Goal: Task Accomplishment & Management: Use online tool/utility

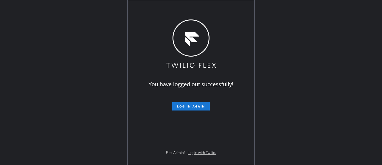
click at [194, 108] on button "Log in again" at bounding box center [191, 106] width 38 height 8
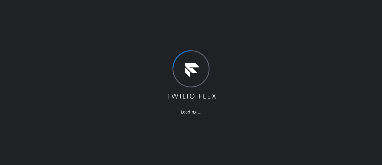
click at [72, 46] on div "Loading ..." at bounding box center [191, 82] width 382 height 165
drag, startPoint x: 99, startPoint y: 47, endPoint x: 122, endPoint y: 40, distance: 24.4
click at [98, 47] on div "Loading ..." at bounding box center [191, 82] width 382 height 165
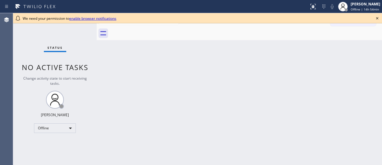
click at [377, 16] on icon at bounding box center [377, 18] width 7 height 7
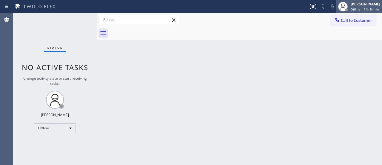
click at [363, 7] on div "[PERSON_NAME] | 14h 54min" at bounding box center [366, 6] width 33 height 10
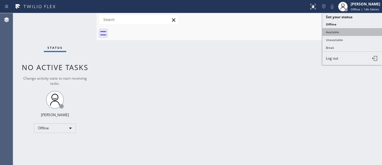
click at [336, 29] on button "Available" at bounding box center [352, 32] width 60 height 8
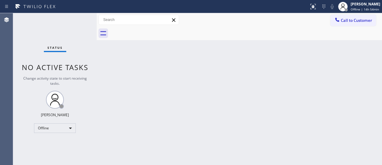
click at [296, 54] on div "Back to Dashboard Change Sender ID Customers Technicians Select a contact Outbo…" at bounding box center [239, 88] width 285 height 151
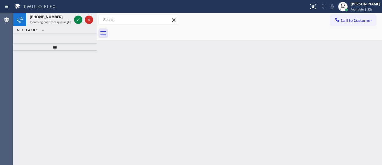
drag, startPoint x: 25, startPoint y: 56, endPoint x: 82, endPoint y: 31, distance: 62.3
click at [26, 56] on div at bounding box center [55, 107] width 84 height 114
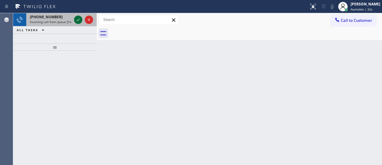
click at [79, 20] on icon at bounding box center [78, 19] width 7 height 7
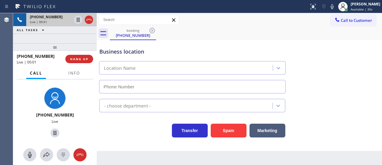
type input "[PHONE_NUMBER]"
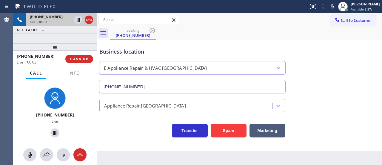
click at [227, 41] on div "Business location E Appliance Repair & HVAC [GEOGRAPHIC_DATA] [PHONE_NUMBER]" at bounding box center [239, 66] width 282 height 54
click at [231, 130] on button "Spam" at bounding box center [229, 130] width 36 height 14
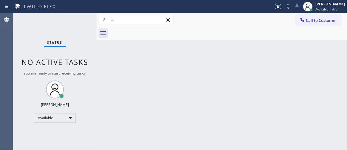
click at [78, 15] on div "Status No active tasks You are ready to start receiving tasks. [PERSON_NAME]" at bounding box center [55, 81] width 84 height 136
click at [77, 16] on div "Status No active tasks You are ready to start receiving tasks. [PERSON_NAME]" at bounding box center [55, 81] width 84 height 136
click at [77, 17] on div "Status No active tasks You are ready to start receiving tasks. [PERSON_NAME]" at bounding box center [55, 81] width 84 height 136
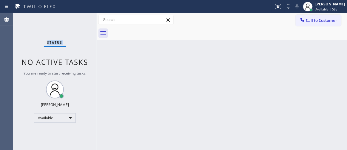
click at [75, 23] on div "Status No active tasks You are ready to start receiving tasks. [PERSON_NAME]" at bounding box center [55, 81] width 84 height 136
click at [75, 22] on div "Status No active tasks You are ready to start receiving tasks. [PERSON_NAME]" at bounding box center [55, 81] width 84 height 136
click at [76, 21] on div "Status No active tasks You are ready to start receiving tasks. [PERSON_NAME]" at bounding box center [55, 81] width 84 height 136
drag, startPoint x: 24, startPoint y: 19, endPoint x: 33, endPoint y: 0, distance: 20.4
click at [24, 19] on div "Status No active tasks You are ready to start receiving tasks. [PERSON_NAME]" at bounding box center [55, 81] width 84 height 136
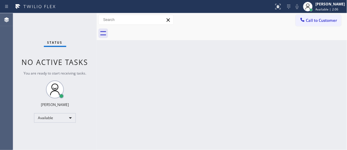
click at [23, 31] on div "Status No active tasks You are ready to start receiving tasks. [PERSON_NAME]" at bounding box center [55, 81] width 84 height 136
click at [78, 19] on div "Status No active tasks You are ready to start receiving tasks. [PERSON_NAME]" at bounding box center [55, 81] width 84 height 136
click at [79, 18] on div "Status No active tasks You are ready to start receiving tasks. [PERSON_NAME]" at bounding box center [55, 81] width 84 height 136
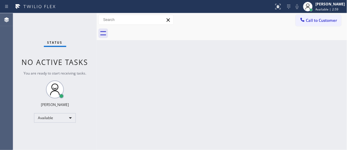
click at [79, 18] on div "Status No active tasks You are ready to start receiving tasks. [PERSON_NAME]" at bounding box center [55, 81] width 84 height 136
click at [0, 40] on div "Agent Desktop" at bounding box center [6, 81] width 13 height 136
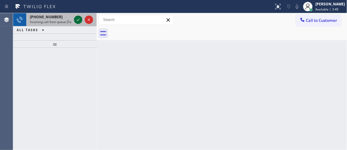
drag, startPoint x: 72, startPoint y: 18, endPoint x: 76, endPoint y: 20, distance: 5.2
click at [74, 19] on div "[PHONE_NUMBER] Incoming call from queue [Test] All" at bounding box center [55, 19] width 84 height 13
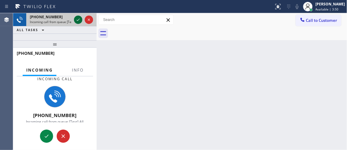
click at [78, 21] on icon at bounding box center [78, 19] width 7 height 7
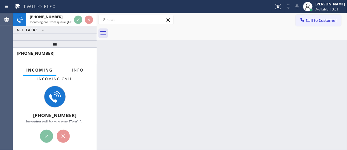
click at [79, 73] on button "Info" at bounding box center [77, 70] width 19 height 12
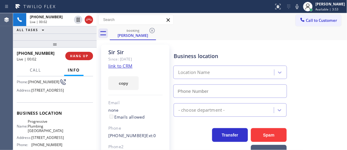
type input "[PHONE_NUMBER]"
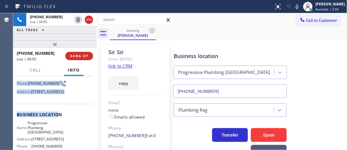
scroll to position [81, 0]
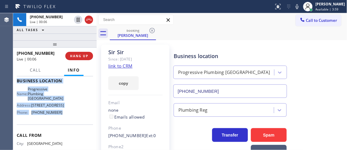
drag, startPoint x: 15, startPoint y: 85, endPoint x: 60, endPoint y: 129, distance: 62.9
click at [60, 129] on div "Context Queue: [Test] All Priority: 2 Customer Name: [PERSON_NAME] Phone: [PHON…" at bounding box center [55, 112] width 84 height 73
copy div "Customer Name: [PERSON_NAME] Phone: [PHONE_NUMBER] Address: [STREET_ADDRESS] Bu…"
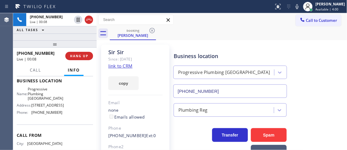
click at [53, 59] on div "Live | 00:08" at bounding box center [39, 58] width 44 height 5
drag, startPoint x: 47, startPoint y: 56, endPoint x: 55, endPoint y: 46, distance: 12.3
click at [47, 56] on div "[PHONE_NUMBER]" at bounding box center [39, 53] width 44 height 6
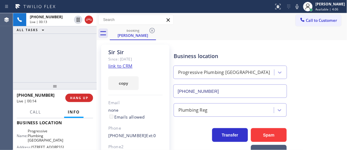
drag, startPoint x: 54, startPoint y: 43, endPoint x: 53, endPoint y: 85, distance: 42.7
click at [53, 85] on div at bounding box center [55, 85] width 84 height 7
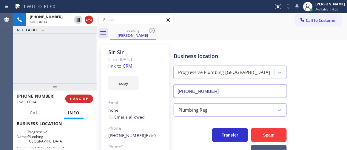
click at [118, 67] on link "link to CRM" at bounding box center [120, 66] width 24 height 6
click at [298, 6] on icon at bounding box center [297, 6] width 7 height 7
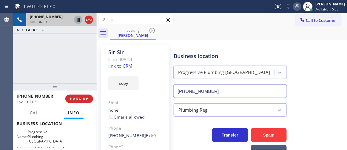
click at [78, 20] on icon at bounding box center [78, 19] width 7 height 7
drag, startPoint x: 29, startPoint y: 54, endPoint x: 36, endPoint y: 50, distance: 7.6
click at [29, 54] on div "[PHONE_NUMBER] Live | 02:09 ALL TASKS ALL TASKS ACTIVE TASKS TASKS IN WRAP UP" at bounding box center [55, 48] width 84 height 70
click at [12, 53] on div "Agent Desktop" at bounding box center [6, 81] width 13 height 136
click at [207, 39] on div "booking [PERSON_NAME]" at bounding box center [229, 33] width 238 height 13
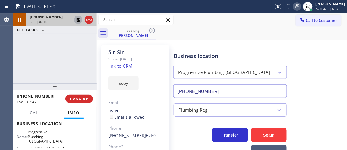
click at [299, 7] on icon at bounding box center [297, 6] width 3 height 5
click at [80, 18] on icon at bounding box center [78, 19] width 7 height 7
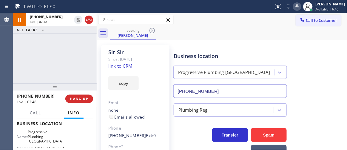
click at [73, 47] on div "[PHONE_NUMBER] Live | 02:48 ALL TASKS ALL TASKS ACTIVE TASKS TASKS IN WRAP UP" at bounding box center [55, 48] width 84 height 70
click at [301, 4] on icon at bounding box center [297, 6] width 7 height 7
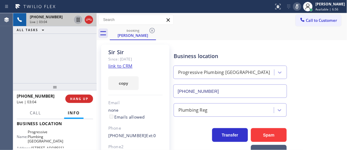
click at [77, 21] on icon at bounding box center [78, 20] width 3 height 4
click at [61, 54] on div "[PHONE_NUMBER] Live | 04:18 ALL TASKS ALL TASKS ACTIVE TASKS TASKS IN WRAP UP" at bounding box center [55, 48] width 84 height 70
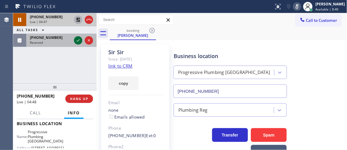
click at [79, 40] on icon at bounding box center [78, 40] width 7 height 7
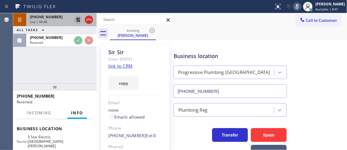
scroll to position [86, 0]
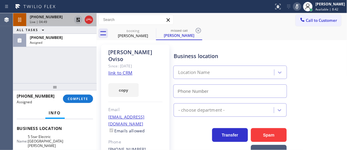
type input "[PHONE_NUMBER]"
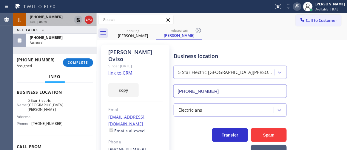
drag, startPoint x: 57, startPoint y: 91, endPoint x: 60, endPoint y: 50, distance: 41.0
click at [60, 50] on div at bounding box center [55, 50] width 84 height 7
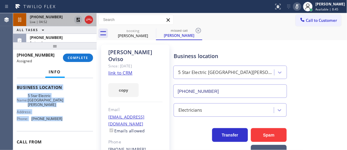
drag, startPoint x: 25, startPoint y: 94, endPoint x: 65, endPoint y: 115, distance: 45.4
click at [65, 115] on div "Context Queue: Electrical Priority: 0 Task Age: Customer Name: [PERSON_NAME] Ph…" at bounding box center [55, 114] width 84 height 72
copy div "Customer Name: [PERSON_NAME] Phone: [PHONE_NUMBER] Address: [GEOGRAPHIC_DATA] B…"
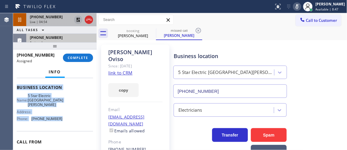
click at [53, 38] on span "[PHONE_NUMBER]" at bounding box center [46, 37] width 33 height 5
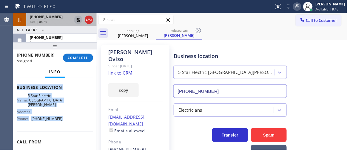
click at [122, 70] on link "link to CRM" at bounding box center [120, 73] width 24 height 6
click at [77, 59] on span "COMPLETE" at bounding box center [78, 58] width 21 height 4
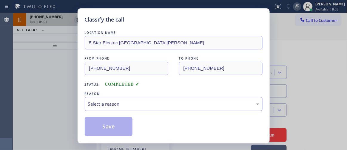
click at [120, 96] on div "REASON:" at bounding box center [174, 93] width 178 height 6
click at [116, 105] on div "Select a reason" at bounding box center [173, 103] width 171 height 7
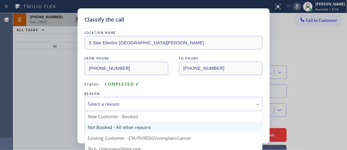
scroll to position [37, 0]
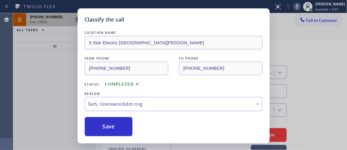
click at [108, 111] on div "Tech, Unknown/didnt ring" at bounding box center [174, 104] width 178 height 14
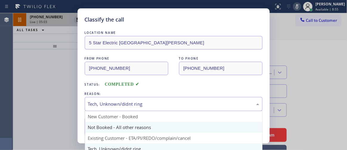
click at [108, 122] on button "Save" at bounding box center [109, 126] width 48 height 19
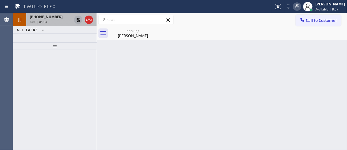
click at [105, 125] on div "Back to Dashboard Change Sender ID Customers Technicians Select a contact Outbo…" at bounding box center [222, 81] width 251 height 136
click at [71, 73] on div at bounding box center [55, 99] width 84 height 100
drag, startPoint x: 74, startPoint y: 62, endPoint x: 76, endPoint y: 52, distance: 10.3
click at [74, 62] on div at bounding box center [55, 99] width 84 height 100
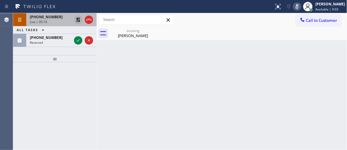
drag, startPoint x: 61, startPoint y: 49, endPoint x: 60, endPoint y: 62, distance: 12.8
click at [60, 62] on div at bounding box center [55, 58] width 84 height 7
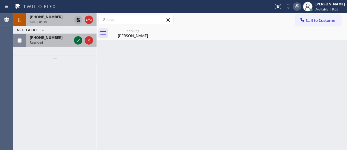
click at [76, 41] on icon at bounding box center [78, 40] width 7 height 7
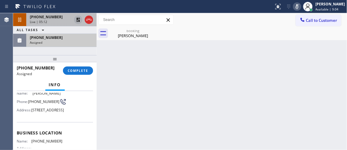
scroll to position [49, 0]
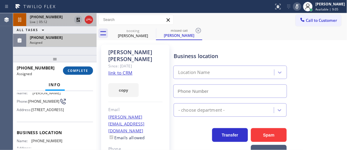
click at [77, 72] on span "COMPLETE" at bounding box center [78, 70] width 21 height 4
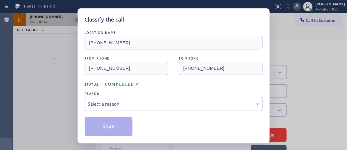
click at [112, 107] on div "Select a reason" at bounding box center [174, 104] width 178 height 14
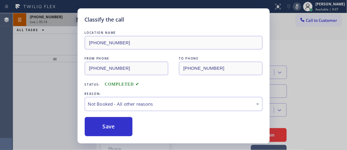
drag, startPoint x: 122, startPoint y: 125, endPoint x: 115, endPoint y: 114, distance: 12.7
click at [113, 115] on div "LOCATION NAME [PHONE_NUMBER] FROM PHONE [PHONE_NUMBER] TO PHONE [PHONE_NUMBER] …" at bounding box center [174, 83] width 178 height 106
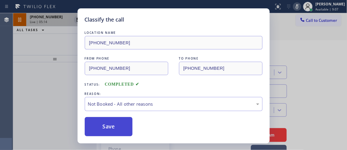
click at [112, 123] on button "Save" at bounding box center [109, 126] width 48 height 19
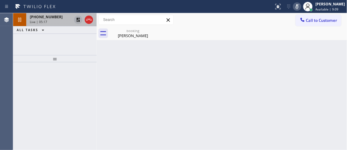
click at [79, 17] on icon at bounding box center [78, 19] width 7 height 7
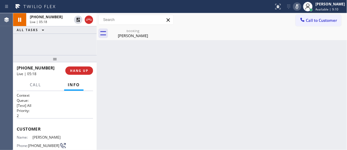
click at [301, 7] on icon at bounding box center [297, 6] width 7 height 7
click at [78, 39] on div "[PHONE_NUMBER] Live | 05:19 ALL TASKS ALL TASKS ACTIVE TASKS TASKS IN WRAP UP" at bounding box center [55, 34] width 84 height 42
click at [69, 40] on div "[PHONE_NUMBER] Live | 05:19 ALL TASKS ALL TASKS ACTIVE TASKS TASKS IN WRAP UP" at bounding box center [55, 34] width 84 height 42
click at [26, 42] on div "[PHONE_NUMBER] Live | 05:24 ALL TASKS ALL TASKS ACTIVE TASKS TASKS IN WRAP UP" at bounding box center [55, 34] width 84 height 42
click at [79, 42] on div "[PHONE_NUMBER] Live | 06:38 ALL TASKS ALL TASKS ACTIVE TASKS TASKS IN WRAP UP" at bounding box center [55, 34] width 84 height 42
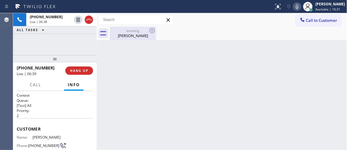
click at [126, 36] on div "[PERSON_NAME]" at bounding box center [132, 35] width 45 height 5
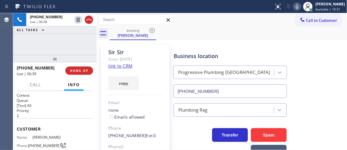
click at [80, 42] on div "[PHONE_NUMBER] Live | 06:38 ALL TASKS ALL TASKS ACTIVE TASKS TASKS IN WRAP UP" at bounding box center [55, 34] width 84 height 42
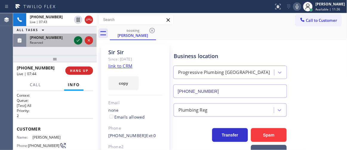
click at [78, 40] on icon at bounding box center [78, 40] width 7 height 7
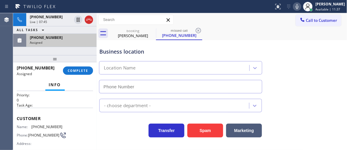
scroll to position [27, 0]
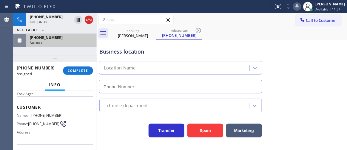
type input "[PHONE_NUMBER]"
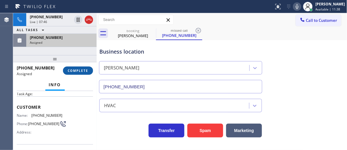
click at [74, 70] on span "COMPLETE" at bounding box center [78, 70] width 21 height 4
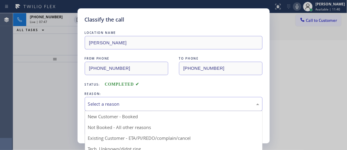
click at [109, 107] on div "Select a reason" at bounding box center [174, 104] width 178 height 14
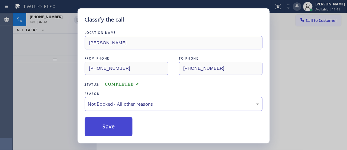
click at [110, 125] on button "Save" at bounding box center [109, 126] width 48 height 19
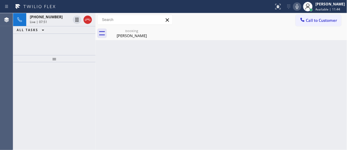
drag, startPoint x: 97, startPoint y: 32, endPoint x: 81, endPoint y: 33, distance: 16.4
click at [81, 33] on div "[PHONE_NUMBER] Live | 07:51 ALL TASKS ALL TASKS ACTIVE TASKS TASKS IN WRAP UP T…" at bounding box center [180, 81] width 334 height 136
click at [67, 43] on div "[PHONE_NUMBER] Live | 07:52 ALL TASKS ALL TASKS ACTIVE TASKS TASKS IN WRAP UP" at bounding box center [54, 34] width 82 height 42
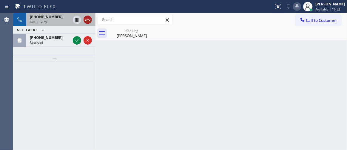
click at [88, 19] on icon at bounding box center [87, 20] width 5 height 2
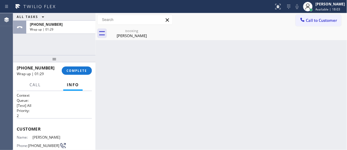
click at [32, 55] on div at bounding box center [54, 58] width 82 height 7
click at [324, 10] on span "Available | 18:05" at bounding box center [328, 9] width 25 height 4
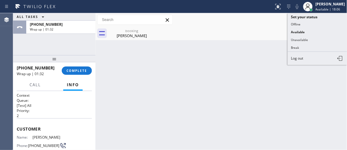
click at [307, 39] on button "Unavailable" at bounding box center [318, 40] width 60 height 8
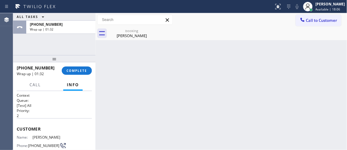
click at [251, 42] on div "Back to Dashboard Change Sender ID Customers Technicians Select a contact Outbo…" at bounding box center [222, 81] width 252 height 136
click at [55, 39] on div "ALL TASKS ALL TASKS ACTIVE TASKS TASKS IN WRAP UP [PHONE_NUMBER] Wrap up | 01:40" at bounding box center [54, 34] width 82 height 42
click at [86, 67] on button "COMPLETE" at bounding box center [77, 70] width 30 height 8
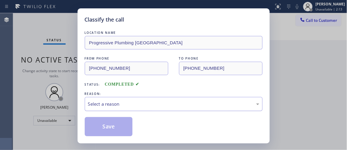
click at [107, 99] on div "Select a reason" at bounding box center [174, 104] width 178 height 14
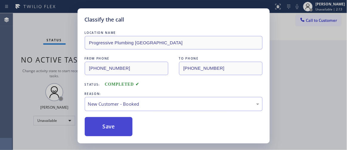
click at [112, 126] on button "Save" at bounding box center [109, 126] width 48 height 19
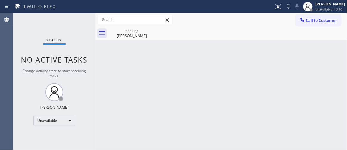
click at [310, 20] on span "Call to Customer" at bounding box center [321, 20] width 31 height 5
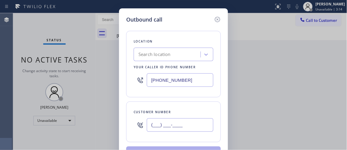
click at [170, 126] on input "(___) ___-____" at bounding box center [180, 124] width 67 height 13
paste input "310) 738-4111"
type input "[PHONE_NUMBER]"
click at [186, 78] on input "[PHONE_NUMBER]" at bounding box center [180, 79] width 67 height 13
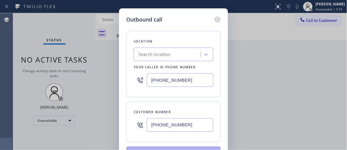
click at [186, 78] on input "[PHONE_NUMBER]" at bounding box center [180, 79] width 67 height 13
paste input "213) 810-5550"
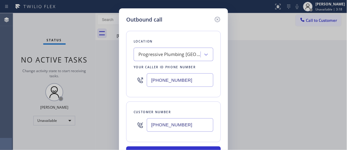
type input "[PHONE_NUMBER]"
click at [139, 92] on div "Location Progressive Plumbing [GEOGRAPHIC_DATA] Your caller id phone number [PH…" at bounding box center [173, 64] width 95 height 66
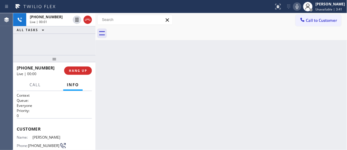
click at [27, 47] on div "[PHONE_NUMBER] Live | 00:01 ALL TASKS ALL TASKS ACTIVE TASKS TASKS IN WRAP UP" at bounding box center [54, 34] width 82 height 42
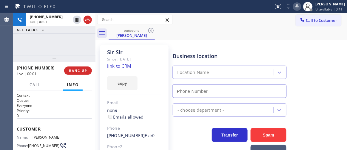
type input "[PHONE_NUMBER]"
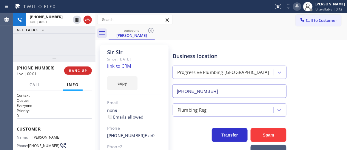
click at [70, 50] on div "[PHONE_NUMBER] Live | 00:01 ALL TASKS ALL TASKS ACTIVE TASKS TASKS IN WRAP UP" at bounding box center [54, 34] width 82 height 42
click at [70, 50] on div "[PHONE_NUMBER] Live | 00:07 ALL TASKS ALL TASKS ACTIVE TASKS TASKS IN WRAP UP" at bounding box center [54, 34] width 82 height 42
drag, startPoint x: 95, startPoint y: 47, endPoint x: 71, endPoint y: 47, distance: 23.9
click at [71, 47] on div "[PHONE_NUMBER] Live | 00:09 ALL TASKS ALL TASKS ACTIVE TASKS TASKS IN WRAP UP […" at bounding box center [180, 81] width 334 height 136
click at [71, 47] on div "[PHONE_NUMBER] Live | 00:10 ALL TASKS ALL TASKS ACTIVE TASKS TASKS IN WRAP UP" at bounding box center [54, 34] width 82 height 42
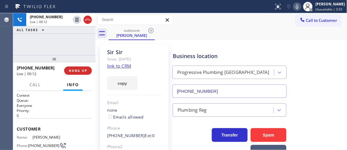
click at [71, 47] on div "[PHONE_NUMBER] Live | 00:12 ALL TASKS ALL TASKS ACTIVE TASKS TASKS IN WRAP UP" at bounding box center [54, 34] width 82 height 42
click at [67, 48] on div "[PHONE_NUMBER] Live | 00:19 ALL TASKS ALL TASKS ACTIVE TASKS TASKS IN WRAP UP" at bounding box center [54, 34] width 82 height 42
click at [61, 43] on div "[PHONE_NUMBER] Live | 01:10 ALL TASKS ALL TASKS ACTIVE TASKS TASKS IN WRAP UP" at bounding box center [54, 34] width 82 height 42
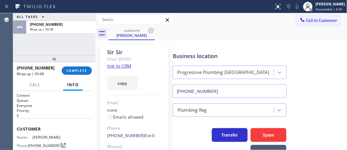
click at [25, 48] on div "ALL TASKS ALL TASKS ACTIVE TASKS TASKS IN WRAP UP [PHONE_NUMBER] Wrap up | 00:48" at bounding box center [54, 34] width 82 height 42
click at [81, 68] on span "COMPLETE" at bounding box center [77, 70] width 21 height 4
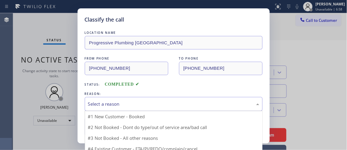
click at [103, 102] on div "Select a reason" at bounding box center [173, 103] width 171 height 7
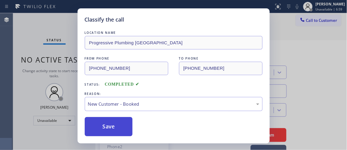
click at [109, 124] on button "Save" at bounding box center [109, 126] width 48 height 19
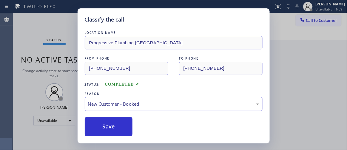
click at [48, 73] on div "Classify the call LOCATION NAME Progressive Plumbing [GEOGRAPHIC_DATA] FROM PHO…" at bounding box center [173, 75] width 347 height 150
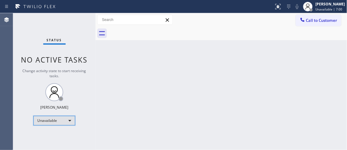
click at [63, 121] on div "Unavailable" at bounding box center [54, 121] width 42 height 10
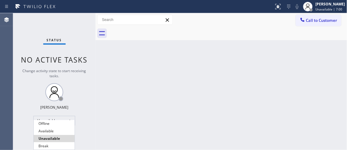
click at [53, 134] on ul "Offline Available Unavailable Break" at bounding box center [54, 135] width 42 height 30
drag, startPoint x: 54, startPoint y: 132, endPoint x: 57, endPoint y: 126, distance: 6.6
click at [54, 132] on li "Available" at bounding box center [54, 130] width 41 height 7
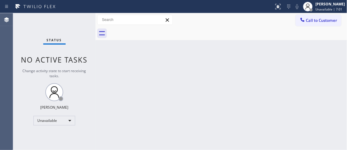
click at [61, 81] on div "Status No active tasks Change activity state to start receiving tasks. [PERSON_…" at bounding box center [54, 81] width 82 height 136
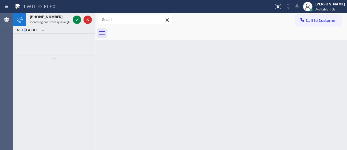
click at [24, 41] on div "[PHONE_NUMBER] Incoming call from queue [Test] All ALL TASKS ALL TASKS ACTIVE T…" at bounding box center [54, 34] width 82 height 42
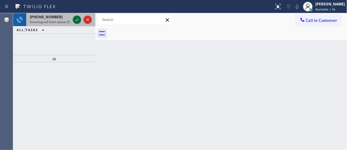
click at [77, 20] on icon at bounding box center [76, 19] width 7 height 7
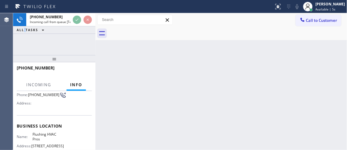
scroll to position [54, 0]
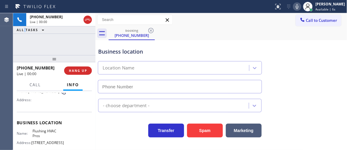
type input "[PHONE_NUMBER]"
click at [60, 45] on div "[PHONE_NUMBER] Live | 00:01 ALL TASKS ALL TASKS ACTIVE TASKS TASKS IN WRAP UP" at bounding box center [54, 34] width 82 height 42
click at [32, 49] on div "[PHONE_NUMBER] Live | 00:07 ALL TASKS ALL TASKS ACTIVE TASKS TASKS IN WRAP UP" at bounding box center [54, 34] width 82 height 42
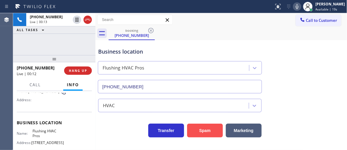
click at [198, 129] on button "Spam" at bounding box center [205, 130] width 36 height 14
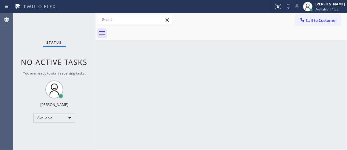
click at [22, 88] on div "Status No active tasks You are ready to start receiving tasks. [PERSON_NAME]" at bounding box center [54, 81] width 82 height 136
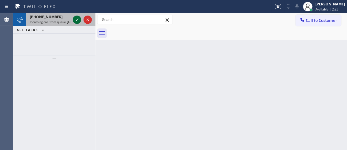
click at [74, 16] on icon at bounding box center [76, 19] width 7 height 7
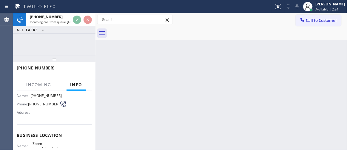
scroll to position [54, 0]
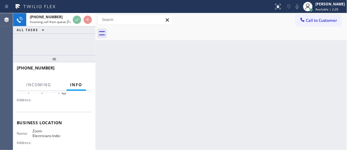
click at [71, 38] on div "[PHONE_NUMBER] Incoming call from queue [Test] All ALL TASKS ALL TASKS ACTIVE T…" at bounding box center [54, 34] width 82 height 42
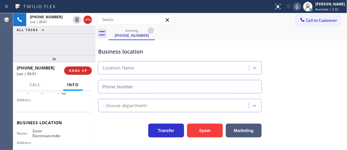
type input "[PHONE_NUMBER]"
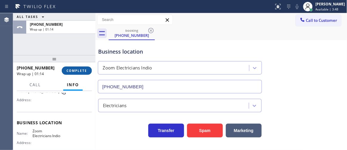
click at [79, 66] on div "[PHONE_NUMBER] Wrap up | 01:14 COMPLETE" at bounding box center [54, 71] width 75 height 16
click at [79, 67] on button "COMPLETE" at bounding box center [77, 70] width 30 height 8
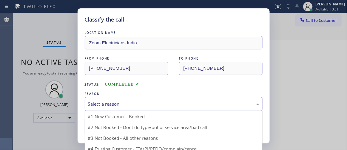
click at [124, 106] on div "Select a reason" at bounding box center [173, 103] width 171 height 7
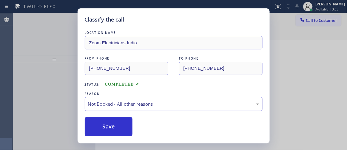
click at [112, 105] on div "Not Booked - All other reasons" at bounding box center [173, 103] width 171 height 7
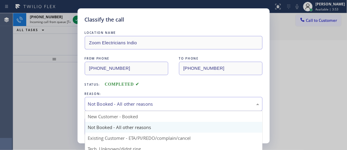
scroll to position [37, 0]
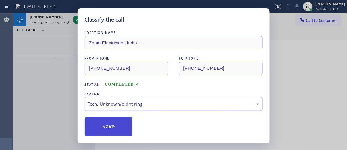
click at [105, 121] on button "Save" at bounding box center [109, 126] width 48 height 19
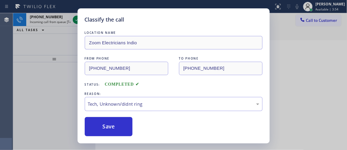
drag, startPoint x: 105, startPoint y: 122, endPoint x: 90, endPoint y: 85, distance: 39.9
click at [105, 122] on button "Save" at bounding box center [109, 126] width 48 height 19
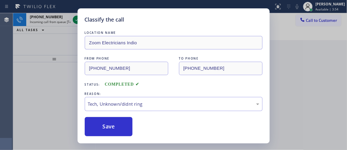
click at [51, 47] on div "Classify the call LOCATION NAME Zoom Electricians Indio FROM PHONE [PHONE_NUMBE…" at bounding box center [173, 75] width 347 height 150
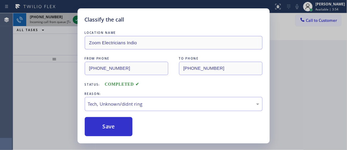
click at [78, 19] on icon at bounding box center [76, 19] width 7 height 7
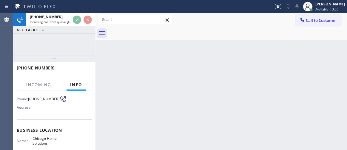
scroll to position [54, 0]
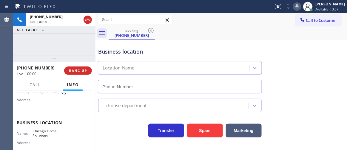
type input "[PHONE_NUMBER]"
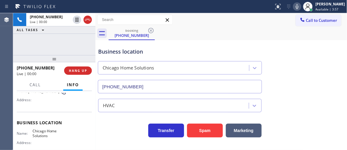
click at [60, 49] on div "[PHONE_NUMBER] Live | 00:00 ALL TASKS ALL TASKS ACTIVE TASKS TASKS IN WRAP UP" at bounding box center [54, 34] width 82 height 42
click at [64, 46] on div "[PHONE_NUMBER] Live | 00:01 ALL TASKS ALL TASKS ACTIVE TASKS TASKS IN WRAP UP" at bounding box center [54, 34] width 82 height 42
click at [71, 46] on div "[PHONE_NUMBER] Live | 00:03 ALL TASKS ALL TASKS ACTIVE TASKS TASKS IN WRAP UP" at bounding box center [54, 34] width 82 height 42
click at [80, 43] on div "[PHONE_NUMBER] Live | 00:11 ALL TASKS ALL TASKS ACTIVE TASKS TASKS IN WRAP UP" at bounding box center [54, 34] width 82 height 42
click at [72, 43] on div "[PHONE_NUMBER] Live | 00:14 ALL TASKS ALL TASKS ACTIVE TASKS TASKS IN WRAP UP" at bounding box center [54, 34] width 82 height 42
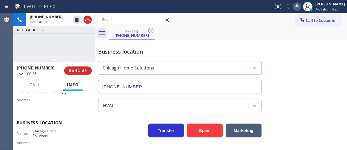
click at [66, 44] on div "[PHONE_NUMBER] Live | 00:26 ALL TASKS ALL TASKS ACTIVE TASKS TASKS IN WRAP UP" at bounding box center [54, 34] width 82 height 42
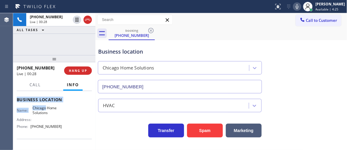
scroll to position [81, 0]
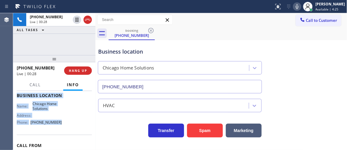
drag, startPoint x: 19, startPoint y: 100, endPoint x: 61, endPoint y: 113, distance: 44.1
click at [63, 124] on div "Context Queue: [Test] All Priority: 1 Customer Name: [PHONE_NUMBER] Phone: [PHO…" at bounding box center [54, 95] width 75 height 168
copy div "Customer Name: [PHONE_NUMBER] Phone: [PHONE_NUMBER] Address: Business location …"
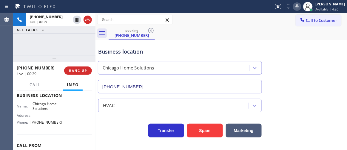
click at [60, 43] on div "[PHONE_NUMBER] Live | 00:29 ALL TASKS ALL TASKS ACTIVE TASKS TASKS IN WRAP UP" at bounding box center [54, 34] width 82 height 42
click at [70, 44] on div "[PHONE_NUMBER] Live | 01:40 ALL TASKS ALL TASKS ACTIVE TASKS TASKS IN WRAP UP" at bounding box center [54, 34] width 82 height 42
click at [81, 41] on div "[PHONE_NUMBER] Live | 01:53 ALL TASKS ALL TASKS ACTIVE TASKS TASKS IN WRAP UP" at bounding box center [54, 34] width 82 height 42
click at [301, 6] on icon at bounding box center [297, 6] width 7 height 7
click at [299, 6] on rect at bounding box center [297, 6] width 4 height 4
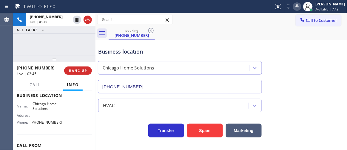
click at [70, 46] on div "[PHONE_NUMBER] Live | 03:45 ALL TASKS ALL TASKS ACTIVE TASKS TASKS IN WRAP UP" at bounding box center [54, 34] width 82 height 42
click at [80, 47] on div "[PHONE_NUMBER] Live | 03:49 ALL TASKS ALL TASKS ACTIVE TASKS TASKS IN WRAP UP" at bounding box center [54, 34] width 82 height 42
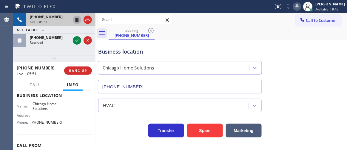
click at [76, 21] on icon at bounding box center [76, 19] width 7 height 7
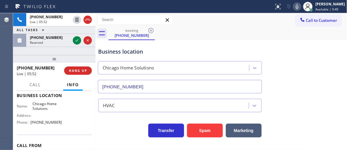
click at [300, 7] on icon at bounding box center [297, 6] width 7 height 7
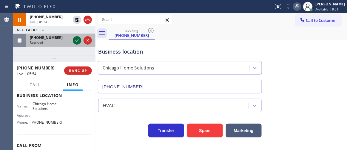
click at [76, 40] on icon at bounding box center [76, 40] width 7 height 7
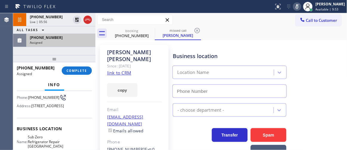
scroll to position [46, 0]
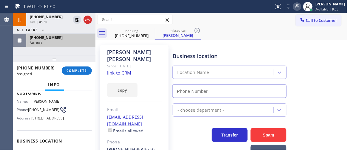
type input "[PHONE_NUMBER]"
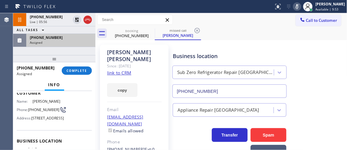
click at [113, 70] on link "link to CRM" at bounding box center [119, 73] width 24 height 6
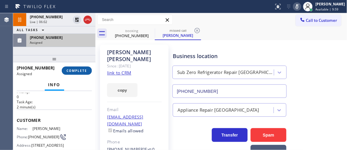
click at [76, 72] on span "COMPLETE" at bounding box center [77, 70] width 21 height 4
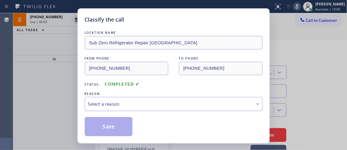
click at [118, 101] on div "Select a reason" at bounding box center [174, 104] width 178 height 14
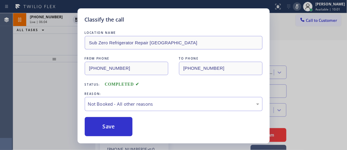
click at [110, 125] on button "Save" at bounding box center [109, 126] width 48 height 19
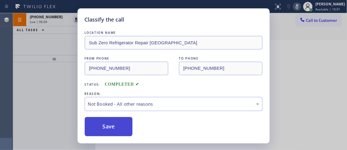
click at [110, 125] on button "Save" at bounding box center [109, 126] width 48 height 19
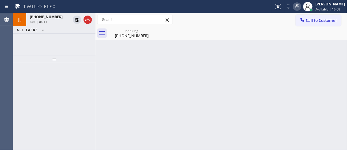
drag, startPoint x: 319, startPoint y: 58, endPoint x: 316, endPoint y: 56, distance: 3.9
click at [319, 58] on div "Back to Dashboard Change Sender ID Customers Technicians Select a contact Outbo…" at bounding box center [222, 81] width 252 height 136
click at [336, 76] on div "Back to Dashboard Change Sender ID Customers Technicians Select a contact Outbo…" at bounding box center [222, 81] width 252 height 136
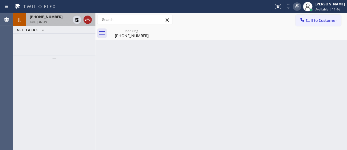
click at [77, 20] on icon at bounding box center [77, 20] width 4 height 4
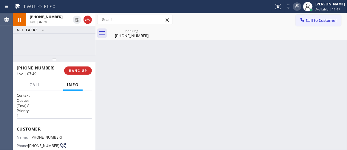
click at [300, 7] on icon at bounding box center [297, 6] width 7 height 7
click at [57, 36] on div "[PHONE_NUMBER] Live | 07:50 ALL TASKS ALL TASKS ACTIVE TASKS TASKS IN WRAP UP" at bounding box center [54, 34] width 82 height 42
click at [66, 46] on div "[PHONE_NUMBER] Live | 09:00 ALL TASKS ALL TASKS ACTIVE TASKS TASKS IN WRAP UP" at bounding box center [54, 34] width 82 height 42
click at [77, 38] on div "[PHONE_NUMBER] Live | 09:23 ALL TASKS ALL TASKS ACTIVE TASKS TASKS IN WRAP UP" at bounding box center [54, 34] width 82 height 42
click at [70, 44] on div "[PHONE_NUMBER] Live | 09:25 ALL TASKS ALL TASKS ACTIVE TASKS TASKS IN WRAP UP" at bounding box center [54, 34] width 82 height 42
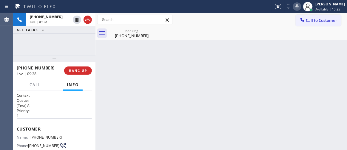
click at [82, 46] on div "[PHONE_NUMBER] Live | 09:28 ALL TASKS ALL TASKS ACTIVE TASKS TASKS IN WRAP UP" at bounding box center [54, 34] width 82 height 42
click at [82, 70] on span "HANG UP" at bounding box center [78, 70] width 18 height 4
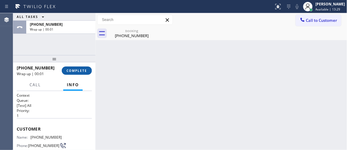
click at [83, 71] on span "COMPLETE" at bounding box center [77, 70] width 21 height 4
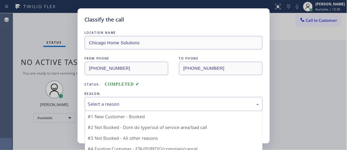
click at [111, 101] on div "Select a reason" at bounding box center [174, 104] width 178 height 14
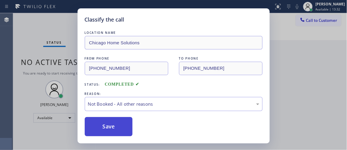
click at [110, 125] on button "Save" at bounding box center [109, 126] width 48 height 19
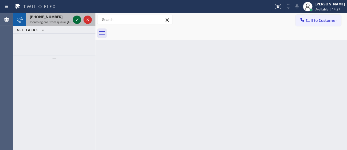
click at [75, 19] on div at bounding box center [77, 19] width 8 height 7
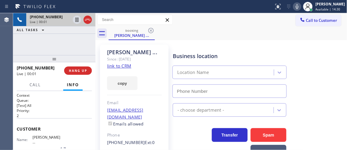
type input "[PHONE_NUMBER]"
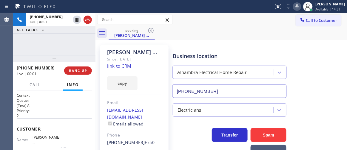
click at [64, 40] on div "[PHONE_NUMBER] Live | 00:01 ALL TASKS ALL TASKS ACTIVE TASKS TASKS IN WRAP UP" at bounding box center [54, 34] width 82 height 42
click at [64, 47] on div "[PHONE_NUMBER] Live | 00:03 ALL TASKS ALL TASKS ACTIVE TASKS TASKS IN WRAP UP" at bounding box center [54, 34] width 82 height 42
click at [116, 68] on link "link to CRM" at bounding box center [119, 66] width 24 height 6
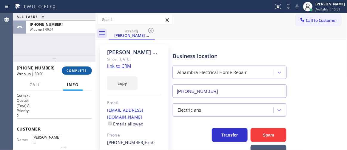
click at [82, 69] on span "COMPLETE" at bounding box center [77, 70] width 21 height 4
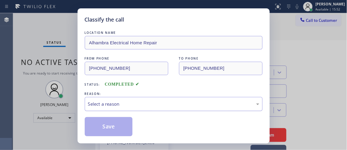
click at [119, 102] on div "Select a reason" at bounding box center [173, 103] width 171 height 7
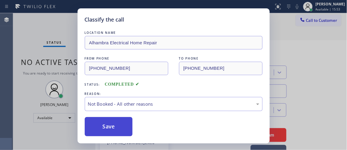
click at [116, 125] on button "Save" at bounding box center [109, 126] width 48 height 19
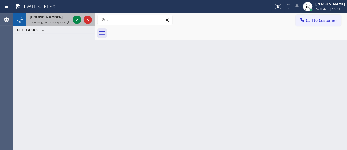
click at [45, 17] on span "[PHONE_NUMBER]" at bounding box center [46, 16] width 33 height 5
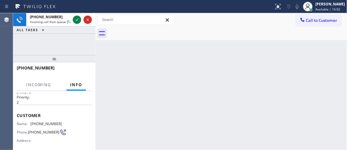
scroll to position [54, 0]
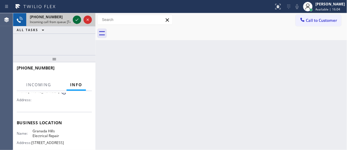
click at [79, 20] on icon at bounding box center [76, 19] width 7 height 7
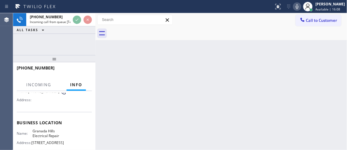
click at [301, 8] on icon at bounding box center [297, 6] width 7 height 7
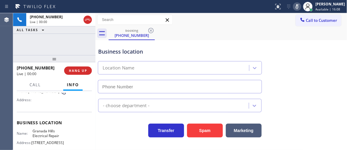
type input "[PHONE_NUMBER]"
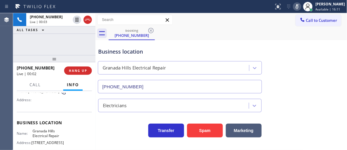
click at [301, 8] on icon at bounding box center [297, 6] width 7 height 7
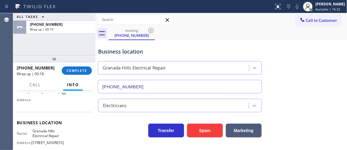
click at [32, 46] on div "ALL TASKS ALL TASKS ACTIVE TASKS TASKS IN WRAP UP [PHONE_NUMBER] Wrap up | 00:19" at bounding box center [54, 34] width 82 height 42
click at [86, 70] on span "COMPLETE" at bounding box center [77, 70] width 21 height 4
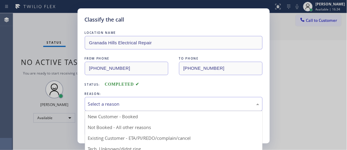
click at [111, 105] on div "Select a reason" at bounding box center [173, 103] width 171 height 7
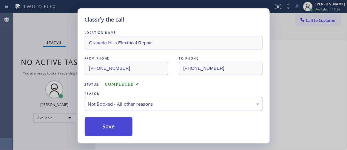
click at [121, 125] on button "Save" at bounding box center [109, 126] width 48 height 19
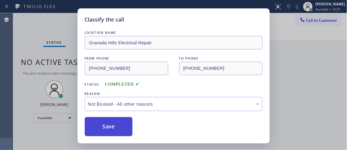
click at [121, 125] on button "Save" at bounding box center [109, 126] width 48 height 19
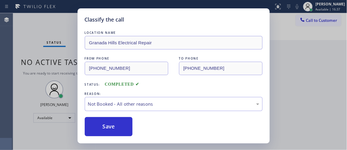
click at [50, 39] on div "Classify the call LOCATION NAME [GEOGRAPHIC_DATA] Electrical Repair FROM PHONE …" at bounding box center [173, 75] width 347 height 150
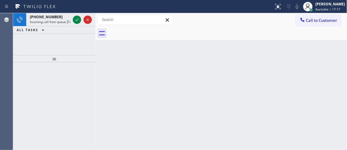
drag, startPoint x: 9, startPoint y: 58, endPoint x: 13, endPoint y: 56, distance: 4.1
click at [10, 57] on div "Agent Desktop" at bounding box center [6, 81] width 13 height 136
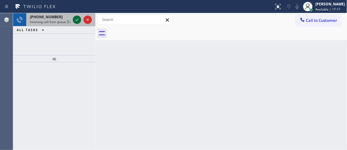
click at [78, 19] on icon at bounding box center [76, 19] width 7 height 7
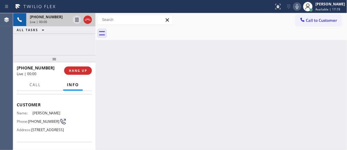
scroll to position [54, 0]
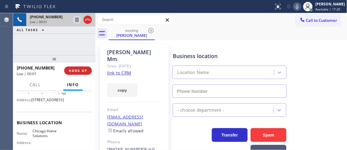
type input "[PHONE_NUMBER]"
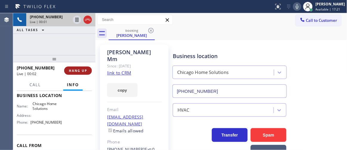
click at [88, 70] on button "HANG UP" at bounding box center [78, 70] width 28 height 8
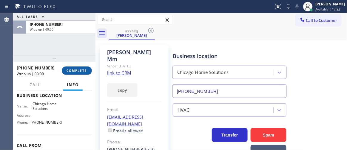
click at [87, 71] on button "COMPLETE" at bounding box center [77, 70] width 30 height 8
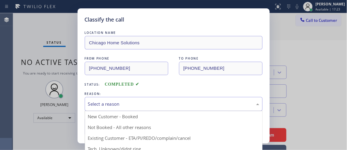
click at [118, 100] on div "Select a reason" at bounding box center [174, 104] width 178 height 14
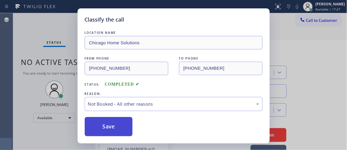
click at [110, 124] on button "Save" at bounding box center [109, 126] width 48 height 19
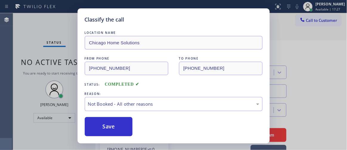
drag, startPoint x: 110, startPoint y: 124, endPoint x: 169, endPoint y: 124, distance: 59.4
click at [110, 124] on button "Save" at bounding box center [109, 126] width 48 height 19
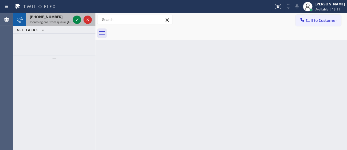
click at [56, 18] on div "[PHONE_NUMBER]" at bounding box center [50, 16] width 41 height 5
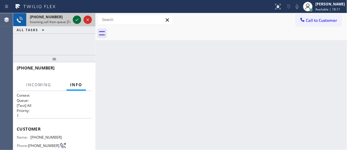
click at [77, 18] on icon at bounding box center [76, 19] width 7 height 7
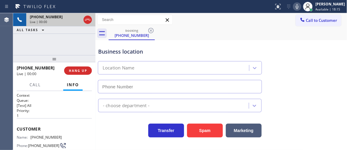
type input "[PHONE_NUMBER]"
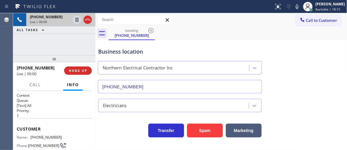
click at [209, 121] on div "Transfer Spam Marketing" at bounding box center [221, 127] width 249 height 19
click at [208, 123] on button "Spam" at bounding box center [205, 130] width 36 height 14
click at [208, 124] on button "Spam" at bounding box center [205, 130] width 36 height 14
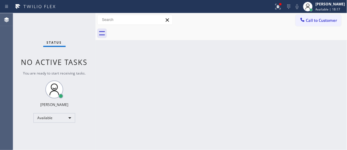
click at [308, 79] on div "Back to Dashboard Change Sender ID Customers Technicians Select a contact Outbo…" at bounding box center [222, 81] width 252 height 136
click at [328, 6] on div "[PERSON_NAME]" at bounding box center [331, 3] width 30 height 5
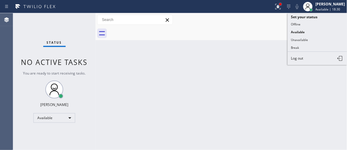
click at [282, 4] on div at bounding box center [280, 4] width 2 height 2
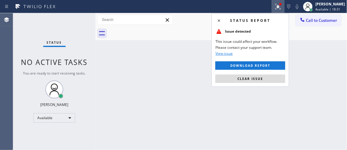
click at [262, 79] on span "Clear issue" at bounding box center [251, 78] width 26 height 4
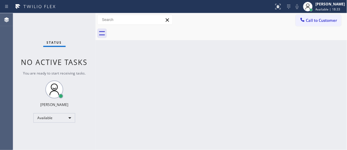
click at [241, 59] on div "Back to Dashboard Change Sender ID Customers Technicians Select a contact Outbo…" at bounding box center [222, 81] width 252 height 136
click at [328, 8] on span "Available | 18:50" at bounding box center [328, 9] width 25 height 4
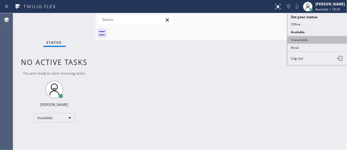
click at [313, 37] on button "Unavailable" at bounding box center [318, 40] width 60 height 8
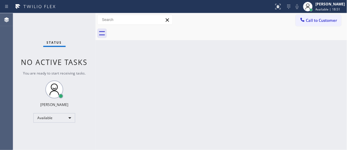
click at [268, 43] on div "Back to Dashboard Change Sender ID Customers Technicians Select a contact Outbo…" at bounding box center [222, 81] width 252 height 136
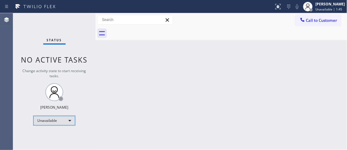
click at [49, 120] on div "Unavailable" at bounding box center [54, 121] width 42 height 10
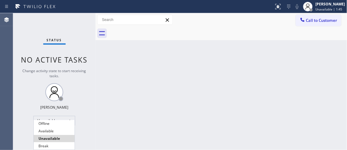
click at [51, 134] on li "Available" at bounding box center [54, 130] width 41 height 7
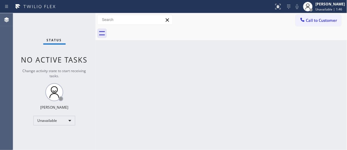
click at [120, 102] on div "Back to Dashboard Change Sender ID Customers Technicians Select a contact Outbo…" at bounding box center [222, 81] width 252 height 136
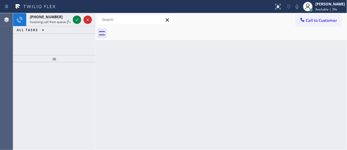
click at [20, 47] on div "[PHONE_NUMBER] Incoming call from queue [Test] All ALL TASKS ALL TASKS ACTIVE T…" at bounding box center [54, 34] width 82 height 42
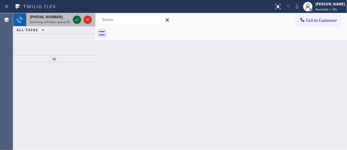
click at [76, 19] on icon at bounding box center [76, 19] width 7 height 7
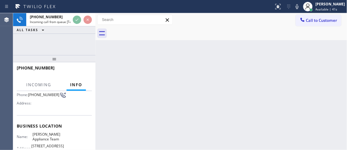
scroll to position [54, 0]
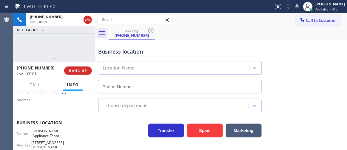
type input "[PHONE_NUMBER]"
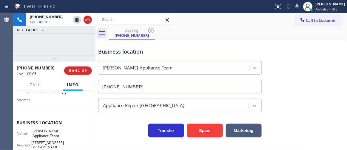
click at [72, 40] on div "[PHONE_NUMBER] Live | 00:04 ALL TASKS ALL TASKS ACTIVE TASKS TASKS IN WRAP UP" at bounding box center [54, 34] width 82 height 42
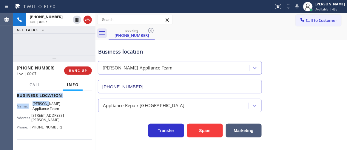
scroll to position [81, 0]
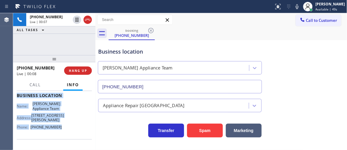
drag, startPoint x: 25, startPoint y: 106, endPoint x: 68, endPoint y: 127, distance: 47.4
click at [68, 128] on div "Context Queue: [Test] All Priority: 2 Customer Name: [PHONE_NUMBER] Phone: [PHO…" at bounding box center [54, 97] width 75 height 173
copy div "Customer Name: [PHONE_NUMBER] Phone: [PHONE_NUMBER] Address: Business location …"
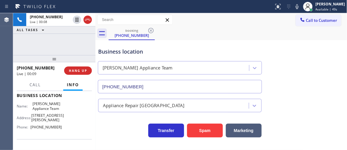
click at [57, 48] on div "[PHONE_NUMBER] Live | 00:08 ALL TASKS ALL TASKS ACTIVE TASKS TASKS IN WRAP UP" at bounding box center [54, 34] width 82 height 42
click at [82, 43] on div "[PHONE_NUMBER] Live | 00:19 ALL TASKS ALL TASKS ACTIVE TASKS TASKS IN WRAP UP" at bounding box center [54, 34] width 82 height 42
click at [81, 43] on div "[PHONE_NUMBER] Live | 00:20 ALL TASKS ALL TASKS ACTIVE TASKS TASKS IN WRAP UP" at bounding box center [54, 34] width 82 height 42
click at [204, 129] on button "Spam" at bounding box center [205, 130] width 36 height 14
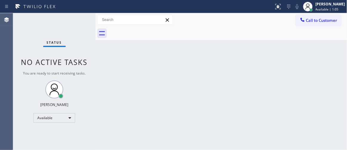
click at [161, 58] on div "Back to Dashboard Change Sender ID Customers Technicians Select a contact Outbo…" at bounding box center [222, 81] width 252 height 136
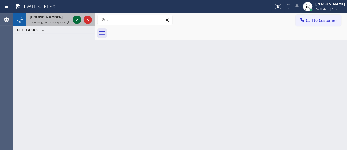
click at [76, 21] on icon at bounding box center [76, 19] width 7 height 7
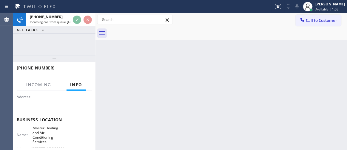
scroll to position [81, 0]
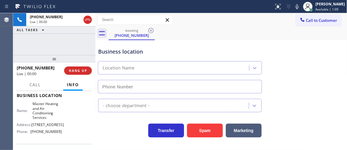
type input "[PHONE_NUMBER]"
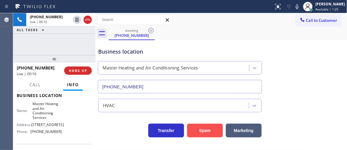
click at [207, 135] on button "Spam" at bounding box center [205, 130] width 36 height 14
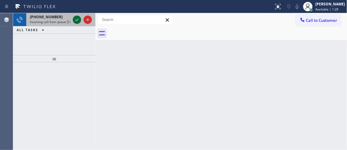
click at [77, 20] on icon at bounding box center [76, 19] width 7 height 7
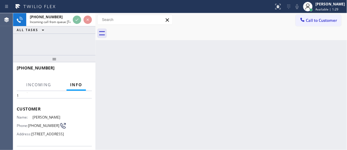
scroll to position [54, 0]
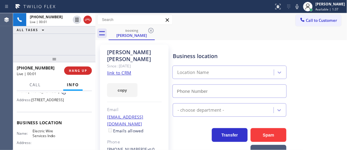
type input "[PHONE_NUMBER]"
click at [123, 70] on link "link to CRM" at bounding box center [119, 73] width 24 height 6
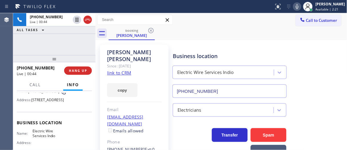
click at [301, 6] on icon at bounding box center [297, 6] width 7 height 7
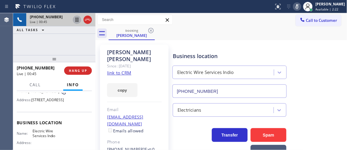
click at [78, 19] on icon at bounding box center [77, 20] width 3 height 4
drag, startPoint x: 300, startPoint y: 7, endPoint x: 193, endPoint y: 6, distance: 107.8
click at [301, 7] on icon at bounding box center [297, 6] width 7 height 7
click at [77, 21] on icon at bounding box center [77, 20] width 4 height 4
click at [76, 43] on div "[PHONE_NUMBER] Live | 02:40 ALL TASKS ALL TASKS ACTIVE TASKS TASKS IN WRAP UP" at bounding box center [54, 34] width 82 height 42
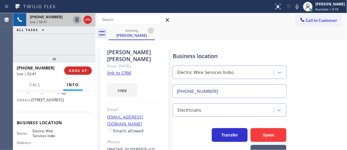
click at [77, 44] on div "[PHONE_NUMBER] Live | 02:41 ALL TASKS ALL TASKS ACTIVE TASKS TASKS IN WRAP UP" at bounding box center [54, 34] width 82 height 42
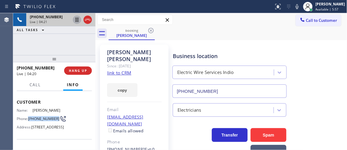
drag, startPoint x: 38, startPoint y: 121, endPoint x: 29, endPoint y: 114, distance: 10.7
click at [29, 116] on span "[PHONE_NUMBER]" at bounding box center [43, 118] width 31 height 4
copy span "[PHONE_NUMBER]"
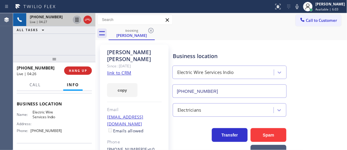
scroll to position [81, 0]
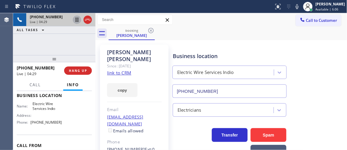
click at [58, 44] on div "[PHONE_NUMBER] Live | 04:29 ALL TASKS ALL TASKS ACTIVE TASKS TASKS IN WRAP UP" at bounding box center [54, 34] width 82 height 42
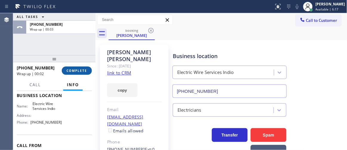
click at [81, 70] on span "COMPLETE" at bounding box center [77, 70] width 21 height 4
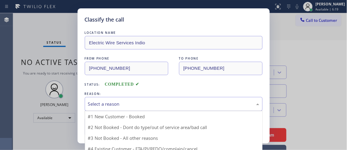
drag, startPoint x: 108, startPoint y: 106, endPoint x: 116, endPoint y: 105, distance: 8.1
click at [108, 106] on div "Select a reason" at bounding box center [173, 103] width 171 height 7
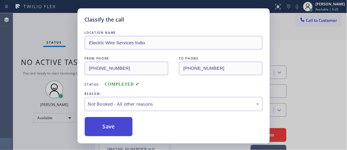
click at [115, 126] on button "Save" at bounding box center [109, 126] width 48 height 19
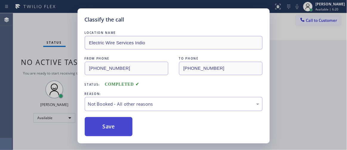
click at [115, 126] on button "Save" at bounding box center [109, 126] width 48 height 19
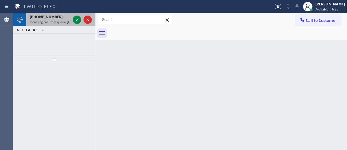
click at [56, 21] on span "Incoming call from queue [Test] All" at bounding box center [55, 22] width 50 height 4
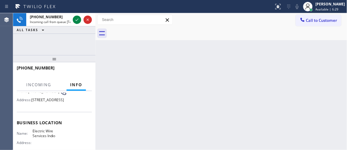
scroll to position [81, 0]
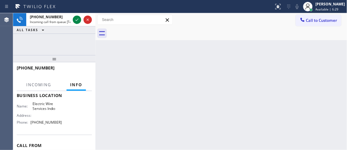
click at [56, 43] on div "[PHONE_NUMBER] Incoming call from queue [Test] All ALL TASKS ALL TASKS ACTIVE T…" at bounding box center [54, 34] width 82 height 42
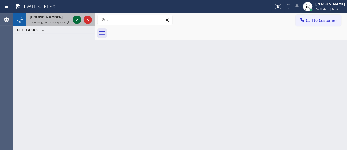
click at [73, 22] on icon at bounding box center [76, 19] width 7 height 7
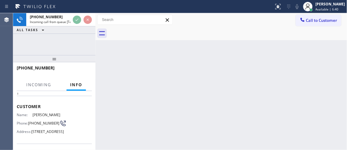
scroll to position [27, 0]
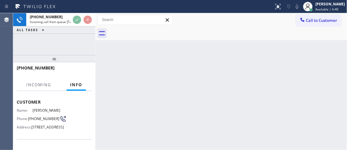
click at [67, 37] on div "[PHONE_NUMBER] Incoming call from queue [Test] All ALL TASKS ALL TASKS ACTIVE T…" at bounding box center [54, 34] width 82 height 42
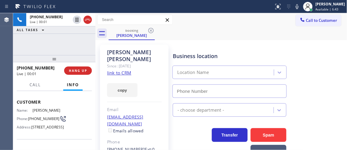
type input "[PHONE_NUMBER]"
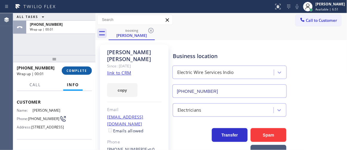
click at [81, 71] on span "COMPLETE" at bounding box center [77, 70] width 21 height 4
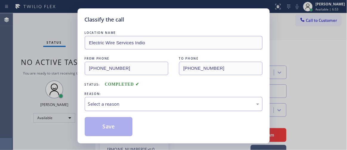
click at [117, 102] on div "Select a reason" at bounding box center [174, 104] width 178 height 14
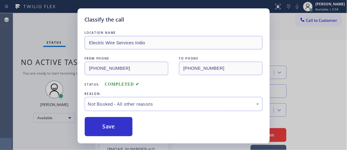
click at [107, 125] on button "Save" at bounding box center [109, 126] width 48 height 19
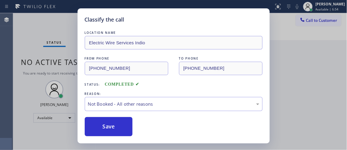
click at [107, 125] on button "Save" at bounding box center [109, 126] width 48 height 19
click at [39, 32] on div "Classify the call LOCATION NAME Electric Wire Services Indio FROM PHONE [PHONE_…" at bounding box center [173, 75] width 347 height 150
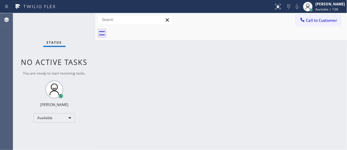
drag, startPoint x: 80, startPoint y: 20, endPoint x: 79, endPoint y: 0, distance: 19.8
click at [80, 20] on div "Status No active tasks You are ready to start receiving tasks. [PERSON_NAME]" at bounding box center [54, 81] width 82 height 136
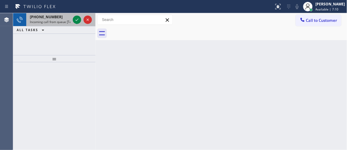
click at [54, 19] on div "[PHONE_NUMBER] Incoming call from queue [Test] All" at bounding box center [48, 19] width 45 height 13
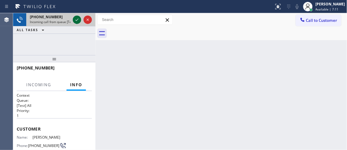
click at [76, 20] on icon at bounding box center [76, 19] width 7 height 7
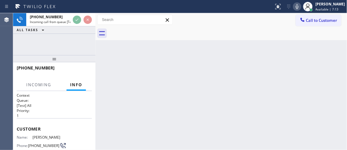
click at [300, 7] on icon at bounding box center [297, 6] width 7 height 7
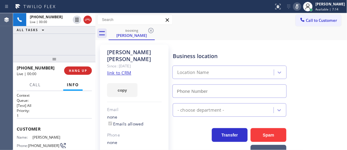
type input "[PHONE_NUMBER]"
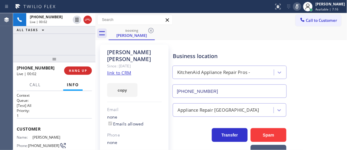
click at [301, 9] on icon at bounding box center [297, 6] width 7 height 7
click at [122, 70] on link "link to CRM" at bounding box center [119, 73] width 24 height 6
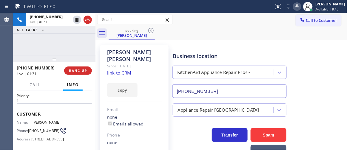
scroll to position [27, 0]
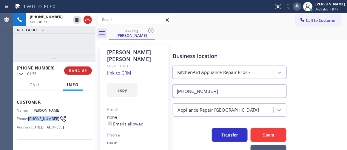
drag, startPoint x: 39, startPoint y: 122, endPoint x: 29, endPoint y: 115, distance: 11.9
click at [29, 115] on div "Name: [PERSON_NAME] Phone: [PHONE_NUMBER] Address: [STREET_ADDRESS]" at bounding box center [39, 120] width 45 height 24
copy span "[PHONE_NUMBER]"
click at [54, 46] on div "[PHONE_NUMBER] Live | 01:34 ALL TASKS ALL TASKS ACTIVE TASKS TASKS IN WRAP UP" at bounding box center [54, 34] width 82 height 42
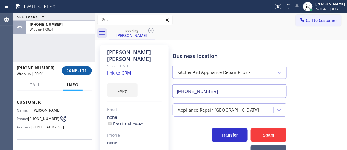
click at [84, 67] on button "COMPLETE" at bounding box center [77, 70] width 30 height 8
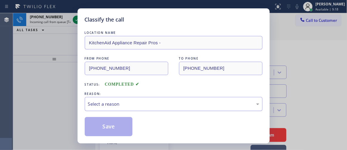
click at [108, 107] on div "Select a reason" at bounding box center [173, 103] width 171 height 7
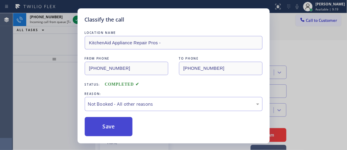
drag, startPoint x: 102, startPoint y: 131, endPoint x: 102, endPoint y: 125, distance: 5.7
click at [102, 125] on button "Save" at bounding box center [109, 126] width 48 height 19
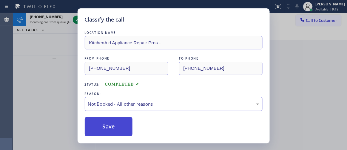
click at [102, 125] on button "Save" at bounding box center [109, 126] width 48 height 19
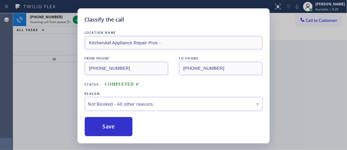
click at [45, 64] on div "Classify the call LOCATION NAME KitchenAid Appliance Repair Pros - FROM PHONE […" at bounding box center [173, 75] width 347 height 150
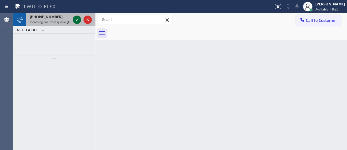
click at [76, 21] on icon at bounding box center [76, 19] width 7 height 7
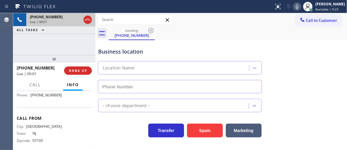
type input "[PHONE_NUMBER]"
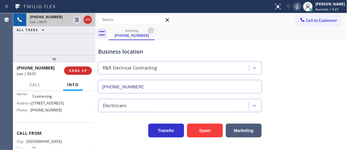
scroll to position [81, 0]
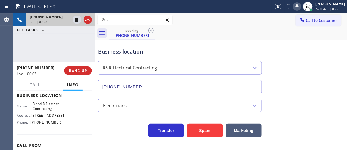
click at [70, 45] on div "[PHONE_NUMBER] Live | 00:03 ALL TASKS ALL TASKS ACTIVE TASKS TASKS IN WRAP UP" at bounding box center [54, 34] width 82 height 42
click at [24, 50] on div "[PHONE_NUMBER] Live | 00:18 ALL TASKS ALL TASKS ACTIVE TASKS TASKS IN WRAP UP" at bounding box center [54, 34] width 82 height 42
click at [76, 42] on div "[PHONE_NUMBER] Live | 01:09 ALL TASKS ALL TASKS ACTIVE TASKS TASKS IN WRAP UP" at bounding box center [54, 34] width 82 height 42
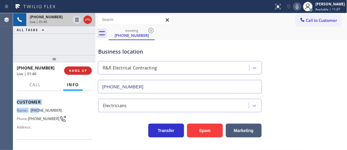
scroll to position [108, 0]
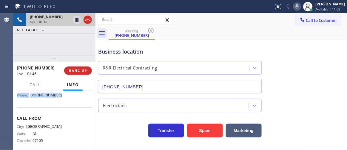
drag, startPoint x: 17, startPoint y: 101, endPoint x: 60, endPoint y: 109, distance: 44.1
click at [62, 116] on div "Context Queue: [Test] All Priority: 1 Customer Name: [PHONE_NUMBER] Phone: [PHO…" at bounding box center [54, 120] width 82 height 59
copy div "Customer Name: [PHONE_NUMBER] Phone: [PHONE_NUMBER] Address: Business location …"
click at [45, 47] on div "[PHONE_NUMBER] Live | 01:46 ALL TASKS ALL TASKS ACTIVE TASKS TASKS IN WRAP UP" at bounding box center [54, 34] width 82 height 42
click at [65, 41] on div "[PHONE_NUMBER] Live | 01:49 ALL TASKS ALL TASKS ACTIVE TASKS TASKS IN WRAP UP" at bounding box center [54, 34] width 82 height 42
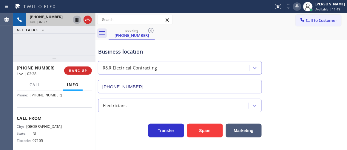
click at [75, 17] on icon at bounding box center [76, 19] width 7 height 7
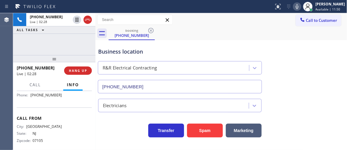
click at [298, 7] on icon at bounding box center [297, 6] width 7 height 7
click at [295, 45] on div "Business location R&R Electrical Contracting [PHONE_NUMBER]" at bounding box center [221, 66] width 249 height 54
click at [31, 43] on div "[PHONE_NUMBER] Live | 03:33 ALL TASKS ALL TASKS ACTIVE TASKS TASKS IN WRAP UP" at bounding box center [54, 34] width 82 height 42
click at [71, 38] on div "[PHONE_NUMBER] Live | 04:11 ALL TASKS ALL TASKS ACTIVE TASKS TASKS IN WRAP UP" at bounding box center [54, 34] width 82 height 42
click at [23, 45] on div "[PHONE_NUMBER] Live | 05:52 ALL TASKS ALL TASKS ACTIVE TASKS TASKS IN WRAP UP" at bounding box center [54, 34] width 82 height 42
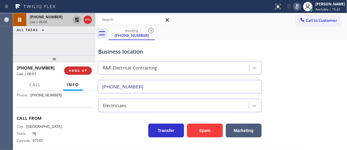
click at [79, 22] on icon at bounding box center [76, 19] width 7 height 7
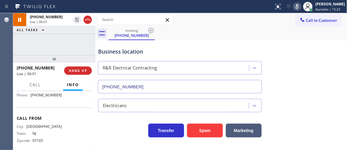
click at [300, 8] on icon at bounding box center [297, 6] width 7 height 7
click at [270, 33] on div "booking [PHONE_NUMBER]" at bounding box center [228, 33] width 239 height 13
click at [71, 47] on div "[PHONE_NUMBER] Live | 06:07 ALL TASKS ALL TASKS ACTIVE TASKS TASKS IN WRAP UP" at bounding box center [54, 34] width 82 height 42
click at [14, 42] on div "[PHONE_NUMBER] Live | 06:12 ALL TASKS ALL TASKS ACTIVE TASKS TASKS IN WRAP UP" at bounding box center [54, 34] width 82 height 42
click at [301, 8] on icon at bounding box center [297, 6] width 7 height 7
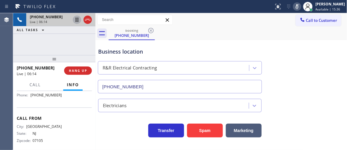
click at [76, 19] on icon at bounding box center [76, 19] width 7 height 7
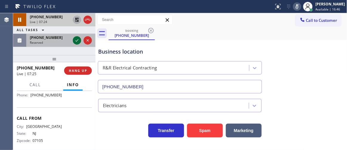
click at [77, 42] on icon at bounding box center [76, 40] width 7 height 7
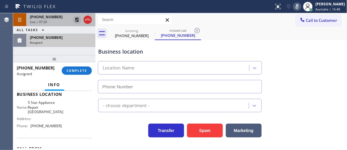
type input "[PHONE_NUMBER]"
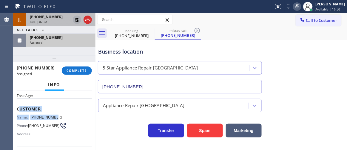
scroll to position [79, 0]
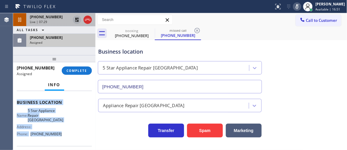
drag, startPoint x: 19, startPoint y: 108, endPoint x: 60, endPoint y: 136, distance: 50.3
click at [60, 136] on div "Context Queue: Appliance Repair High End Priority: 0 Task Age: Customer Name: […" at bounding box center [54, 102] width 75 height 178
copy div "ustomer Name: [PHONE_NUMBER] Phone: [PHONE_NUMBER] Address: Business location N…"
click at [82, 73] on button "COMPLETE" at bounding box center [77, 70] width 30 height 8
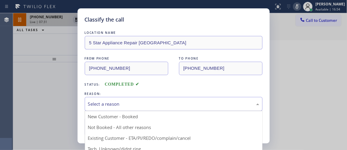
click at [106, 104] on div "Select a reason" at bounding box center [173, 103] width 171 height 7
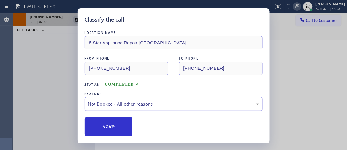
click at [107, 124] on button "Save" at bounding box center [109, 126] width 48 height 19
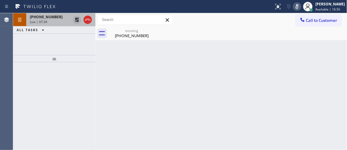
click at [68, 72] on div at bounding box center [54, 105] width 82 height 87
click at [21, 46] on div "[PHONE_NUMBER] Live | 07:45 ALL TASKS ALL TASKS ACTIVE TASKS TASKS IN WRAP UP" at bounding box center [54, 34] width 82 height 42
click at [78, 19] on icon at bounding box center [76, 19] width 7 height 7
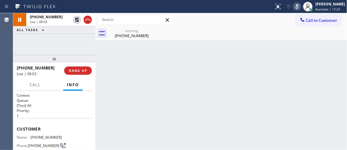
click at [301, 7] on icon at bounding box center [297, 6] width 7 height 7
click at [85, 37] on div "[PHONE_NUMBER] Live | 08:04 ALL TASKS ALL TASKS ACTIVE TASKS TASKS IN WRAP UP" at bounding box center [54, 34] width 82 height 42
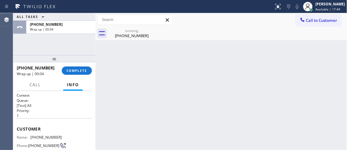
click at [28, 44] on div "ALL TASKS ALL TASKS ACTIVE TASKS TASKS IN WRAP UP [PHONE_NUMBER] Wrap up | 00:04" at bounding box center [54, 34] width 82 height 42
click at [75, 70] on span "COMPLETE" at bounding box center [77, 70] width 21 height 4
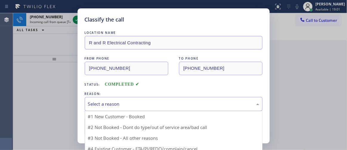
click at [116, 104] on div "Select a reason" at bounding box center [173, 103] width 171 height 7
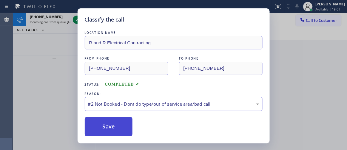
click at [108, 124] on button "Save" at bounding box center [109, 126] width 48 height 19
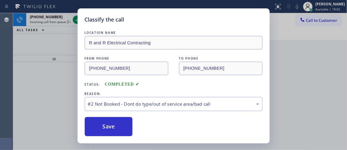
click at [43, 63] on div "Classify the call LOCATION NAME R and R Electrical Contracting FROM PHONE [PHON…" at bounding box center [173, 75] width 347 height 150
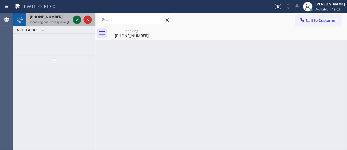
click at [77, 20] on icon at bounding box center [76, 19] width 7 height 7
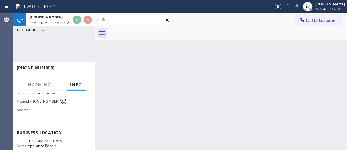
scroll to position [54, 0]
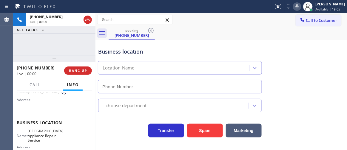
type input "[PHONE_NUMBER]"
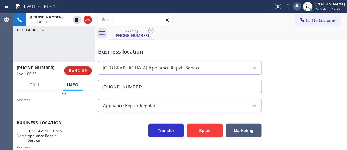
click at [21, 44] on div "[PHONE_NUMBER] Live | 00:24 ALL TASKS ALL TASKS ACTIVE TASKS TASKS IN WRAP UP" at bounding box center [54, 34] width 82 height 42
click at [82, 70] on span "HANG UP" at bounding box center [78, 70] width 18 height 4
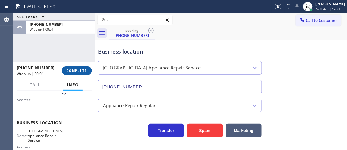
click at [82, 70] on span "COMPLETE" at bounding box center [77, 70] width 21 height 4
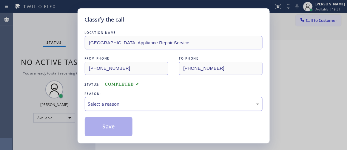
click at [126, 105] on div "Select a reason" at bounding box center [173, 103] width 171 height 7
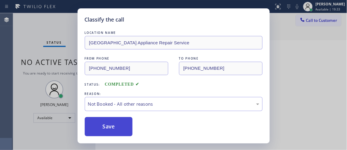
click at [104, 125] on button "Save" at bounding box center [109, 126] width 48 height 19
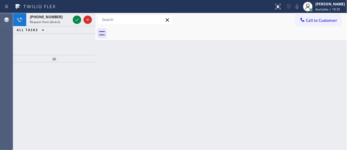
drag, startPoint x: 23, startPoint y: 28, endPoint x: 49, endPoint y: 28, distance: 25.7
click at [23, 28] on span "ALL TASKS" at bounding box center [27, 30] width 21 height 4
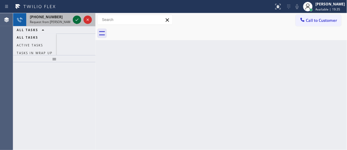
click at [76, 18] on icon at bounding box center [76, 19] width 7 height 7
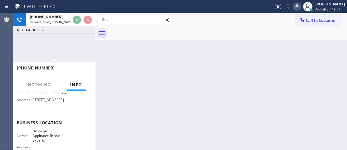
scroll to position [81, 0]
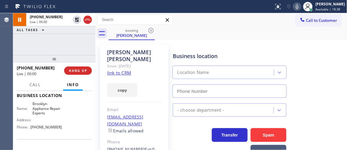
type input "[PHONE_NUMBER]"
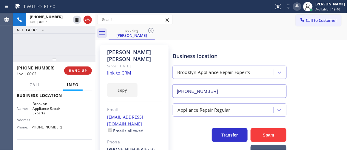
click at [59, 51] on div "[PHONE_NUMBER] Live | 00:02 ALL TASKS ALL TASKS ACTIVE TASKS TASKS IN WRAP UP" at bounding box center [54, 34] width 82 height 42
click at [128, 70] on link "link to CRM" at bounding box center [119, 73] width 24 height 6
click at [65, 39] on div "[PHONE_NUMBER] Live | 00:26 ALL TASKS ALL TASKS ACTIVE TASKS TASKS IN WRAP UP" at bounding box center [54, 34] width 82 height 42
click at [82, 48] on div "[PHONE_NUMBER] Live | 00:30 ALL TASKS ALL TASKS ACTIVE TASKS TASKS IN WRAP UP" at bounding box center [54, 34] width 82 height 42
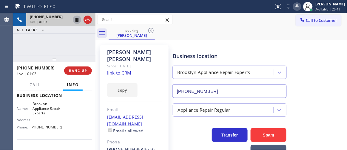
click at [76, 21] on icon at bounding box center [76, 19] width 7 height 7
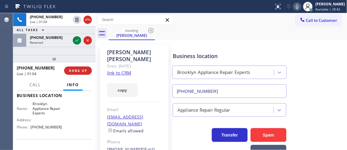
click at [301, 9] on icon at bounding box center [297, 6] width 7 height 7
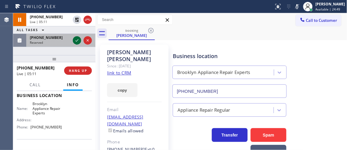
click at [77, 40] on icon at bounding box center [76, 40] width 7 height 7
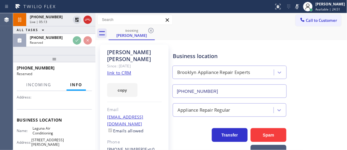
scroll to position [32, 0]
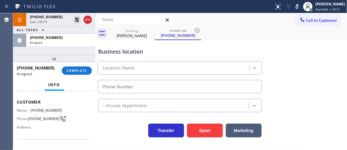
type input "[PHONE_NUMBER]"
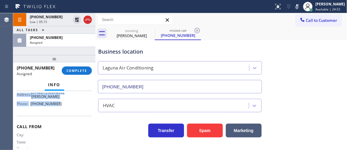
scroll to position [113, 0]
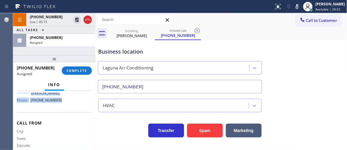
drag, startPoint x: 17, startPoint y: 100, endPoint x: 64, endPoint y: 102, distance: 47.2
click at [64, 102] on div "Context Queue: HVAC Priority: 0 Task Age: Customer Name: [PHONE_NUMBER] Phone: …" at bounding box center [54, 68] width 75 height 178
copy div "Customer Name: [PHONE_NUMBER] Phone: [PHONE_NUMBER] Address: Business location …"
click at [88, 69] on button "COMPLETE" at bounding box center [77, 70] width 30 height 8
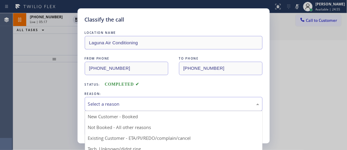
click at [115, 105] on div "Select a reason" at bounding box center [173, 103] width 171 height 7
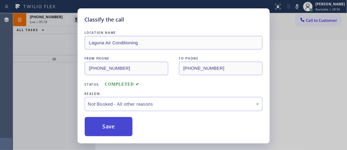
click at [111, 124] on button "Save" at bounding box center [109, 126] width 48 height 19
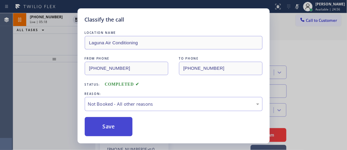
click at [111, 123] on button "Save" at bounding box center [109, 126] width 48 height 19
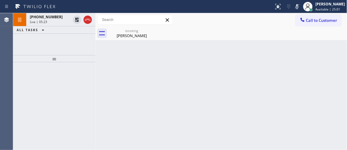
drag, startPoint x: 80, startPoint y: 52, endPoint x: 82, endPoint y: 37, distance: 15.3
click at [80, 53] on div "[PHONE_NUMBER] Live | 05:23 ALL TASKS ALL TASKS ACTIVE TASKS TASKS IN WRAP UP" at bounding box center [54, 34] width 82 height 42
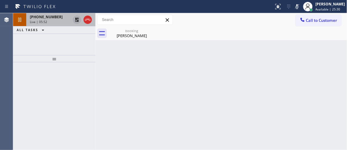
click at [75, 20] on icon at bounding box center [76, 19] width 7 height 7
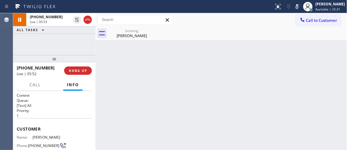
click at [300, 7] on icon at bounding box center [297, 6] width 7 height 7
click at [87, 39] on div "[PHONE_NUMBER] Live | 05:53 ALL TASKS ALL TASKS ACTIVE TASKS TASKS IN WRAP UP" at bounding box center [54, 34] width 82 height 42
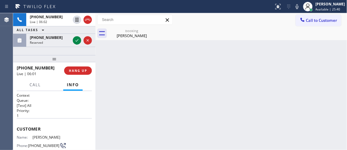
click at [30, 55] on div at bounding box center [54, 58] width 82 height 7
click at [84, 71] on span "HANG UP" at bounding box center [78, 70] width 18 height 4
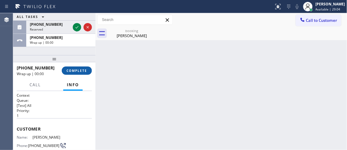
click at [81, 73] on span "COMPLETE" at bounding box center [77, 70] width 21 height 4
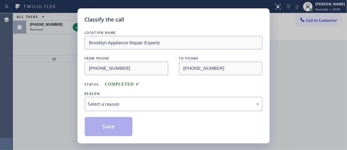
click at [114, 104] on div "Select a reason" at bounding box center [173, 103] width 171 height 7
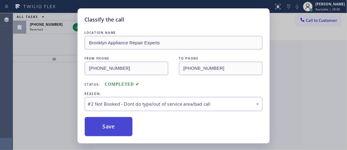
click at [108, 122] on button "Save" at bounding box center [109, 126] width 48 height 19
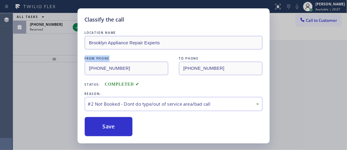
click at [40, 61] on div "Classify the call LOCATION NAME Brooklyn Appliance Repair Experts FROM PHONE [P…" at bounding box center [173, 75] width 347 height 150
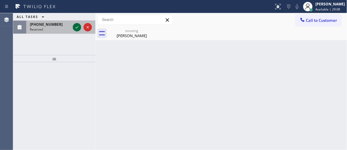
click at [75, 29] on icon at bounding box center [76, 27] width 7 height 7
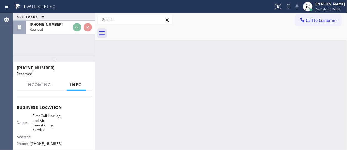
scroll to position [81, 0]
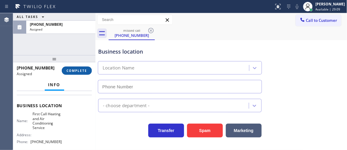
type input "[PHONE_NUMBER]"
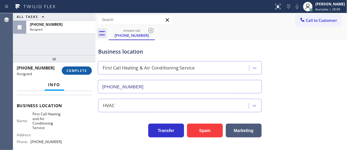
click at [76, 68] on button "COMPLETE" at bounding box center [77, 70] width 30 height 8
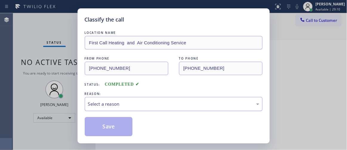
click at [107, 102] on div "Select a reason" at bounding box center [173, 103] width 171 height 7
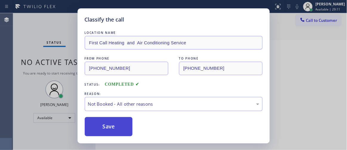
click at [105, 125] on button "Save" at bounding box center [109, 126] width 48 height 19
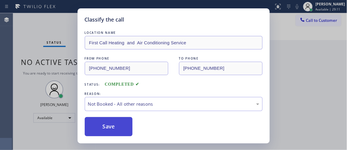
click at [105, 125] on button "Save" at bounding box center [109, 126] width 48 height 19
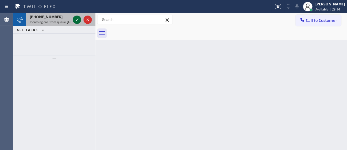
click at [75, 17] on icon at bounding box center [76, 19] width 7 height 7
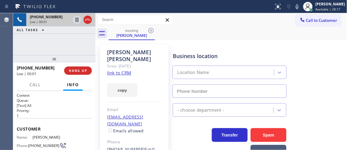
click at [61, 42] on div "[PHONE_NUMBER] Live | 00:01 ALL TASKS ALL TASKS ACTIVE TASKS TASKS IN WRAP UP" at bounding box center [54, 34] width 82 height 42
type input "[PHONE_NUMBER]"
click at [74, 49] on div "[PHONE_NUMBER] Live | 00:03 ALL TASKS ALL TASKS ACTIVE TASKS TASKS IN WRAP UP" at bounding box center [54, 34] width 82 height 42
click at [69, 43] on div "[PHONE_NUMBER] Live | 00:08 ALL TASKS ALL TASKS ACTIVE TASKS TASKS IN WRAP UP" at bounding box center [54, 34] width 82 height 42
click at [69, 43] on div "[PHONE_NUMBER] Live | 00:09 ALL TASKS ALL TASKS ACTIVE TASKS TASKS IN WRAP UP" at bounding box center [54, 34] width 82 height 42
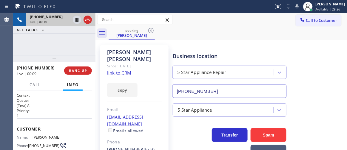
click at [118, 70] on link "link to CRM" at bounding box center [119, 73] width 24 height 6
click at [86, 19] on icon at bounding box center [87, 19] width 7 height 7
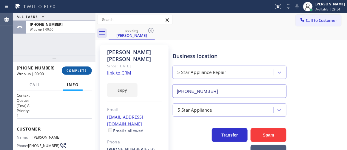
click at [82, 67] on button "COMPLETE" at bounding box center [77, 70] width 30 height 8
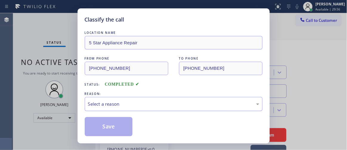
click at [102, 103] on div "Select a reason" at bounding box center [173, 103] width 171 height 7
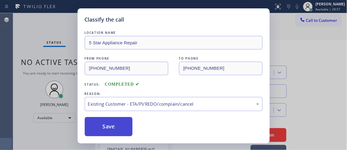
click at [112, 125] on button "Save" at bounding box center [109, 126] width 48 height 19
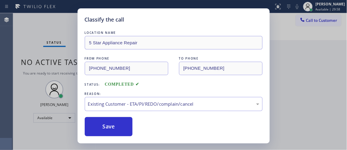
click at [59, 27] on div "Classify the call LOCATION NAME 5 Star Appliance Repair FROM PHONE [PHONE_NUMBE…" at bounding box center [173, 75] width 347 height 150
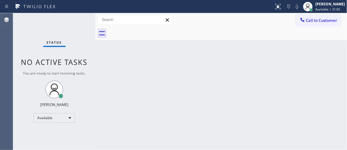
click at [31, 93] on div "Status No active tasks You are ready to start receiving tasks. [PERSON_NAME]" at bounding box center [54, 81] width 82 height 136
click at [41, 114] on div "Available" at bounding box center [54, 118] width 42 height 10
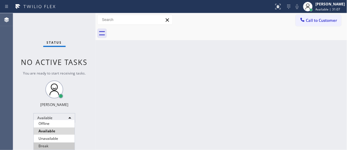
click at [49, 142] on li "Break" at bounding box center [54, 145] width 41 height 7
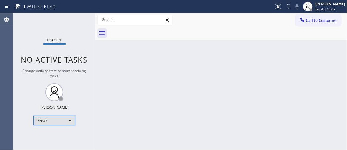
click at [50, 120] on div "Break" at bounding box center [54, 121] width 42 height 10
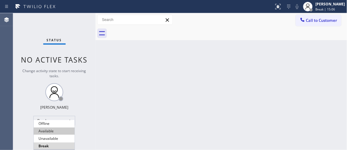
click at [51, 132] on li "Available" at bounding box center [54, 130] width 41 height 7
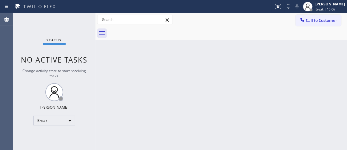
click at [137, 117] on div "Back to Dashboard Change Sender ID Customers Technicians Select a contact Outbo…" at bounding box center [222, 81] width 252 height 136
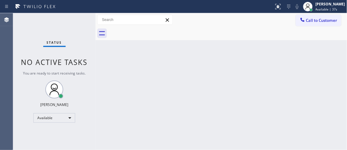
click at [215, 73] on div "Back to Dashboard Change Sender ID Customers Technicians Select a contact Outbo…" at bounding box center [222, 81] width 252 height 136
click at [62, 30] on div "Status No active tasks You are ready to start receiving tasks. [PERSON_NAME]" at bounding box center [54, 81] width 82 height 136
click at [325, 84] on div "Back to Dashboard Change Sender ID Customers Technicians Select a contact Outbo…" at bounding box center [222, 81] width 252 height 136
click at [17, 44] on div "Status No active tasks You are ready to start receiving tasks. [PERSON_NAME]" at bounding box center [54, 81] width 82 height 136
click at [16, 38] on div "Status No active tasks You are ready to start receiving tasks. [PERSON_NAME]" at bounding box center [54, 81] width 82 height 136
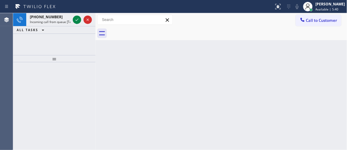
drag, startPoint x: 14, startPoint y: 49, endPoint x: 41, endPoint y: 33, distance: 31.3
click at [16, 49] on div "Agent Desktop Classify the call LOCATION NAME 5 Star Electric [GEOGRAPHIC_DATA]…" at bounding box center [173, 81] width 347 height 136
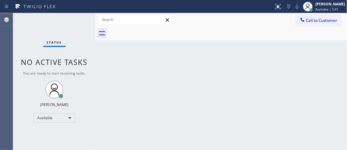
click at [75, 20] on div "Status No active tasks You are ready to start receiving tasks. [PERSON_NAME]" at bounding box center [54, 81] width 82 height 136
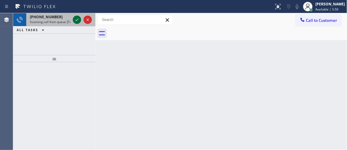
click at [75, 19] on icon at bounding box center [76, 19] width 7 height 7
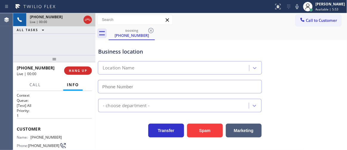
type input "[PHONE_NUMBER]"
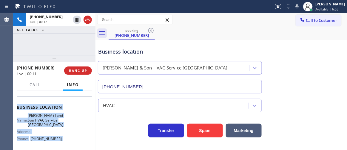
scroll to position [108, 0]
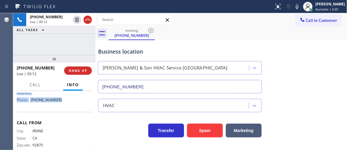
drag, startPoint x: 15, startPoint y: 100, endPoint x: 68, endPoint y: 101, distance: 53.2
click at [68, 101] on div "Context Queue: [Test] All Priority: 1 Customer Name: [PHONE_NUMBER] Phone: [PHO…" at bounding box center [54, 120] width 82 height 59
copy div "Customer Name: [PHONE_NUMBER] Phone: [PHONE_NUMBER] Address: Business location …"
click at [53, 42] on div "[PHONE_NUMBER] Live | 00:13 ALL TASKS ALL TASKS ACTIVE TASKS TASKS IN WRAP UP" at bounding box center [54, 34] width 82 height 42
click at [58, 40] on div "[PHONE_NUMBER] Live | 00:19 ALL TASKS ALL TASKS ACTIVE TASKS TASKS IN WRAP UP" at bounding box center [54, 34] width 82 height 42
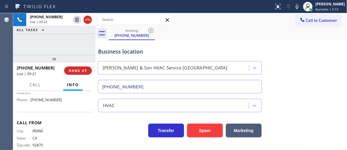
click at [65, 44] on div "[PHONE_NUMBER] Live | 00:22 ALL TASKS ALL TASKS ACTIVE TASKS TASKS IN WRAP UP" at bounding box center [54, 34] width 82 height 42
click at [301, 8] on icon at bounding box center [297, 6] width 7 height 7
click at [78, 20] on icon at bounding box center [77, 20] width 3 height 4
click at [301, 7] on icon at bounding box center [297, 6] width 7 height 7
click at [74, 20] on icon at bounding box center [76, 19] width 7 height 7
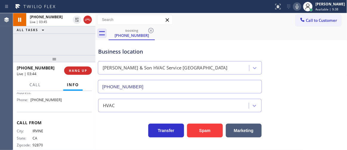
click at [76, 34] on div "[PHONE_NUMBER] Live | 03:45 ALL TASKS ALL TASKS ACTIVE TASKS TASKS IN WRAP UP" at bounding box center [54, 34] width 82 height 42
click at [301, 6] on icon at bounding box center [297, 6] width 7 height 7
click at [74, 41] on div "[PHONE_NUMBER] Live | 03:48 ALL TASKS ALL TASKS ACTIVE TASKS TASKS IN WRAP UP" at bounding box center [54, 34] width 82 height 42
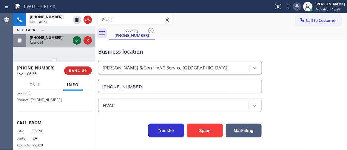
click at [76, 42] on icon at bounding box center [76, 40] width 7 height 7
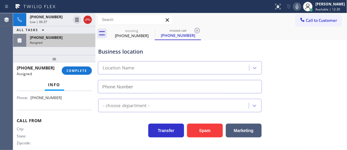
scroll to position [88, 0]
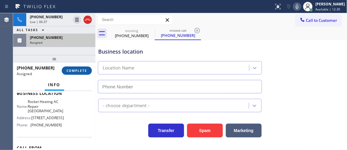
type input "[PHONE_NUMBER]"
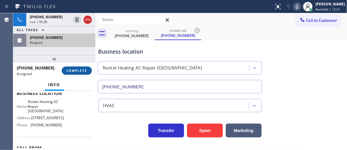
click at [71, 71] on span "COMPLETE" at bounding box center [77, 70] width 21 height 4
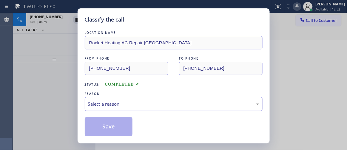
click at [112, 107] on div "Select a reason" at bounding box center [174, 104] width 178 height 14
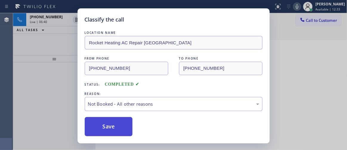
click at [117, 126] on button "Save" at bounding box center [109, 126] width 48 height 19
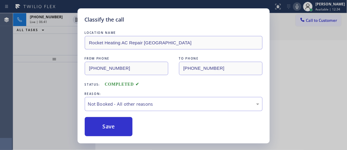
click at [56, 84] on div "Classify the call LOCATION NAME Rocket Heating AC Repair [GEOGRAPHIC_DATA] FROM…" at bounding box center [173, 75] width 347 height 150
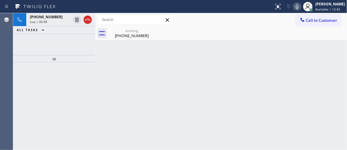
click at [60, 39] on div "[PHONE_NUMBER] Live | 06:49 ALL TASKS ALL TASKS ACTIVE TASKS TASKS IN WRAP UP" at bounding box center [54, 34] width 82 height 42
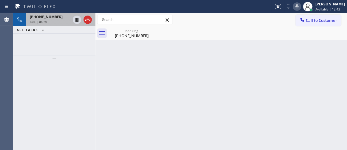
click at [53, 21] on div "Live | 06:50" at bounding box center [50, 22] width 41 height 4
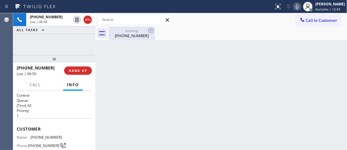
click at [127, 35] on div "[PHONE_NUMBER]" at bounding box center [131, 35] width 45 height 5
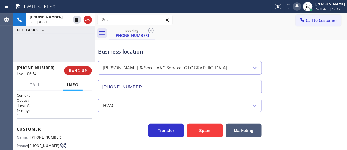
drag, startPoint x: 94, startPoint y: 42, endPoint x: 69, endPoint y: 42, distance: 25.7
click at [69, 42] on div "[PHONE_NUMBER] Live | 06:54 ALL TASKS ALL TASKS ACTIVE TASKS TASKS IN WRAP UP […" at bounding box center [180, 81] width 334 height 136
click at [69, 42] on div "[PHONE_NUMBER] Live | 06:55 ALL TASKS ALL TASKS ACTIVE TASKS TASKS IN WRAP UP" at bounding box center [54, 34] width 82 height 42
click at [69, 42] on div "[PHONE_NUMBER] Live | 06:58 ALL TASKS ALL TASKS ACTIVE TASKS TASKS IN WRAP UP" at bounding box center [54, 34] width 82 height 42
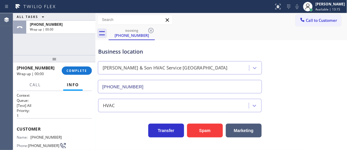
drag, startPoint x: 39, startPoint y: 48, endPoint x: 71, endPoint y: 57, distance: 33.5
click at [39, 48] on div "ALL TASKS ALL TASKS ACTIVE TASKS TASKS IN WRAP UP [PHONE_NUMBER] Wrap up | 00:00" at bounding box center [54, 34] width 82 height 42
click at [79, 71] on span "COMPLETE" at bounding box center [77, 70] width 21 height 4
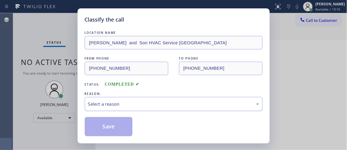
click at [103, 108] on div "Select a reason" at bounding box center [174, 104] width 178 height 14
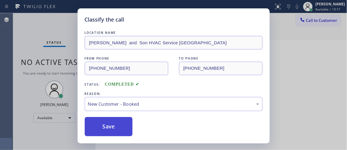
click at [108, 124] on button "Save" at bounding box center [109, 126] width 48 height 19
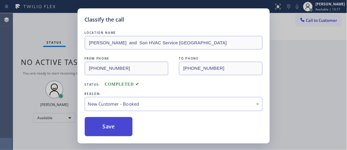
click at [108, 124] on button "Save" at bounding box center [109, 126] width 48 height 19
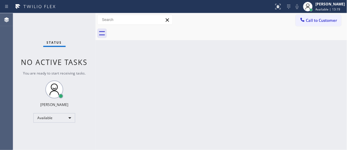
click at [27, 23] on div "Status No active tasks You are ready to start receiving tasks. [PERSON_NAME]" at bounding box center [54, 81] width 82 height 136
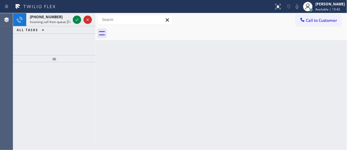
drag, startPoint x: 20, startPoint y: 63, endPoint x: 36, endPoint y: 50, distance: 20.6
click at [20, 62] on div at bounding box center [54, 58] width 82 height 7
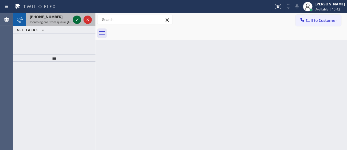
click at [76, 21] on icon at bounding box center [76, 19] width 7 height 7
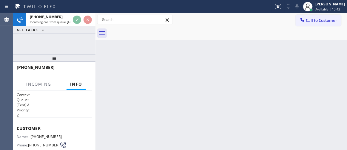
scroll to position [54, 0]
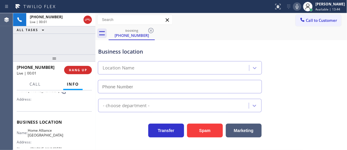
type input "[PHONE_NUMBER]"
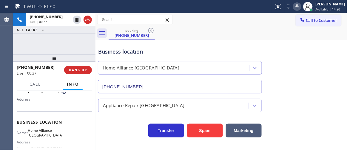
drag, startPoint x: 96, startPoint y: 41, endPoint x: 82, endPoint y: 41, distance: 13.4
click at [82, 41] on div "[PHONE_NUMBER] Live | 00:37 ALL TASKS ALL TASKS ACTIVE TASKS TASKS IN WRAP UP […" at bounding box center [180, 81] width 334 height 136
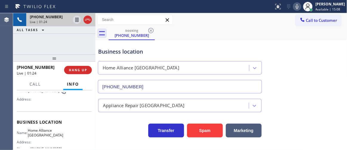
drag, startPoint x: 65, startPoint y: 50, endPoint x: 62, endPoint y: 24, distance: 25.9
click at [66, 50] on div "[PHONE_NUMBER] Live | 01:24 ALL TASKS ALL TASKS ACTIVE TASKS TASKS IN WRAP UP" at bounding box center [54, 33] width 82 height 41
drag, startPoint x: 87, startPoint y: 21, endPoint x: 89, endPoint y: 18, distance: 3.6
click at [89, 21] on icon at bounding box center [87, 19] width 7 height 7
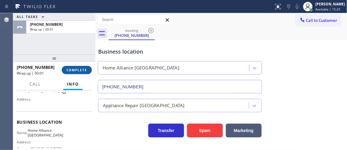
click at [79, 72] on span "COMPLETE" at bounding box center [77, 70] width 21 height 4
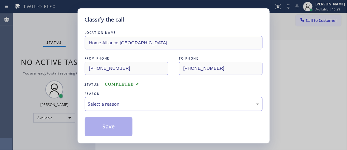
click at [112, 102] on div "Select a reason" at bounding box center [173, 103] width 171 height 7
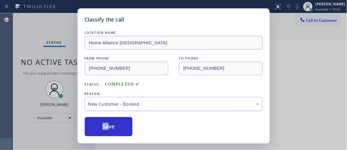
drag, startPoint x: 107, startPoint y: 105, endPoint x: 109, endPoint y: 110, distance: 5.8
click at [107, 104] on div "New Customer - Booked" at bounding box center [173, 103] width 171 height 7
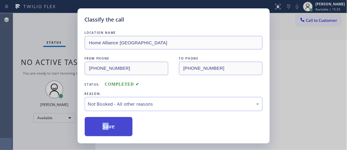
click at [107, 127] on button "Save" at bounding box center [109, 126] width 48 height 19
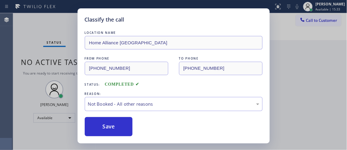
click at [36, 38] on div "Classify the call LOCATION NAME Home Alliance Hollywood FROM PHONE [PHONE_NUMBE…" at bounding box center [173, 75] width 347 height 150
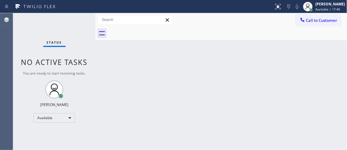
click at [28, 36] on div "Status No active tasks You are ready to start receiving tasks. [PERSON_NAME]" at bounding box center [54, 81] width 82 height 136
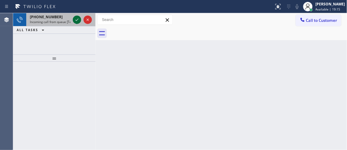
click at [78, 19] on icon at bounding box center [76, 19] width 7 height 7
click at [76, 20] on icon at bounding box center [77, 20] width 3 height 2
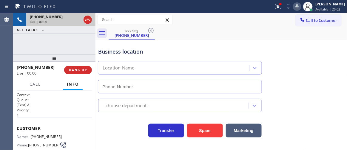
type input "[PHONE_NUMBER]"
click at [71, 42] on div "[PHONE_NUMBER] Live | 00:02 ALL TASKS ALL TASKS ACTIVE TASKS TASKS IN WRAP UP" at bounding box center [54, 33] width 82 height 41
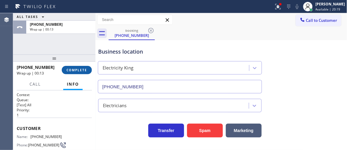
click at [80, 68] on span "COMPLETE" at bounding box center [77, 70] width 21 height 4
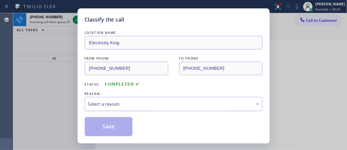
click at [109, 100] on div "Select a reason" at bounding box center [174, 104] width 178 height 14
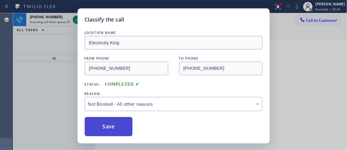
click at [106, 123] on button "Save" at bounding box center [109, 126] width 48 height 19
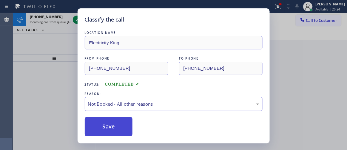
click at [106, 123] on button "Save" at bounding box center [109, 126] width 48 height 19
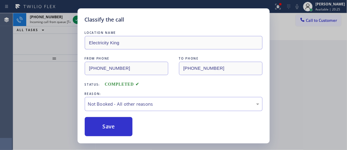
click at [17, 54] on div "Classify the call LOCATION NAME Electricity King FROM PHONE [PHONE_NUMBER] TO P…" at bounding box center [173, 75] width 347 height 150
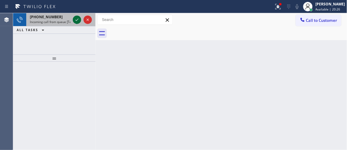
click at [77, 18] on icon at bounding box center [76, 19] width 7 height 7
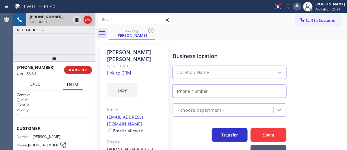
type input "[PHONE_NUMBER]"
click at [116, 70] on link "link to CRM" at bounding box center [119, 73] width 24 height 6
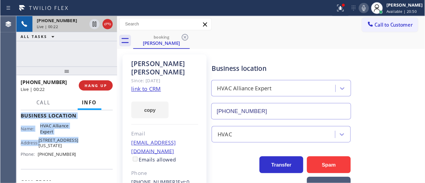
scroll to position [108, 0]
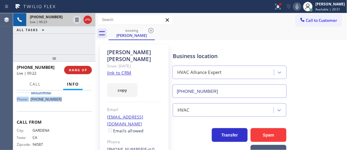
drag, startPoint x: 23, startPoint y: 127, endPoint x: 67, endPoint y: 119, distance: 44.0
click at [67, 119] on div "Context Queue: [Test] All Priority: 1 Customer Name: [PERSON_NAME] Phone: [PHON…" at bounding box center [54, 119] width 82 height 59
click at [54, 38] on div "[PHONE_NUMBER] Live | 00:23 ALL TASKS ALL TASKS ACTIVE TASKS TASKS IN WRAP UP" at bounding box center [54, 33] width 82 height 41
click at [66, 41] on div "[PHONE_NUMBER] Live | 00:44 ALL TASKS ALL TASKS ACTIVE TASKS TASKS IN WRAP UP" at bounding box center [54, 33] width 82 height 41
click at [73, 52] on div "[PHONE_NUMBER] Live | 03:25 ALL TASKS ALL TASKS ACTIVE TASKS TASKS IN WRAP UP" at bounding box center [54, 33] width 82 height 41
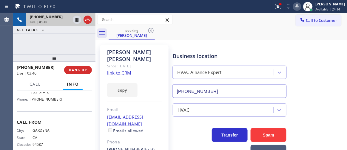
click at [214, 30] on div "booking [PERSON_NAME]" at bounding box center [228, 33] width 239 height 13
click at [279, 6] on icon at bounding box center [278, 6] width 4 height 4
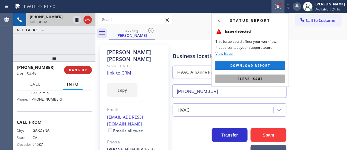
click at [261, 79] on span "Clear issue" at bounding box center [251, 78] width 26 height 4
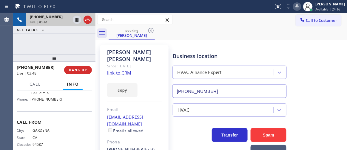
drag, startPoint x: 263, startPoint y: 39, endPoint x: 272, endPoint y: 28, distance: 14.2
click at [263, 39] on div "booking [PERSON_NAME]" at bounding box center [228, 33] width 239 height 13
click at [301, 4] on icon at bounding box center [297, 6] width 7 height 7
click at [79, 21] on icon at bounding box center [76, 19] width 7 height 7
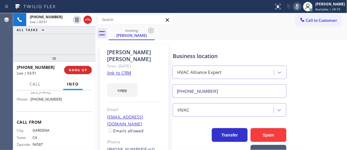
click at [79, 40] on div "[PHONE_NUMBER] Live | 03:51 ALL TASKS ALL TASKS ACTIVE TASKS TASKS IN WRAP UP" at bounding box center [54, 33] width 82 height 41
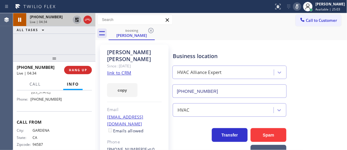
click at [77, 18] on icon at bounding box center [77, 20] width 4 height 4
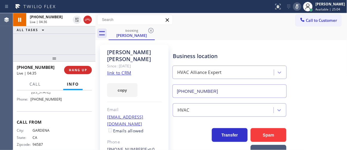
click at [301, 8] on icon at bounding box center [297, 6] width 7 height 7
click at [284, 28] on div "Call to Customer Outbound call Location Progressive Plumbing [GEOGRAPHIC_DATA] …" at bounding box center [222, 26] width 252 height 27
click at [73, 42] on div "[PHONE_NUMBER] Live | 04:37 ALL TASKS ALL TASKS ACTIVE TASKS TASKS IN WRAP UP" at bounding box center [54, 33] width 82 height 41
click at [73, 43] on div "[PHONE_NUMBER] Live | 04:40 ALL TASKS ALL TASKS ACTIVE TASKS TASKS IN WRAP UP" at bounding box center [54, 33] width 82 height 41
click at [73, 43] on div "[PHONE_NUMBER] Live | 04:42 ALL TASKS ALL TASKS ACTIVE TASKS TASKS IN WRAP UP" at bounding box center [54, 33] width 82 height 41
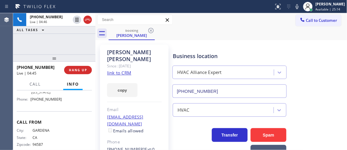
click at [33, 44] on div "[PHONE_NUMBER] Live | 04:46 ALL TASKS ALL TASKS ACTIVE TASKS TASKS IN WRAP UP" at bounding box center [54, 33] width 82 height 41
drag, startPoint x: 94, startPoint y: 43, endPoint x: 63, endPoint y: 44, distance: 31.1
click at [63, 44] on div "[PHONE_NUMBER] Live | 04:47 ALL TASKS ALL TASKS ACTIVE TASKS TASKS IN WRAP UP […" at bounding box center [180, 81] width 334 height 136
click at [63, 44] on div "[PHONE_NUMBER] Live | 04:48 ALL TASKS ALL TASKS ACTIVE TASKS TASKS IN WRAP UP" at bounding box center [54, 33] width 82 height 41
click at [56, 44] on div "[PHONE_NUMBER] Live | 04:48 ALL TASKS ALL TASKS ACTIVE TASKS TASKS IN WRAP UP" at bounding box center [54, 33] width 82 height 41
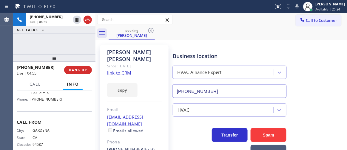
click at [61, 43] on div "[PHONE_NUMBER] Live | 04:55 ALL TASKS ALL TASKS ACTIVE TASKS TASKS IN WRAP UP" at bounding box center [54, 33] width 82 height 41
click at [23, 45] on div "[PHONE_NUMBER] Live | 05:02 ALL TASKS ALL TASKS ACTIVE TASKS TASKS IN WRAP UP" at bounding box center [54, 33] width 82 height 41
click at [65, 45] on div "[PHONE_NUMBER] Live | 05:05 ALL TASKS ALL TASKS ACTIVE TASKS TASKS IN WRAP UP" at bounding box center [54, 33] width 82 height 41
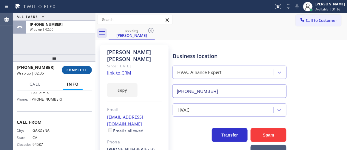
click at [81, 70] on span "COMPLETE" at bounding box center [77, 70] width 21 height 4
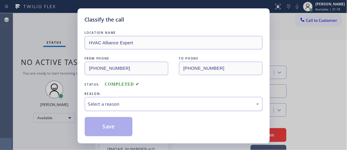
click at [113, 100] on div "Select a reason" at bounding box center [174, 104] width 178 height 14
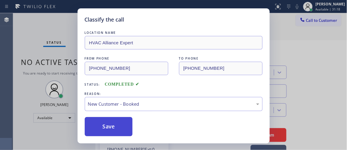
click at [111, 123] on button "Save" at bounding box center [109, 126] width 48 height 19
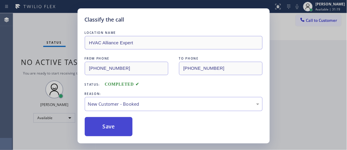
click at [111, 123] on button "Save" at bounding box center [109, 126] width 48 height 19
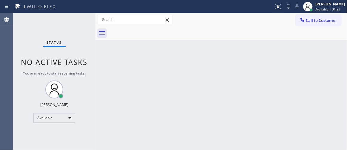
click at [70, 36] on div "Status No active tasks You are ready to start receiving tasks. [PERSON_NAME]" at bounding box center [54, 81] width 82 height 136
click at [315, 27] on div at bounding box center [228, 33] width 239 height 13
click at [313, 24] on button "Call to Customer" at bounding box center [319, 20] width 46 height 11
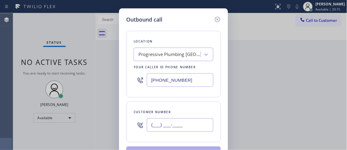
click at [173, 121] on input "(___) ___-____" at bounding box center [180, 124] width 67 height 13
paste input "310) 489-4530"
type input "[PHONE_NUMBER]"
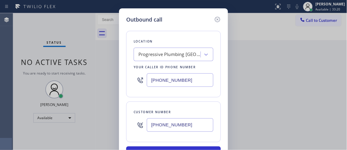
click at [181, 79] on input "[PHONE_NUMBER]" at bounding box center [180, 79] width 67 height 13
paste input "855) 999-4417"
type input "[PHONE_NUMBER]"
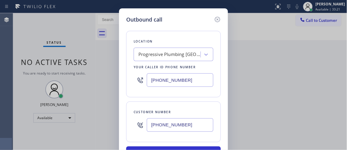
click at [177, 100] on div "Location Progressive Plumbing [GEOGRAPHIC_DATA] Your caller id phone number [PH…" at bounding box center [173, 95] width 95 height 142
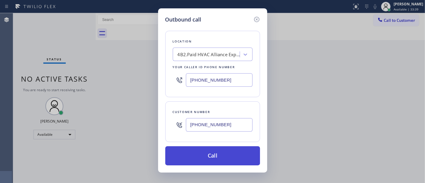
click at [232, 158] on button "Call" at bounding box center [212, 155] width 95 height 19
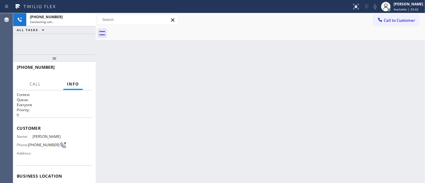
click at [56, 41] on div "[PHONE_NUMBER] Connecting call… ALL TASKS ALL TASKS ACTIVE TASKS TASKS IN WRAP …" at bounding box center [54, 33] width 82 height 41
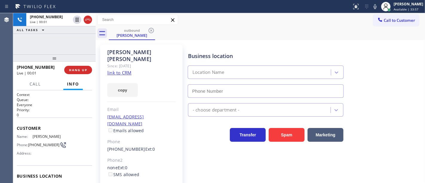
type input "[PHONE_NUMBER]"
click at [73, 42] on div "[PHONE_NUMBER] Live | 00:05 ALL TASKS ALL TASKS ACTIVE TASKS TASKS IN WRAP UP" at bounding box center [54, 33] width 82 height 41
click at [74, 44] on div "[PHONE_NUMBER] Live | 00:10 ALL TASKS ALL TASKS ACTIVE TASKS TASKS IN WRAP UP" at bounding box center [54, 33] width 82 height 41
click at [261, 31] on div "outbound [PERSON_NAME]" at bounding box center [267, 33] width 316 height 13
click at [377, 6] on icon at bounding box center [374, 6] width 7 height 7
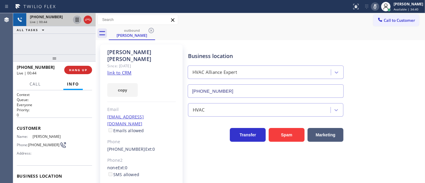
click at [77, 20] on icon at bounding box center [77, 20] width 3 height 4
click at [33, 49] on div "[PHONE_NUMBER] Live | 03:38 ALL TASKS ALL TASKS ACTIVE TASKS TASKS IN WRAP UP" at bounding box center [54, 33] width 82 height 41
click at [79, 20] on icon at bounding box center [76, 19] width 7 height 7
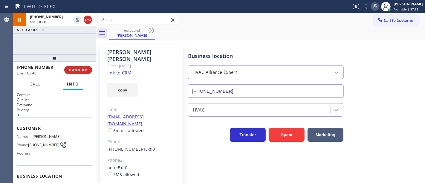
click at [375, 7] on div at bounding box center [375, 6] width 8 height 7
click at [274, 42] on div "[PERSON_NAME] Since: [DATE] link to CRM copy Email [EMAIL_ADDRESS][DOMAIN_NAME]…" at bounding box center [260, 137] width 326 height 191
click at [92, 43] on div "[PHONE_NUMBER] Live | 03:42 ALL TASKS ALL TASKS ACTIVE TASKS TASKS IN WRAP UP" at bounding box center [54, 33] width 82 height 41
click at [26, 47] on div "[PHONE_NUMBER] Live | 03:46 ALL TASKS ALL TASKS ACTIVE TASKS TASKS IN WRAP UP" at bounding box center [54, 33] width 82 height 41
click at [377, 3] on icon at bounding box center [374, 6] width 7 height 7
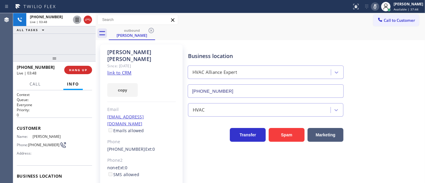
click at [78, 20] on icon at bounding box center [77, 20] width 3 height 4
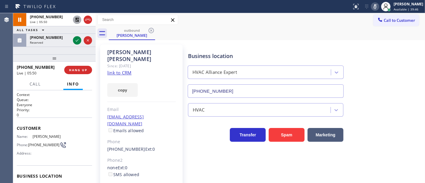
click at [76, 17] on icon at bounding box center [76, 19] width 7 height 7
click at [378, 6] on icon at bounding box center [374, 6] width 7 height 7
click at [59, 51] on div "[PHONE_NUMBER] Live | 05:51 ALL TASKS ALL TASKS ACTIVE TASKS TASKS IN WRAP UP […" at bounding box center [54, 33] width 82 height 41
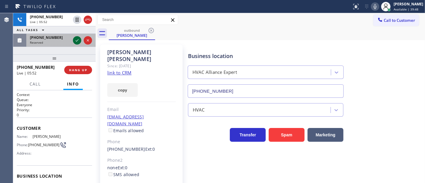
click at [80, 42] on icon at bounding box center [76, 40] width 7 height 7
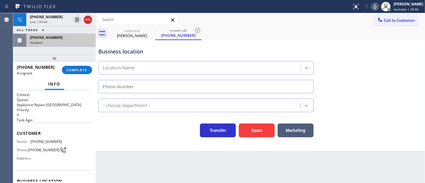
type input "[PHONE_NUMBER]"
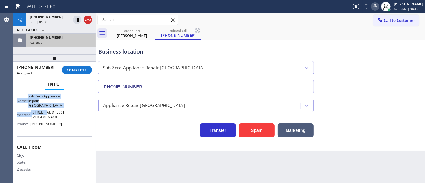
scroll to position [99, 0]
drag, startPoint x: 15, startPoint y: 98, endPoint x: 64, endPoint y: 123, distance: 54.6
click at [64, 123] on div "Context Queue: Appliance Repair High End Priority: 0 Task Age: Customer Name: […" at bounding box center [54, 136] width 82 height 93
click at [36, 54] on div at bounding box center [54, 57] width 82 height 7
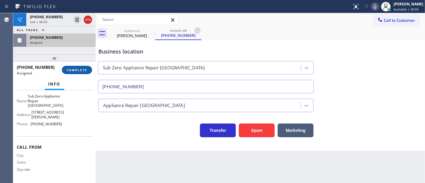
click at [81, 70] on span "COMPLETE" at bounding box center [77, 70] width 21 height 4
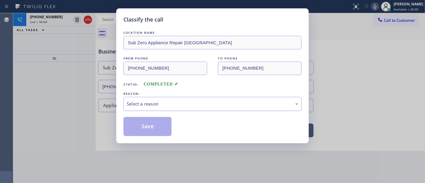
click at [148, 105] on div "Select a reason" at bounding box center [212, 103] width 171 height 7
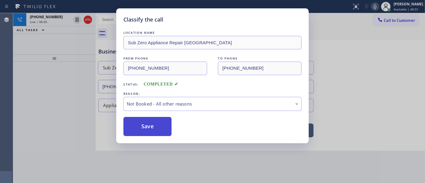
click at [147, 127] on button "Save" at bounding box center [147, 126] width 48 height 19
type input "[PHONE_NUMBER]"
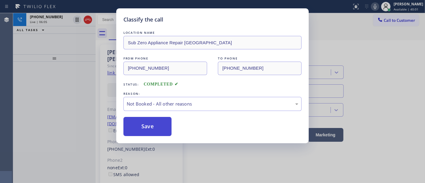
click at [147, 127] on button "Save" at bounding box center [147, 126] width 48 height 19
click at [67, 78] on div "Classify the call LOCATION NAME Sub Zero Appliance Repair [GEOGRAPHIC_DATA] FRO…" at bounding box center [212, 91] width 425 height 183
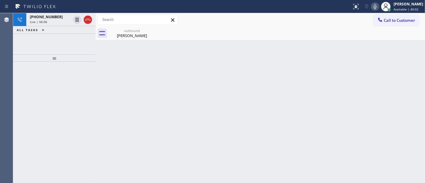
drag, startPoint x: 90, startPoint y: 21, endPoint x: 84, endPoint y: 5, distance: 17.1
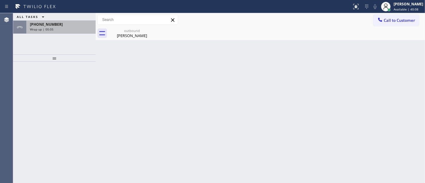
click at [73, 27] on div "Wrap up | 00:05" at bounding box center [61, 29] width 62 height 4
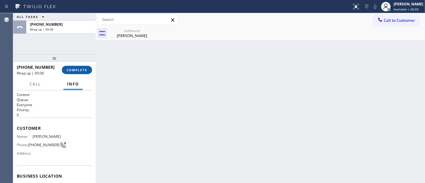
click at [79, 69] on span "COMPLETE" at bounding box center [77, 70] width 21 height 4
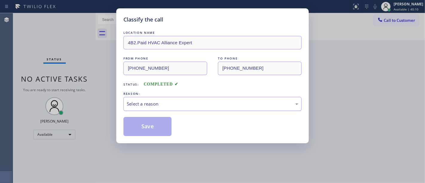
click at [148, 105] on div "Select a reason" at bounding box center [212, 103] width 171 height 7
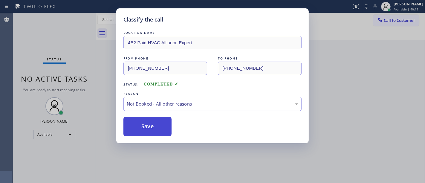
click at [159, 125] on button "Save" at bounding box center [147, 126] width 48 height 19
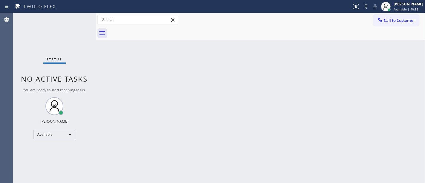
click at [79, 17] on div "Status No active tasks You are ready to start receiving tasks. [PERSON_NAME]" at bounding box center [54, 98] width 82 height 170
click at [79, 18] on div "Status No active tasks You are ready to start receiving tasks. [PERSON_NAME]" at bounding box center [54, 98] width 82 height 170
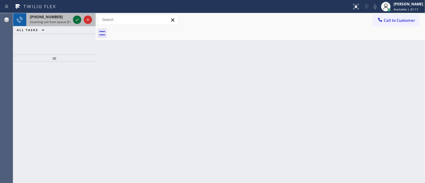
click at [76, 20] on icon at bounding box center [76, 19] width 7 height 7
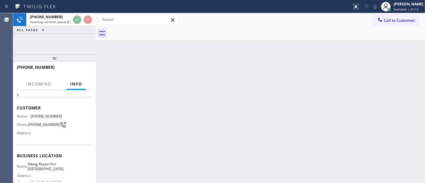
scroll to position [66, 0]
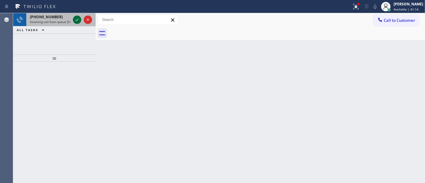
click at [76, 20] on icon at bounding box center [77, 20] width 3 height 2
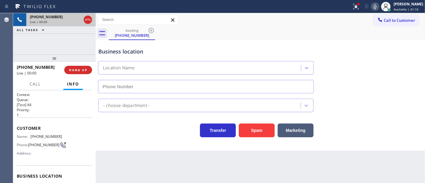
type input "[PHONE_NUMBER]"
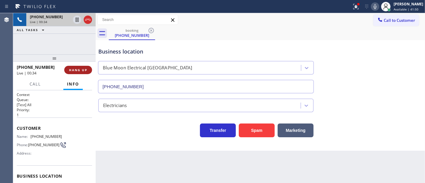
click at [83, 71] on span "HANG UP" at bounding box center [78, 70] width 18 height 4
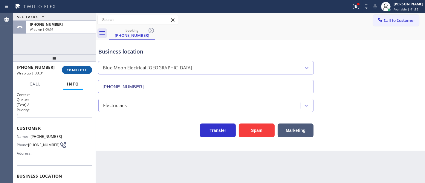
click at [84, 69] on span "COMPLETE" at bounding box center [77, 70] width 21 height 4
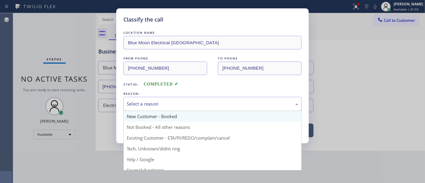
drag, startPoint x: 166, startPoint y: 100, endPoint x: 167, endPoint y: 113, distance: 12.6
click at [167, 111] on div "Select a reason New Customer - Booked Not Booked - All other reasons Existing C…" at bounding box center [212, 104] width 178 height 14
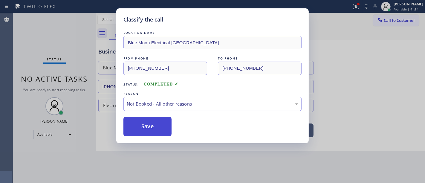
click at [150, 127] on button "Save" at bounding box center [147, 126] width 48 height 19
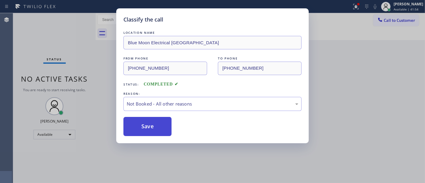
click at [150, 127] on button "Save" at bounding box center [147, 126] width 48 height 19
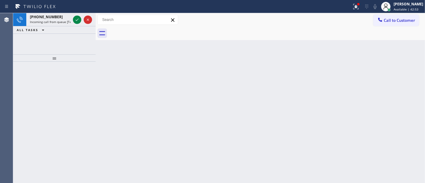
click at [28, 51] on div "[PHONE_NUMBER] Incoming call from queue [Test] All ALL TASKS ALL TASKS ACTIVE T…" at bounding box center [54, 33] width 82 height 41
click at [76, 18] on icon at bounding box center [76, 19] width 7 height 7
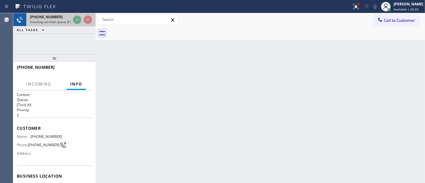
click at [72, 20] on div at bounding box center [82, 19] width 21 height 13
click at [71, 20] on div "[PHONE_NUMBER] Incoming call from queue [Test] All" at bounding box center [48, 19] width 45 height 13
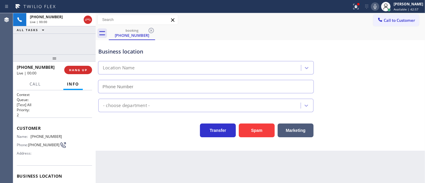
type input "[PHONE_NUMBER]"
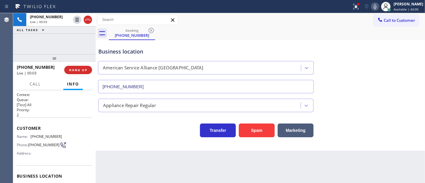
scroll to position [18, 0]
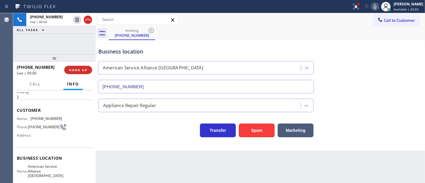
click at [182, 153] on div "Back to Dashboard Change Sender ID Customers Technicians Select a contact Outbo…" at bounding box center [260, 98] width 329 height 170
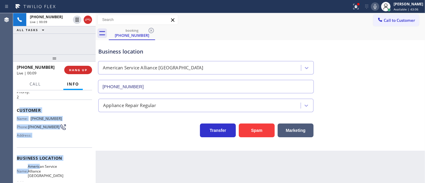
scroll to position [84, 0]
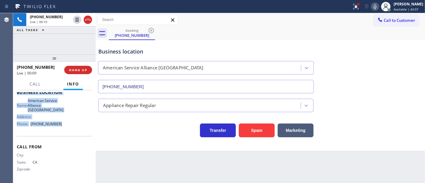
drag, startPoint x: 18, startPoint y: 107, endPoint x: 66, endPoint y: 125, distance: 51.0
click at [66, 126] on div "Context Queue: [Test] All Priority: 2 Customer Name: [PHONE_NUMBER] Phone: [PHO…" at bounding box center [54, 94] width 75 height 173
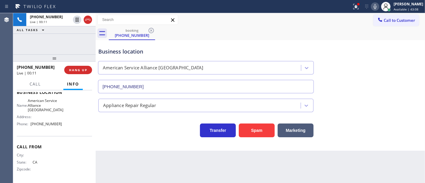
drag, startPoint x: 53, startPoint y: 41, endPoint x: 50, endPoint y: 46, distance: 5.7
click at [51, 46] on div "[PHONE_NUMBER] Live | 00:11 ALL TASKS ALL TASKS ACTIVE TASKS TASKS IN WRAP UP" at bounding box center [54, 33] width 82 height 41
click at [68, 42] on div "[PHONE_NUMBER] Live | 00:25 ALL TASKS ALL TASKS ACTIVE TASKS TASKS IN WRAP UP" at bounding box center [54, 33] width 82 height 41
click at [76, 19] on icon at bounding box center [76, 19] width 7 height 7
click at [359, 9] on icon at bounding box center [355, 6] width 7 height 7
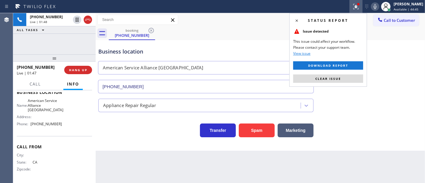
click at [331, 83] on div "Status report Issue detected This issue could affect your workflow. Please cont…" at bounding box center [328, 49] width 78 height 73
click at [332, 78] on span "Clear issue" at bounding box center [328, 78] width 26 height 4
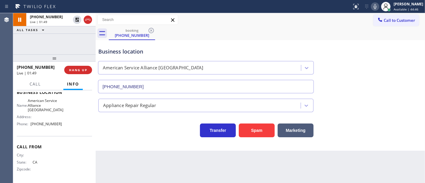
click at [376, 7] on icon at bounding box center [374, 6] width 7 height 7
click at [279, 14] on div "Call to Customer Outbound call Location HVAC Alliance Expert Your caller id pho…" at bounding box center [260, 19] width 329 height 13
click at [78, 21] on icon at bounding box center [76, 19] width 7 height 7
drag, startPoint x: 379, startPoint y: 6, endPoint x: 367, endPoint y: 7, distance: 12.3
click at [376, 6] on icon at bounding box center [374, 6] width 3 height 5
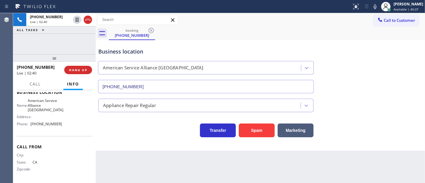
click at [67, 39] on div "[PHONE_NUMBER] Live | 02:40 ALL TASKS ALL TASKS ACTIVE TASKS TASKS IN WRAP UP" at bounding box center [54, 33] width 82 height 41
click at [69, 39] on div "[PHONE_NUMBER] Live | 02:40 ALL TASKS ALL TASKS ACTIVE TASKS TASKS IN WRAP UP" at bounding box center [54, 33] width 82 height 41
click at [39, 47] on div "[PHONE_NUMBER] Live | 02:48 ALL TASKS ALL TASKS ACTIVE TASKS TASKS IN WRAP UP" at bounding box center [54, 33] width 82 height 41
click at [39, 81] on span "Call" at bounding box center [35, 83] width 11 height 5
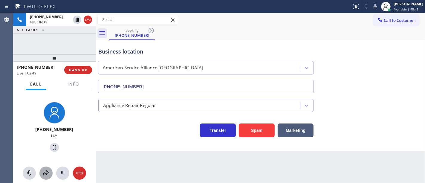
click at [49, 164] on icon at bounding box center [45, 172] width 7 height 7
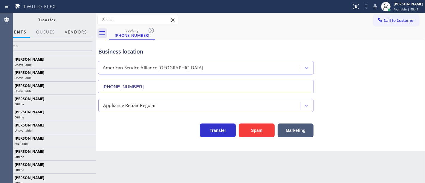
click at [82, 32] on button "Vendors" at bounding box center [75, 32] width 29 height 12
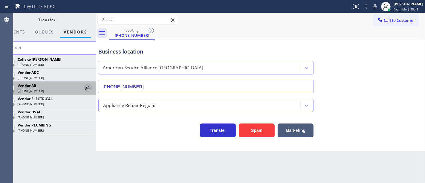
click at [90, 87] on icon at bounding box center [87, 88] width 5 height 4
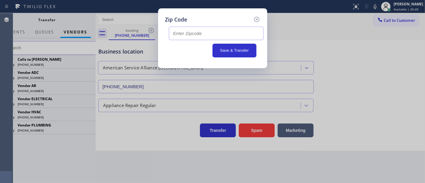
click at [193, 33] on input "text" at bounding box center [216, 33] width 95 height 13
paste input "94801"
type input "94801"
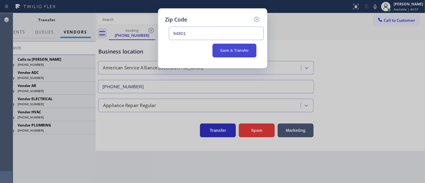
click at [231, 52] on button "Save & Transfer" at bounding box center [234, 51] width 44 height 14
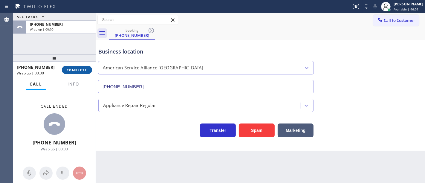
click at [81, 70] on button "COMPLETE" at bounding box center [77, 70] width 30 height 8
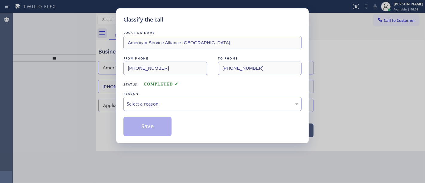
drag, startPoint x: 163, startPoint y: 102, endPoint x: 161, endPoint y: 107, distance: 4.8
click at [162, 102] on div "Select a reason" at bounding box center [212, 104] width 178 height 14
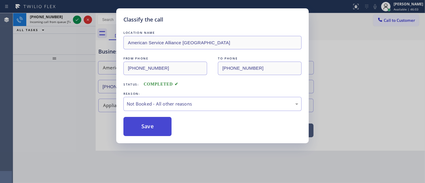
click at [151, 127] on button "Save" at bounding box center [147, 126] width 48 height 19
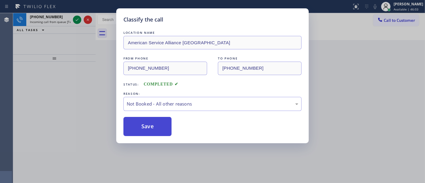
click at [151, 127] on button "Save" at bounding box center [147, 126] width 48 height 19
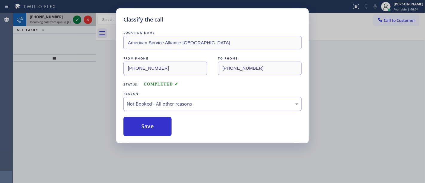
click at [74, 18] on icon at bounding box center [76, 19] width 7 height 7
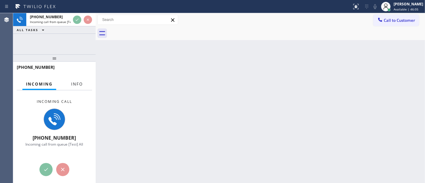
click at [73, 88] on button "Info" at bounding box center [76, 84] width 19 height 12
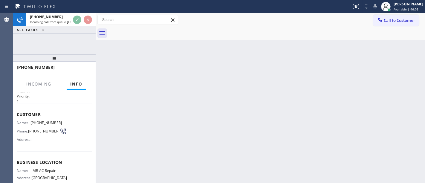
scroll to position [33, 0]
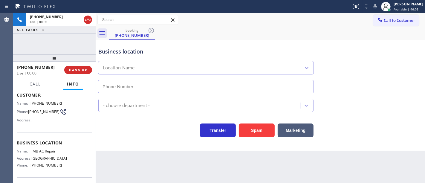
type input "[PHONE_NUMBER]"
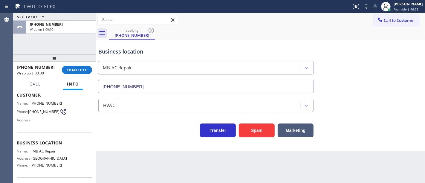
click at [88, 76] on div "[PHONE_NUMBER] Wrap up | 00:00 COMPLETE" at bounding box center [54, 70] width 75 height 16
click at [84, 71] on span "COMPLETE" at bounding box center [77, 70] width 21 height 4
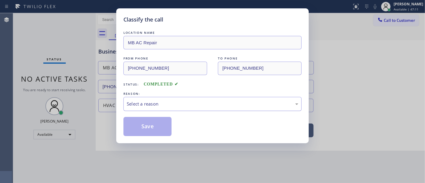
click at [152, 108] on div "Select a reason" at bounding box center [212, 104] width 178 height 14
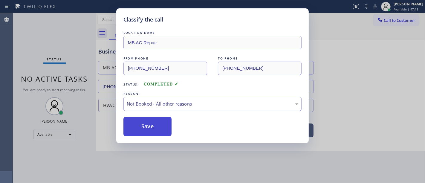
click at [146, 124] on button "Save" at bounding box center [147, 126] width 48 height 19
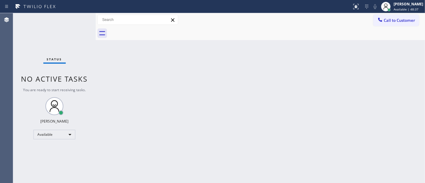
drag, startPoint x: 16, startPoint y: 37, endPoint x: 62, endPoint y: 52, distance: 48.9
click at [14, 37] on div "Status No active tasks You are ready to start receiving tasks. [PERSON_NAME]" at bounding box center [54, 98] width 82 height 170
click at [188, 72] on div "Back to Dashboard Change Sender ID Customers Technicians Select a contact Outbo…" at bounding box center [260, 98] width 329 height 170
click at [77, 19] on div "Status No active tasks You are ready to start receiving tasks. [PERSON_NAME]" at bounding box center [54, 98] width 82 height 170
click at [78, 19] on div "Status No active tasks You are ready to start receiving tasks. [PERSON_NAME]" at bounding box center [54, 98] width 82 height 170
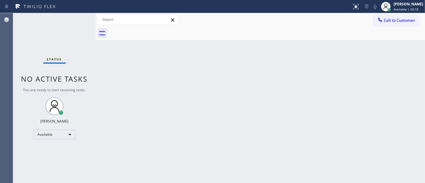
click at [81, 18] on div "Status No active tasks You are ready to start receiving tasks. [PERSON_NAME]" at bounding box center [54, 98] width 82 height 170
click at [81, 17] on div "Status No active tasks You are ready to start receiving tasks. [PERSON_NAME]" at bounding box center [54, 98] width 82 height 170
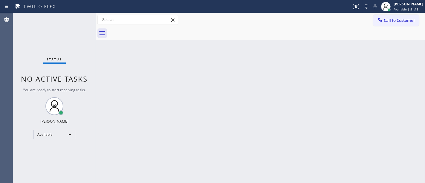
click at [81, 17] on div "Status No active tasks You are ready to start receiving tasks. [PERSON_NAME]" at bounding box center [54, 98] width 82 height 170
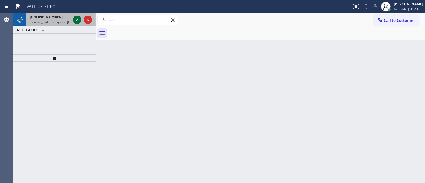
click at [80, 16] on icon at bounding box center [76, 19] width 7 height 7
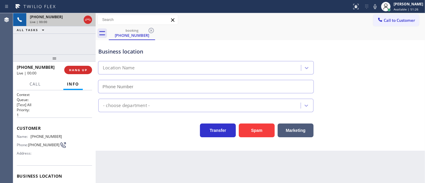
type input "[PHONE_NUMBER]"
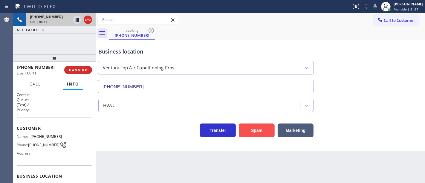
click at [260, 134] on button "Spam" at bounding box center [257, 130] width 36 height 14
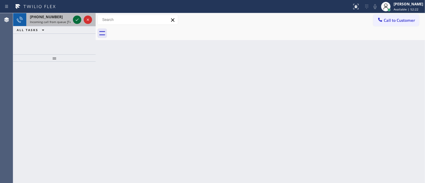
click at [76, 22] on icon at bounding box center [76, 19] width 7 height 7
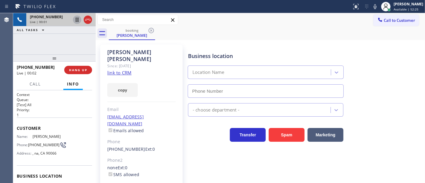
type input "[PHONE_NUMBER]"
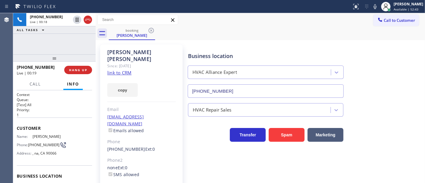
click at [122, 70] on link "link to CRM" at bounding box center [119, 73] width 24 height 6
click at [77, 20] on icon at bounding box center [76, 19] width 7 height 7
click at [376, 8] on icon at bounding box center [374, 6] width 3 height 5
click at [40, 49] on div "[PHONE_NUMBER] Live | 02:57 ALL TASKS ALL TASKS ACTIVE TASKS TASKS IN WRAP UP" at bounding box center [54, 33] width 82 height 41
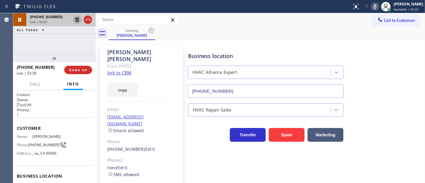
click at [78, 20] on icon at bounding box center [77, 20] width 4 height 4
click at [378, 7] on icon at bounding box center [374, 6] width 7 height 7
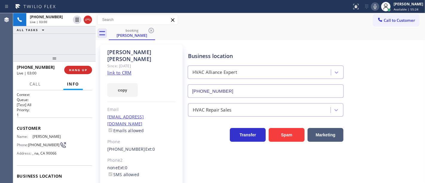
click at [65, 39] on div "[PHONE_NUMBER] Live | 03:00 ALL TASKS ALL TASKS ACTIVE TASKS TASKS IN WRAP UP" at bounding box center [54, 33] width 82 height 41
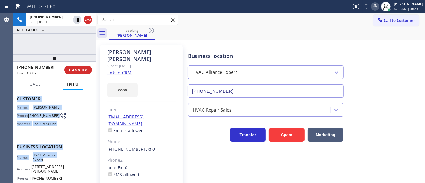
scroll to position [80, 0]
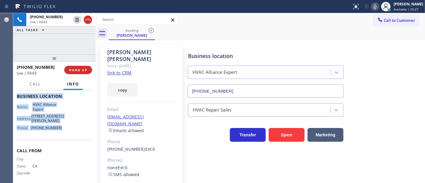
drag, startPoint x: 15, startPoint y: 127, endPoint x: 60, endPoint y: 126, distance: 45.1
click at [60, 126] on div "Context Queue: [Test] All Priority: 1 Customer Name: [PERSON_NAME] Phone: [PHON…" at bounding box center [54, 136] width 82 height 93
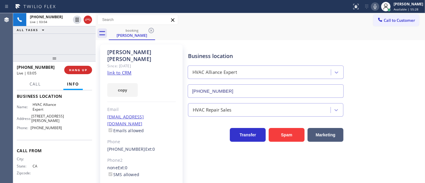
click at [50, 42] on div "[PHONE_NUMBER] Live | 03:04 ALL TASKS ALL TASKS ACTIVE TASKS TASKS IN WRAP UP" at bounding box center [54, 33] width 82 height 41
click at [36, 50] on div "[PHONE_NUMBER] Live | 03:19 ALL TASKS ALL TASKS ACTIVE TASKS TASKS IN WRAP UP" at bounding box center [54, 33] width 82 height 41
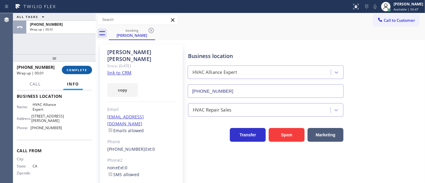
click at [79, 68] on span "COMPLETE" at bounding box center [77, 70] width 21 height 4
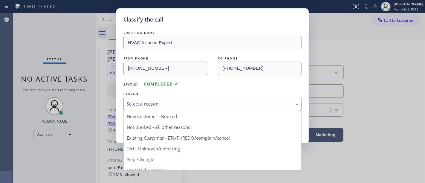
click at [156, 107] on div "Select a reason" at bounding box center [212, 103] width 171 height 7
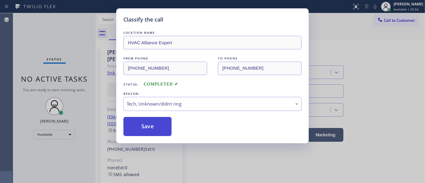
click at [148, 126] on button "Save" at bounding box center [147, 126] width 48 height 19
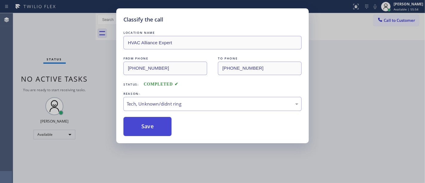
click at [148, 126] on button "Save" at bounding box center [147, 126] width 48 height 19
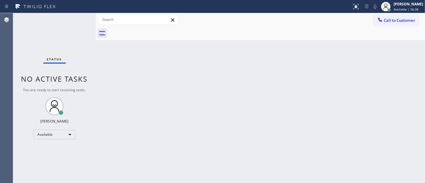
click at [77, 14] on div "Status No active tasks You are ready to start receiving tasks. [PERSON_NAME]" at bounding box center [54, 98] width 82 height 170
click at [82, 16] on div "Status No active tasks You are ready to start receiving tasks. [PERSON_NAME]" at bounding box center [54, 98] width 82 height 170
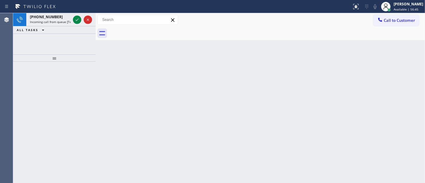
click at [73, 12] on div "Status report No issues detected If you experience an issue, please download th…" at bounding box center [212, 6] width 425 height 13
click at [76, 21] on icon at bounding box center [76, 19] width 7 height 7
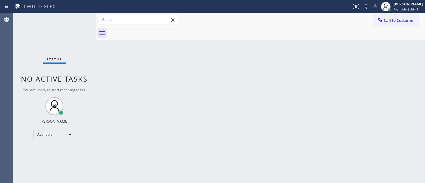
click at [76, 21] on div "Status No active tasks You are ready to start receiving tasks. [PERSON_NAME]" at bounding box center [54, 98] width 82 height 170
click at [357, 1] on button at bounding box center [355, 6] width 13 height 13
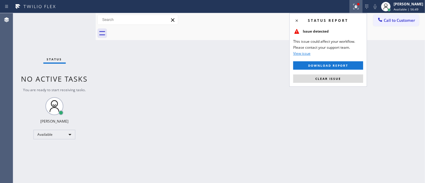
drag, startPoint x: 343, startPoint y: 79, endPoint x: 279, endPoint y: 62, distance: 66.9
click at [343, 79] on button "Clear issue" at bounding box center [328, 78] width 70 height 8
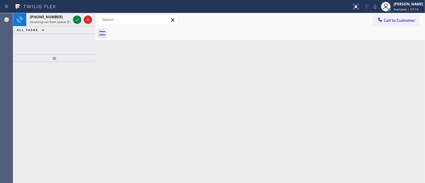
click at [82, 16] on div at bounding box center [82, 19] width 21 height 13
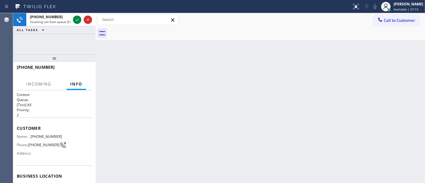
click at [82, 16] on div at bounding box center [82, 19] width 21 height 13
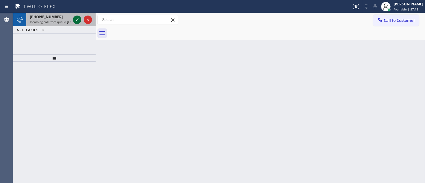
click at [78, 17] on icon at bounding box center [76, 19] width 7 height 7
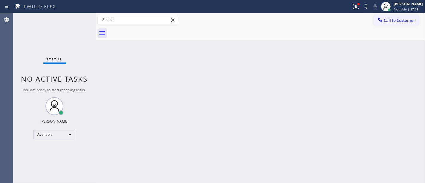
drag, startPoint x: 363, startPoint y: 4, endPoint x: 355, endPoint y: 13, distance: 12.0
click at [360, 5] on div at bounding box center [358, 4] width 4 height 4
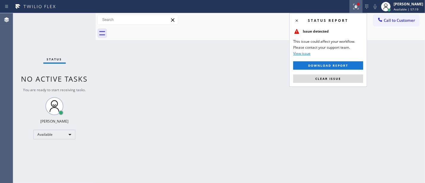
drag, startPoint x: 331, startPoint y: 79, endPoint x: 288, endPoint y: 64, distance: 45.6
click at [330, 79] on span "Clear issue" at bounding box center [328, 78] width 26 height 4
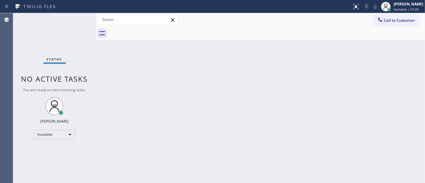
click at [80, 18] on div "Status No active tasks You are ready to start receiving tasks. [PERSON_NAME]" at bounding box center [54, 98] width 82 height 170
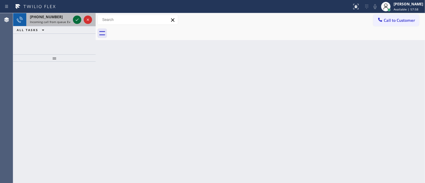
click at [76, 20] on icon at bounding box center [77, 20] width 3 height 2
click at [77, 20] on icon at bounding box center [76, 19] width 7 height 7
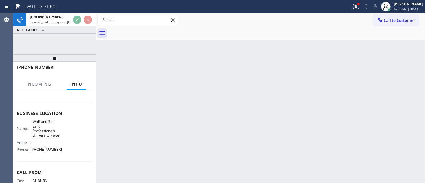
scroll to position [66, 0]
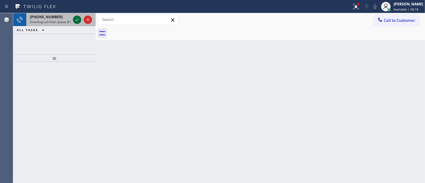
click at [76, 18] on icon at bounding box center [76, 19] width 7 height 7
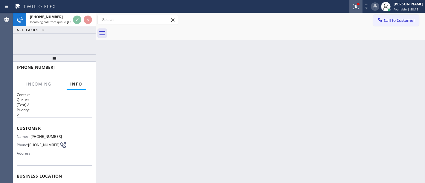
click at [362, 5] on div at bounding box center [355, 6] width 13 height 7
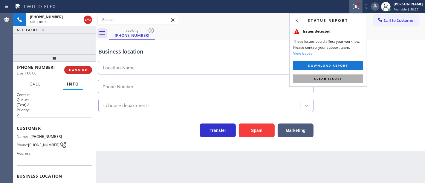
click at [333, 77] on span "Clear issues" at bounding box center [328, 78] width 28 height 4
type input "[PHONE_NUMBER]"
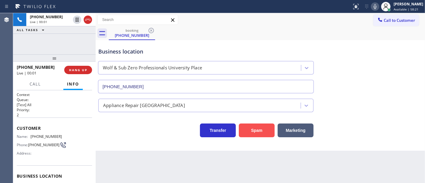
click at [259, 132] on button "Spam" at bounding box center [257, 130] width 36 height 14
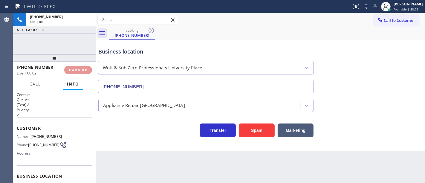
click at [74, 42] on div "[PHONE_NUMBER] Live | 00:02 ALL TASKS ALL TASKS ACTIVE TASKS TASKS IN WRAP UP" at bounding box center [54, 33] width 82 height 41
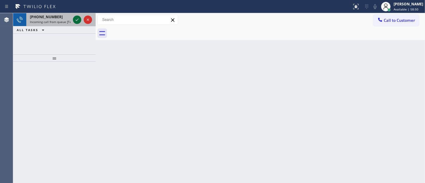
click at [79, 19] on icon at bounding box center [76, 19] width 7 height 7
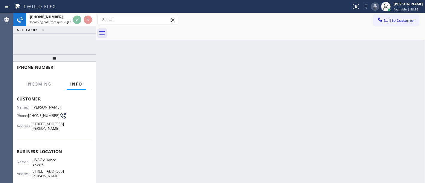
scroll to position [66, 0]
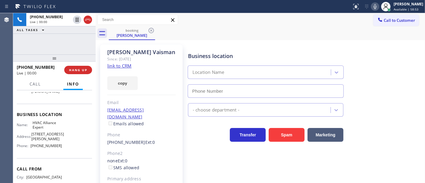
type input "[PHONE_NUMBER]"
click at [126, 66] on link "link to CRM" at bounding box center [119, 66] width 24 height 6
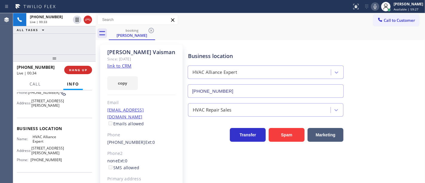
scroll to position [89, 0]
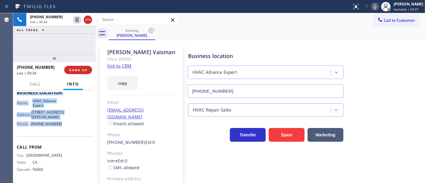
drag, startPoint x: 15, startPoint y: 93, endPoint x: 69, endPoint y: 126, distance: 63.4
click at [69, 126] on div "Context Queue: [Test] All Priority: 1 Customer Name: [PERSON_NAME] Phone: [PHON…" at bounding box center [54, 136] width 82 height 93
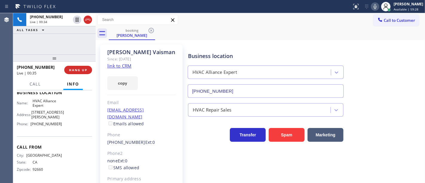
click at [61, 46] on div "[PHONE_NUMBER] Live | 00:34 ALL TASKS ALL TASKS ACTIVE TASKS TASKS IN WRAP UP" at bounding box center [54, 33] width 82 height 41
click at [29, 51] on div "[PHONE_NUMBER] Live | 00:46 ALL TASKS ALL TASKS ACTIVE TASKS TASKS IN WRAP UP" at bounding box center [54, 33] width 82 height 41
drag, startPoint x: 30, startPoint y: 50, endPoint x: 55, endPoint y: 55, distance: 25.9
click at [30, 50] on div "[PHONE_NUMBER] Live | 00:47 ALL TASKS ALL TASKS ACTIVE TASKS TASKS IN WRAP UP" at bounding box center [54, 33] width 82 height 41
click at [81, 70] on span "HANG UP" at bounding box center [78, 70] width 18 height 4
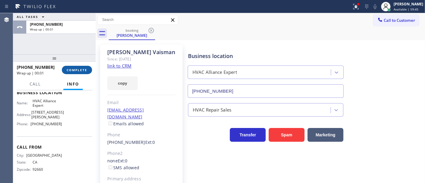
click at [81, 70] on span "COMPLETE" at bounding box center [77, 70] width 21 height 4
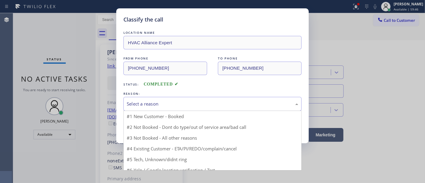
click at [147, 106] on div "Select a reason" at bounding box center [212, 103] width 171 height 7
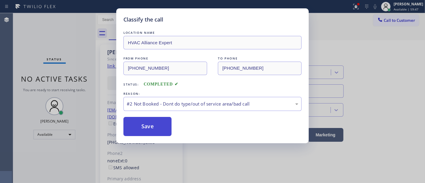
click at [143, 128] on button "Save" at bounding box center [147, 126] width 48 height 19
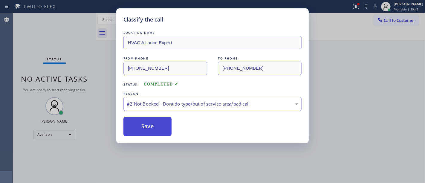
click at [143, 128] on button "Save" at bounding box center [147, 126] width 48 height 19
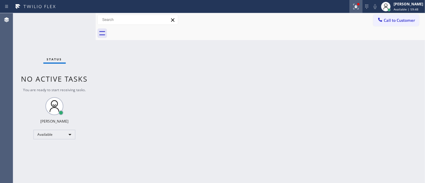
click at [359, 7] on icon at bounding box center [355, 6] width 7 height 7
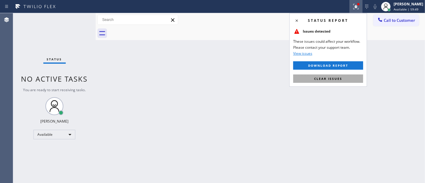
click at [338, 77] on span "Clear issues" at bounding box center [328, 78] width 28 height 4
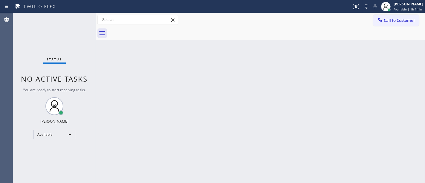
click at [76, 20] on div "Status No active tasks You are ready to start receiving tasks. [PERSON_NAME]" at bounding box center [54, 98] width 82 height 170
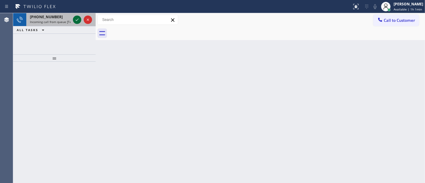
click at [75, 19] on icon at bounding box center [76, 19] width 7 height 7
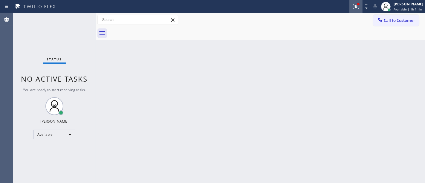
click at [359, 9] on icon at bounding box center [355, 6] width 7 height 7
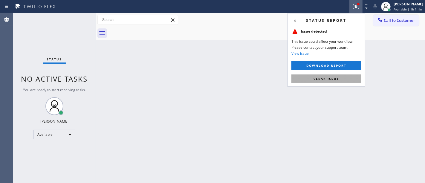
click at [323, 77] on span "Clear issue" at bounding box center [326, 78] width 26 height 4
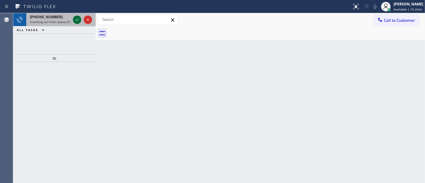
click at [76, 16] on icon at bounding box center [76, 19] width 7 height 7
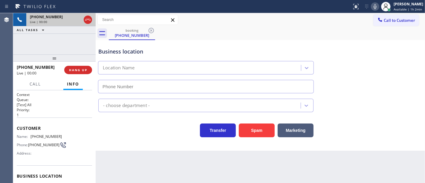
type input "[PHONE_NUMBER]"
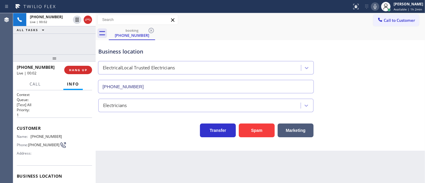
click at [56, 44] on div "[PHONE_NUMBER] Live | 00:02 ALL TASKS ALL TASKS ACTIVE TASKS TASKS IN WRAP UP" at bounding box center [54, 33] width 82 height 41
click at [165, 156] on div "Back to Dashboard Change Sender ID Customers Technicians Select a contact Outbo…" at bounding box center [260, 98] width 329 height 170
click at [133, 145] on div "Business location ElectricalLocal Trusted Electricians [PHONE_NUMBER] Electrici…" at bounding box center [260, 95] width 329 height 110
click at [70, 51] on div "[PHONE_NUMBER] Live | 01:39 ALL TASKS ALL TASKS ACTIVE TASKS TASKS IN WRAP UP" at bounding box center [54, 33] width 82 height 41
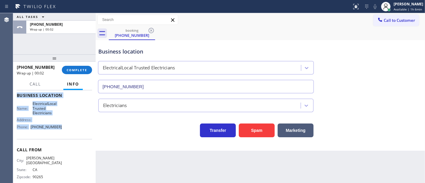
scroll to position [84, 0]
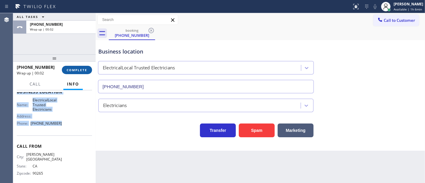
drag, startPoint x: 19, startPoint y: 127, endPoint x: 63, endPoint y: 72, distance: 70.0
click at [66, 128] on div "Context Queue: [Test] All Priority: 1 Customer Name: [PHONE_NUMBER] Phone: [PHO…" at bounding box center [54, 96] width 75 height 177
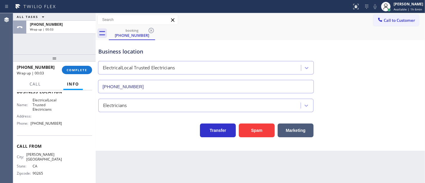
click at [61, 39] on div "ALL TASKS ALL TASKS ACTIVE TASKS TASKS IN WRAP UP [PHONE_NUMBER] Wrap up | 00:03" at bounding box center [54, 33] width 82 height 41
click at [76, 44] on div "ALL TASKS ALL TASKS ACTIVE TASKS TASKS IN WRAP UP [PHONE_NUMBER] Wrap up | 00:05" at bounding box center [54, 33] width 82 height 41
click at [382, 22] on span "Call to Customer" at bounding box center [398, 20] width 31 height 5
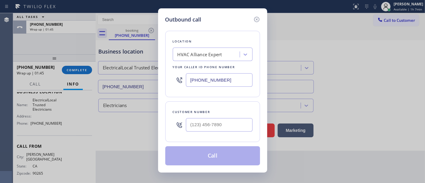
click at [213, 117] on div at bounding box center [219, 124] width 67 height 19
click at [222, 79] on input "[PHONE_NUMBER]" at bounding box center [219, 79] width 67 height 13
click at [214, 119] on input "(___) ___-____" at bounding box center [219, 124] width 67 height 13
paste input "310) 880-6241"
type input "[PHONE_NUMBER]"
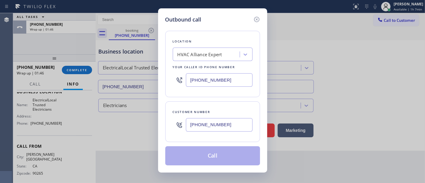
click at [233, 81] on input "[PHONE_NUMBER]" at bounding box center [219, 79] width 67 height 13
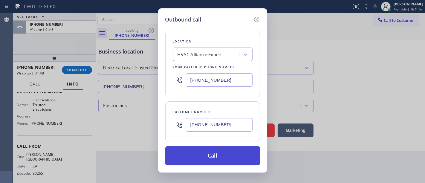
paste input "05) 902-4601"
type input "[PHONE_NUMBER]"
click at [214, 157] on button "Call" at bounding box center [212, 155] width 95 height 19
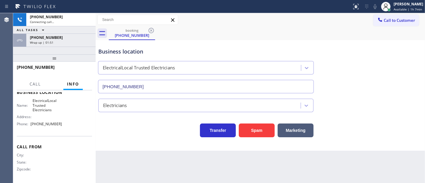
click at [68, 52] on div "[PHONE_NUMBER] Connecting call… ALL TASKS ALL TASKS ACTIVE TASKS TASKS IN WRAP …" at bounding box center [54, 33] width 82 height 41
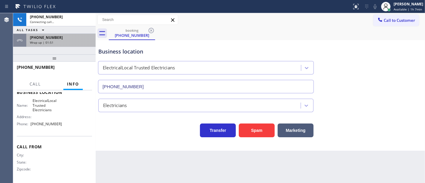
click at [69, 45] on div "[PHONE_NUMBER] Wrap up | 01:51" at bounding box center [59, 40] width 67 height 13
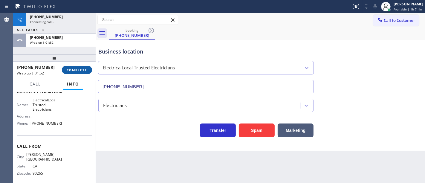
click at [82, 73] on button "COMPLETE" at bounding box center [77, 70] width 30 height 8
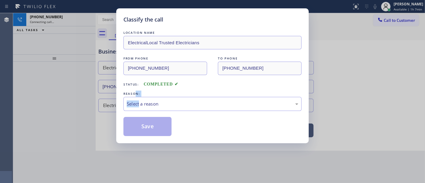
drag, startPoint x: 139, startPoint y: 97, endPoint x: 150, endPoint y: 114, distance: 20.2
click at [142, 100] on div "REASON: Select a reason" at bounding box center [212, 100] width 178 height 20
click at [150, 114] on div "LOCATION NAME ElectricalLocal Trusted Electricians FROM PHONE [PHONE_NUMBER] TO…" at bounding box center [212, 83] width 178 height 106
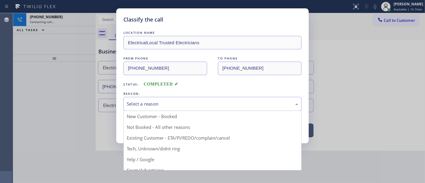
click at [154, 107] on div "Select a reason" at bounding box center [212, 103] width 171 height 7
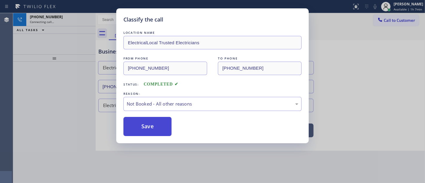
click at [149, 127] on button "Save" at bounding box center [147, 126] width 48 height 19
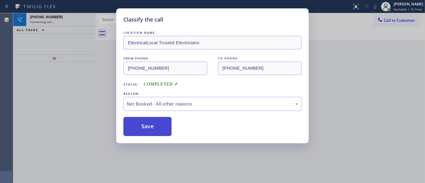
click at [149, 127] on button "Save" at bounding box center [147, 126] width 48 height 19
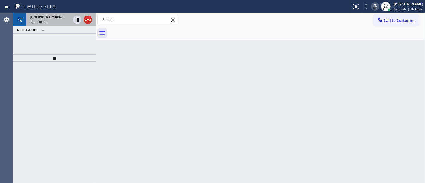
click at [89, 19] on icon at bounding box center [87, 20] width 5 height 2
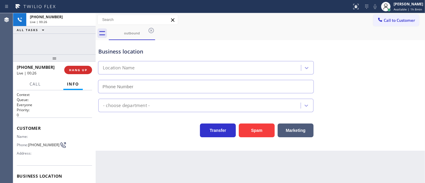
type input "[PHONE_NUMBER]"
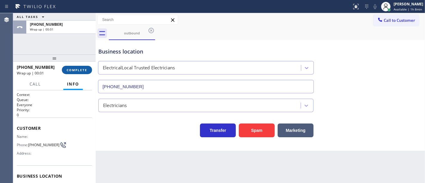
click at [77, 69] on span "COMPLETE" at bounding box center [77, 70] width 21 height 4
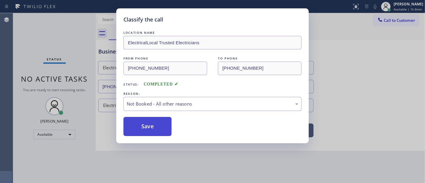
click at [149, 126] on button "Save" at bounding box center [147, 126] width 48 height 19
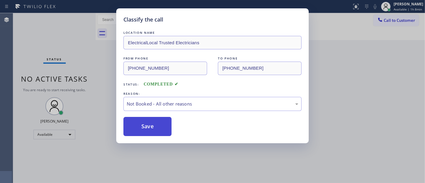
click at [149, 126] on button "Save" at bounding box center [147, 126] width 48 height 19
click at [149, 125] on button "Save" at bounding box center [147, 126] width 48 height 19
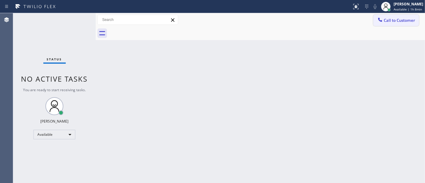
click at [387, 16] on button "Call to Customer" at bounding box center [396, 20] width 46 height 11
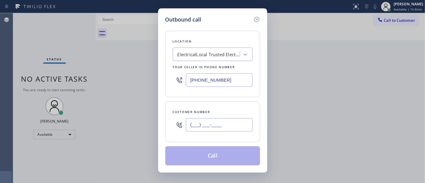
click at [222, 124] on input "(___) ___-____" at bounding box center [219, 124] width 67 height 13
paste input "310) 880-6241"
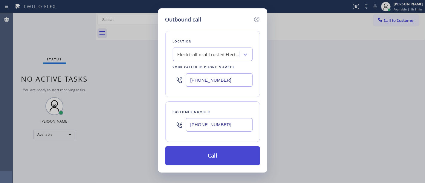
type input "[PHONE_NUMBER]"
click at [221, 152] on button "Call" at bounding box center [212, 155] width 95 height 19
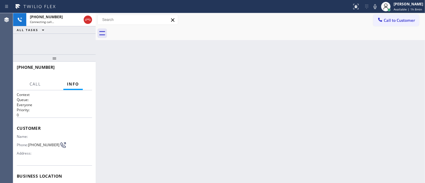
click at [33, 43] on div "+13108806241 Connecting call… ALL TASKS ALL TASKS ACTIVE TASKS TASKS IN WRAP UP" at bounding box center [54, 33] width 82 height 41
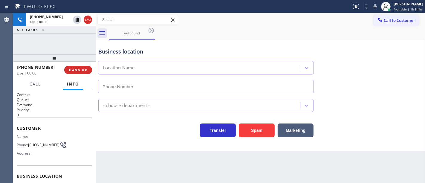
type input "[PHONE_NUMBER]"
click at [40, 42] on div "+13108806241 Live | 00:34 ALL TASKS ALL TASKS ACTIVE TASKS TASKS IN WRAP UP" at bounding box center [54, 33] width 82 height 41
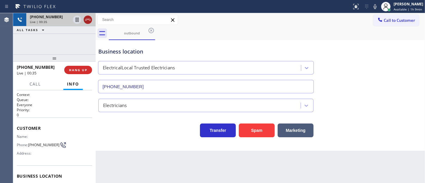
click at [84, 22] on icon at bounding box center [87, 19] width 7 height 7
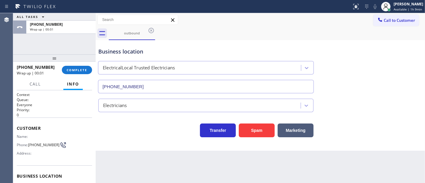
click at [91, 64] on div "+13108806241 Wrap up | 00:01 COMPLETE" at bounding box center [54, 70] width 82 height 17
click at [83, 69] on span "COMPLETE" at bounding box center [77, 70] width 21 height 4
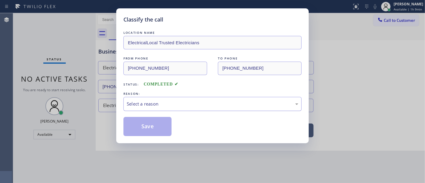
click at [153, 101] on div "Select a reason" at bounding box center [212, 104] width 178 height 14
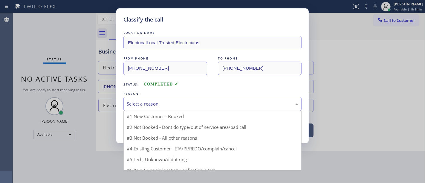
click at [156, 108] on div "Select a reason" at bounding box center [212, 104] width 178 height 14
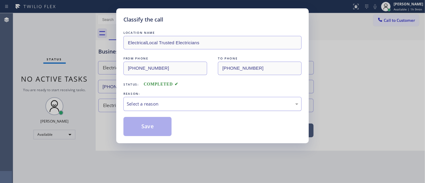
click at [156, 108] on div "Select a reason" at bounding box center [212, 104] width 178 height 14
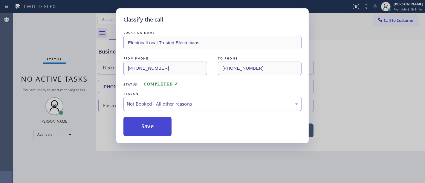
click at [148, 128] on button "Save" at bounding box center [147, 126] width 48 height 19
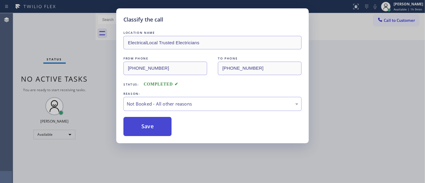
click at [148, 128] on button "Save" at bounding box center [147, 126] width 48 height 19
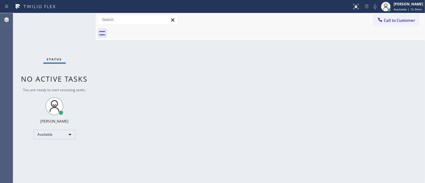
click at [44, 31] on div "Status No active tasks You are ready to start receiving tasks. [PERSON_NAME]" at bounding box center [54, 98] width 82 height 170
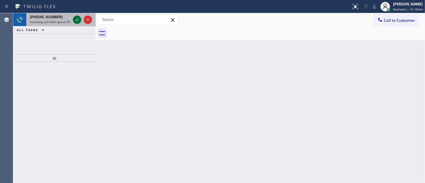
click at [77, 20] on icon at bounding box center [76, 19] width 7 height 7
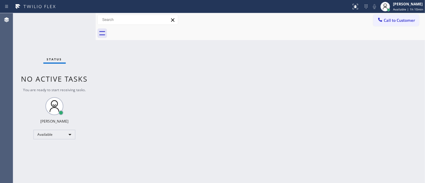
click at [77, 20] on div "Status No active tasks You are ready to start receiving tasks. [PERSON_NAME]" at bounding box center [54, 98] width 82 height 170
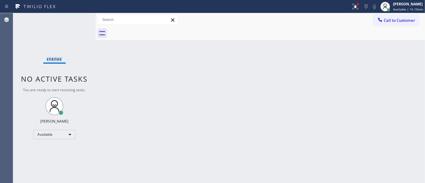
click at [76, 20] on div "Status No active tasks You are ready to start receiving tasks. [PERSON_NAME]" at bounding box center [54, 98] width 82 height 170
click at [63, 21] on div "Status No active tasks You are ready to start receiving tasks. [PERSON_NAME]" at bounding box center [54, 98] width 82 height 170
click at [357, 7] on icon at bounding box center [354, 6] width 5 height 5
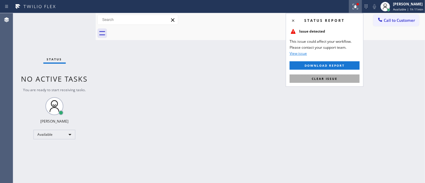
click at [328, 78] on span "Clear issue" at bounding box center [324, 78] width 26 height 4
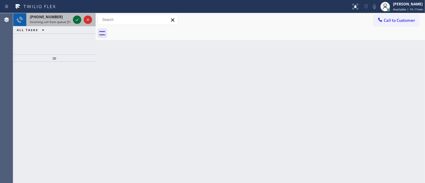
click at [79, 18] on icon at bounding box center [76, 19] width 7 height 7
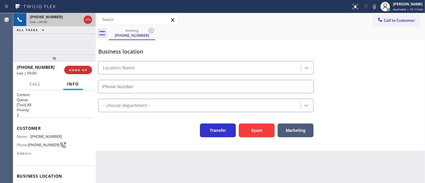
type input "(425) 406-3016"
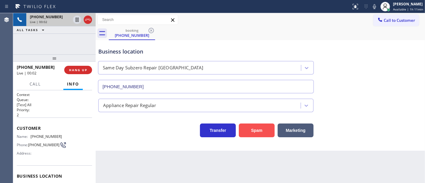
click at [265, 132] on button "Spam" at bounding box center [257, 130] width 36 height 14
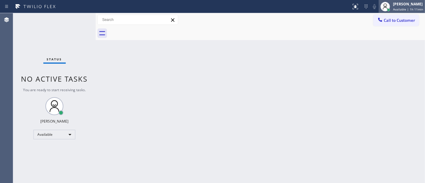
click at [402, 10] on span "Available | 1h 11min" at bounding box center [408, 9] width 30 height 4
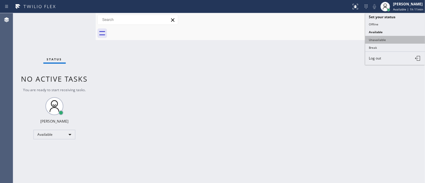
click at [378, 37] on button "Unavailable" at bounding box center [395, 40] width 60 height 8
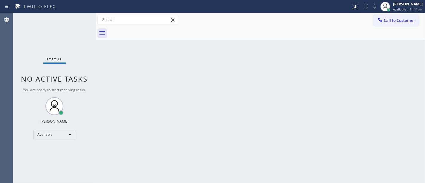
click at [274, 57] on div "Back to Dashboard Change Sender ID Customers Technicians Select a contact Outbo…" at bounding box center [260, 98] width 329 height 170
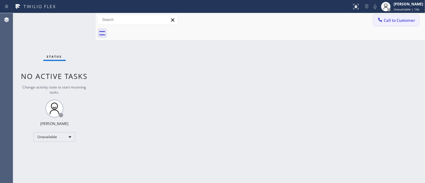
click at [389, 23] on button "Call to Customer" at bounding box center [396, 20] width 46 height 11
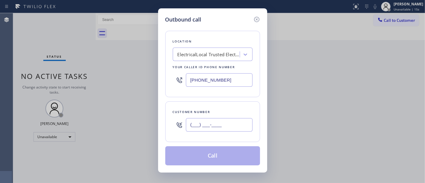
click at [232, 123] on input "(___) ___-____" at bounding box center [219, 124] width 67 height 13
paste input "310) 880-6241"
type input "[PHONE_NUMBER]"
click at [232, 81] on input "[PHONE_NUMBER]" at bounding box center [219, 79] width 67 height 13
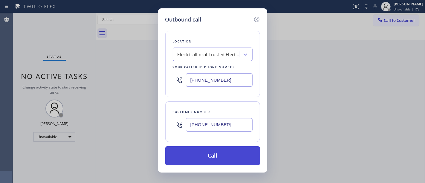
click at [226, 154] on button "Call" at bounding box center [212, 155] width 95 height 19
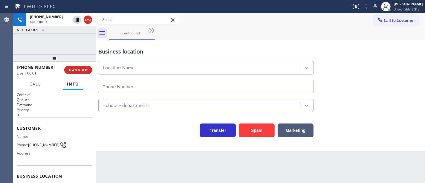
type input "[PHONE_NUMBER]"
click at [78, 71] on span "HANG UP" at bounding box center [78, 70] width 18 height 4
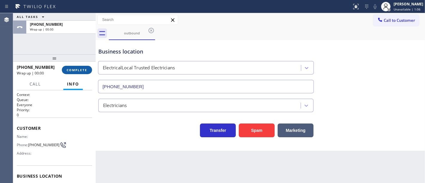
click at [78, 71] on span "COMPLETE" at bounding box center [77, 70] width 21 height 4
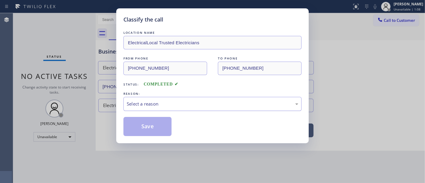
click at [144, 103] on div "Select a reason" at bounding box center [212, 103] width 171 height 7
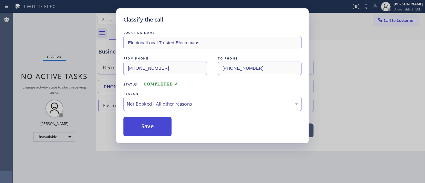
click at [147, 125] on button "Save" at bounding box center [147, 126] width 48 height 19
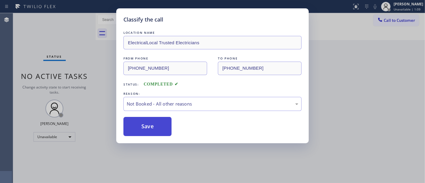
click at [147, 125] on button "Save" at bounding box center [147, 126] width 48 height 19
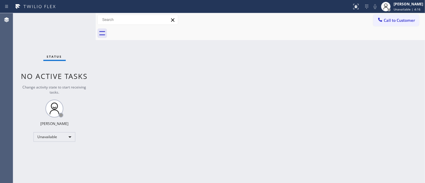
click at [45, 143] on div "Status No active tasks Change activity state to start receiving tasks. [PERSON_…" at bounding box center [54, 98] width 82 height 170
click at [399, 28] on div at bounding box center [267, 33] width 316 height 13
click at [391, 20] on span "Call to Customer" at bounding box center [398, 20] width 31 height 5
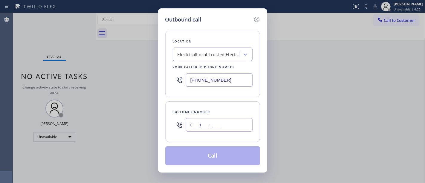
click at [208, 121] on input "(___) ___-____" at bounding box center [219, 124] width 67 height 13
paste input "310) 880-6241"
type input "[PHONE_NUMBER]"
click at [223, 102] on div "Customer number (310) 880-6241" at bounding box center [212, 121] width 95 height 41
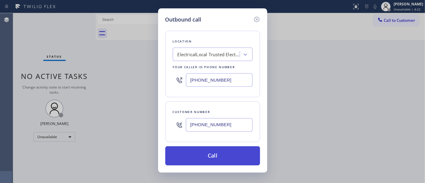
click at [208, 155] on button "Call" at bounding box center [212, 155] width 95 height 19
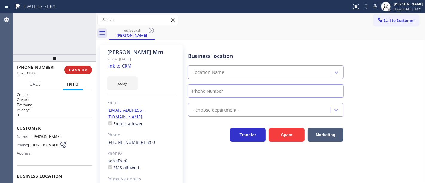
type input "[PHONE_NUMBER]"
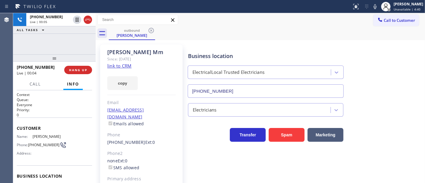
click at [67, 36] on div "+13108806241 Live | 00:05 ALL TASKS ALL TASKS ACTIVE TASKS TASKS IN WRAP UP" at bounding box center [54, 33] width 82 height 41
click at [78, 41] on div "+13108806241 Live | 00:20 ALL TASKS ALL TASKS ACTIVE TASKS TASKS IN WRAP UP" at bounding box center [54, 33] width 82 height 41
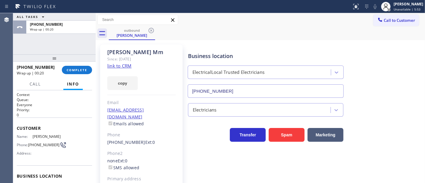
click at [78, 75] on div "+13108806241 Wrap up | 00:20 COMPLETE" at bounding box center [54, 70] width 75 height 16
click at [79, 69] on span "COMPLETE" at bounding box center [77, 70] width 21 height 4
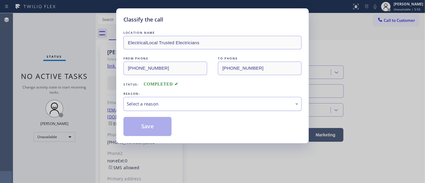
click at [141, 105] on div "Select a reason" at bounding box center [212, 103] width 171 height 7
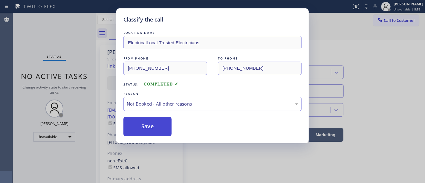
click at [149, 124] on button "Save" at bounding box center [147, 126] width 48 height 19
click at [148, 124] on button "Save" at bounding box center [147, 126] width 48 height 19
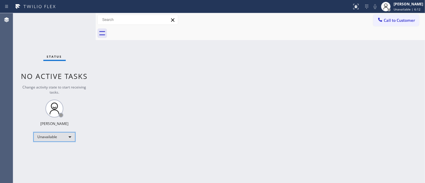
drag, startPoint x: 50, startPoint y: 137, endPoint x: 49, endPoint y: 140, distance: 3.9
click at [49, 140] on div "Unavailable" at bounding box center [54, 137] width 42 height 10
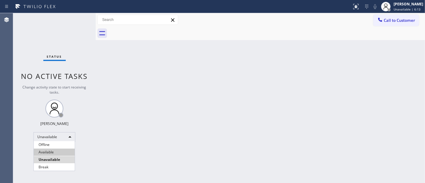
click at [52, 153] on li "Available" at bounding box center [54, 151] width 41 height 7
click at [148, 127] on div "Back to Dashboard Change Sender ID Customers Technicians Select a contact Outbo…" at bounding box center [260, 98] width 329 height 170
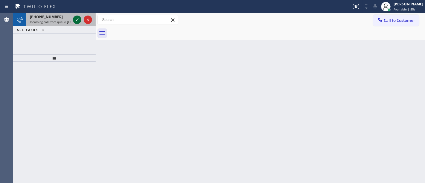
click at [76, 19] on icon at bounding box center [76, 19] width 7 height 7
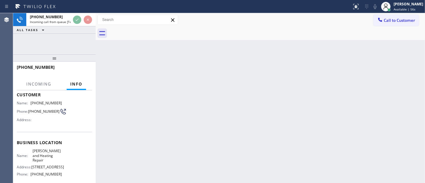
scroll to position [66, 0]
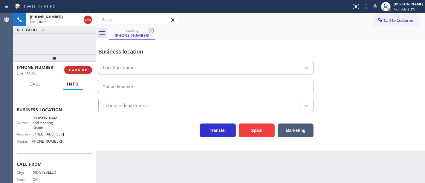
type input "(714) 988-4622"
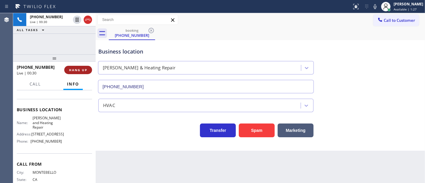
click at [84, 67] on button "HANG UP" at bounding box center [78, 70] width 28 height 8
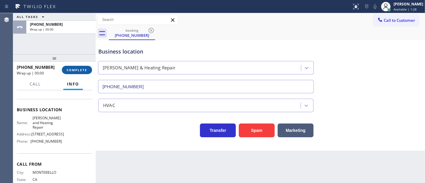
click at [84, 67] on button "COMPLETE" at bounding box center [77, 70] width 30 height 8
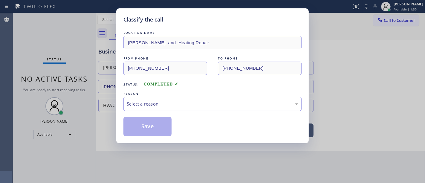
click at [156, 102] on div "Select a reason" at bounding box center [212, 103] width 171 height 7
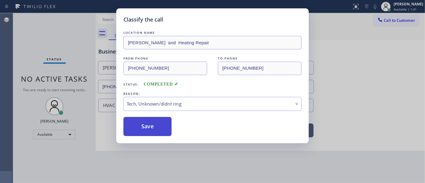
click at [150, 133] on button "Save" at bounding box center [147, 126] width 48 height 19
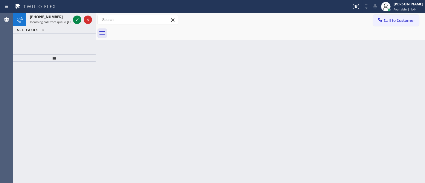
click at [78, 15] on div at bounding box center [82, 19] width 21 height 13
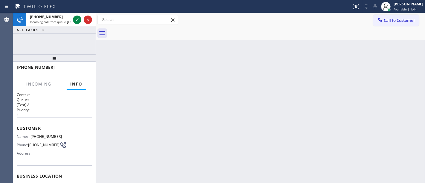
click at [78, 15] on div at bounding box center [82, 19] width 21 height 13
click at [77, 15] on div at bounding box center [82, 19] width 21 height 13
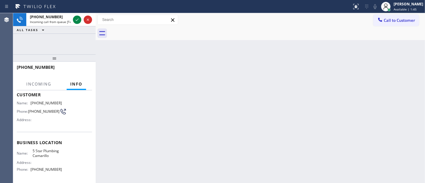
scroll to position [66, 0]
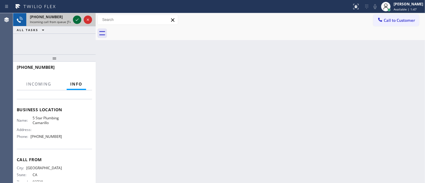
click at [76, 18] on icon at bounding box center [76, 19] width 7 height 7
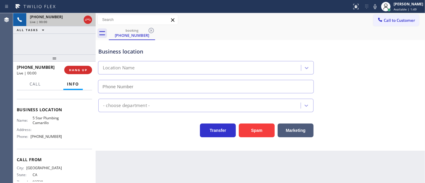
type input "(805) 549-5707"
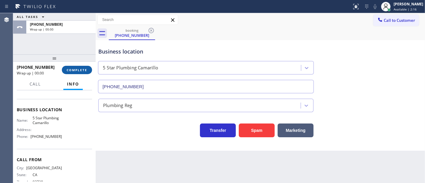
click at [83, 69] on span "COMPLETE" at bounding box center [77, 70] width 21 height 4
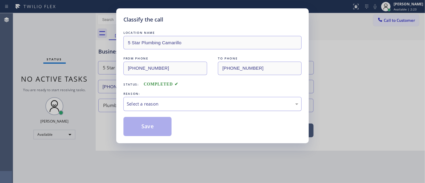
click at [146, 103] on div "Select a reason" at bounding box center [212, 103] width 171 height 7
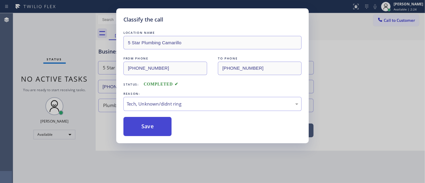
click at [143, 125] on button "Save" at bounding box center [147, 126] width 48 height 19
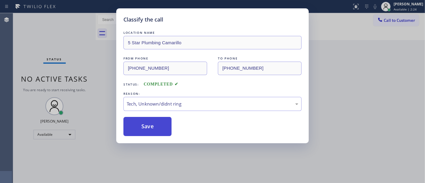
click at [143, 125] on button "Save" at bounding box center [147, 126] width 48 height 19
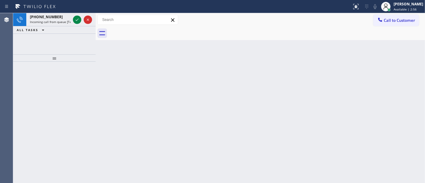
click at [74, 18] on icon at bounding box center [76, 19] width 7 height 7
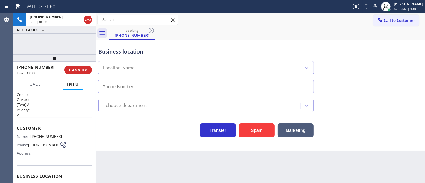
type input "(415) 997-6151"
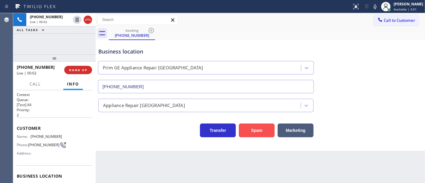
click at [256, 129] on button "Spam" at bounding box center [257, 130] width 36 height 14
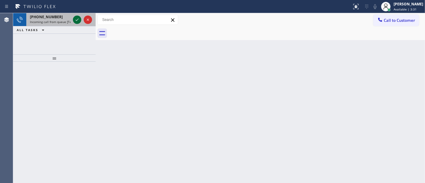
click at [78, 17] on icon at bounding box center [76, 19] width 7 height 7
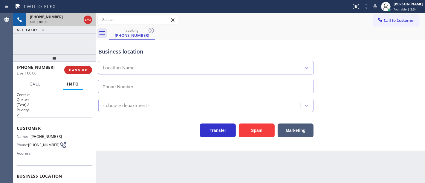
type input "[PHONE_NUMBER]"
click at [260, 129] on button "Spam" at bounding box center [257, 130] width 36 height 14
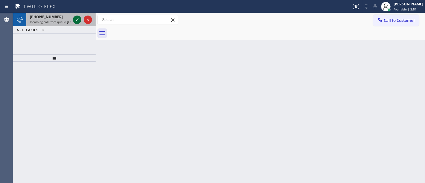
click at [73, 19] on div at bounding box center [77, 19] width 8 height 7
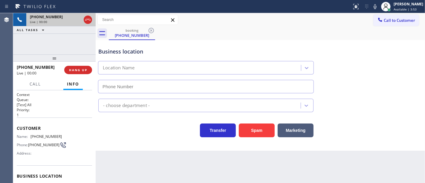
type input "(800) 686-5038"
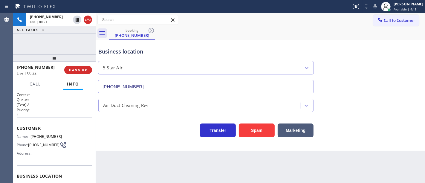
drag, startPoint x: 73, startPoint y: 39, endPoint x: 76, endPoint y: 33, distance: 6.8
click at [73, 39] on div "+12135226934 Live | 00:21 ALL TASKS ALL TASKS ACTIVE TASKS TASKS IN WRAP UP" at bounding box center [54, 33] width 82 height 41
click at [77, 21] on icon at bounding box center [76, 19] width 7 height 7
click at [376, 6] on icon at bounding box center [374, 6] width 3 height 5
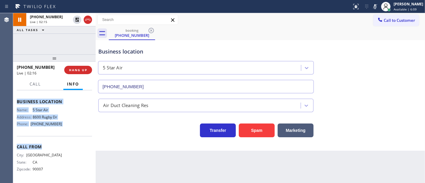
scroll to position [75, 0]
drag, startPoint x: 15, startPoint y: 124, endPoint x: 69, endPoint y: 130, distance: 54.1
click at [70, 130] on div "Context Queue: [Test] All Priority: 1 Customer Name: (213) 522-6934 Phone: (213…" at bounding box center [54, 136] width 82 height 93
copy div "Customer Name: (213) 522-6934 Phone: (213) 522-6934 Address: Business location …"
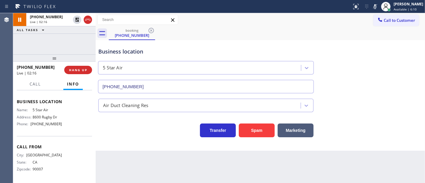
click at [55, 43] on div "+12135226934 Live | 02:16 ALL TASKS ALL TASKS ACTIVE TASKS TASKS IN WRAP UP" at bounding box center [54, 33] width 82 height 41
click at [76, 21] on icon at bounding box center [77, 20] width 4 height 4
click at [378, 7] on icon at bounding box center [374, 6] width 7 height 7
click at [59, 39] on div "+12135226934 Live | 02:48 ALL TASKS ALL TASKS ACTIVE TASKS TASKS IN WRAP UP" at bounding box center [54, 33] width 82 height 41
click at [59, 39] on div "+12135226934 Live | 02:49 ALL TASKS ALL TASKS ACTIVE TASKS TASKS IN WRAP UP" at bounding box center [54, 33] width 82 height 41
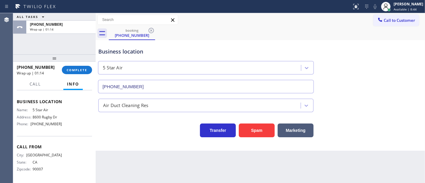
click at [87, 75] on div "+12135226934 Wrap up | 01:14 COMPLETE" at bounding box center [54, 70] width 75 height 16
click at [81, 69] on span "COMPLETE" at bounding box center [77, 70] width 21 height 4
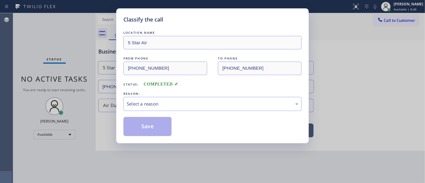
click at [146, 100] on div "Select a reason" at bounding box center [212, 104] width 178 height 14
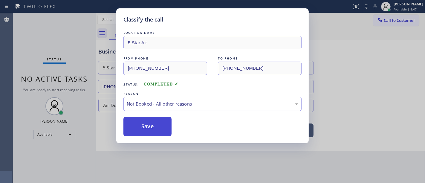
click at [150, 120] on button "Save" at bounding box center [147, 126] width 48 height 19
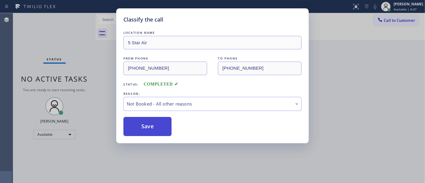
click at [150, 120] on button "Save" at bounding box center [147, 126] width 48 height 19
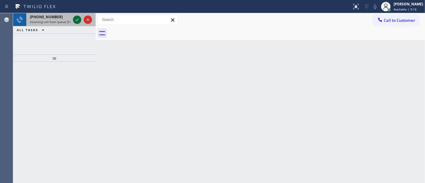
click at [76, 19] on icon at bounding box center [76, 19] width 7 height 7
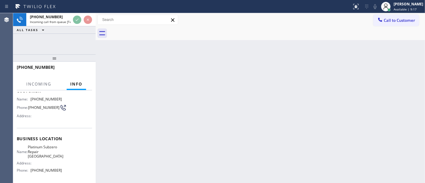
scroll to position [66, 0]
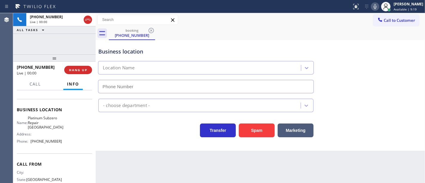
type input "(786) 755-5060"
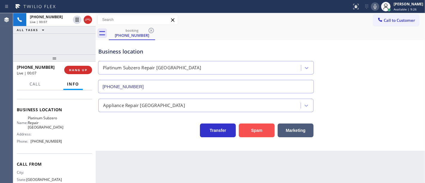
click at [255, 132] on button "Spam" at bounding box center [257, 130] width 36 height 14
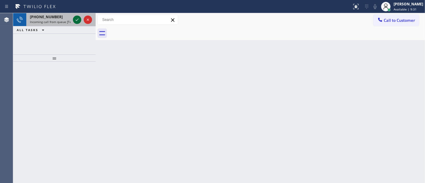
click at [73, 19] on icon at bounding box center [76, 19] width 7 height 7
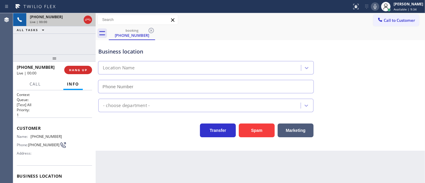
type input "(602) 755-6017"
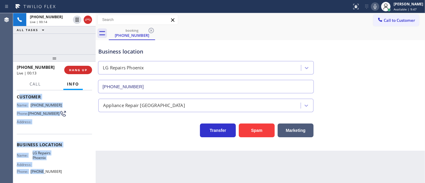
scroll to position [66, 0]
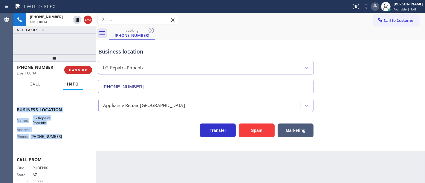
drag, startPoint x: 18, startPoint y: 127, endPoint x: 66, endPoint y: 134, distance: 48.9
click at [68, 137] on div "Context Queue: [Test] All Priority: 1 Customer Name: (623) 866-9444 Phone: (623…" at bounding box center [54, 110] width 75 height 168
copy div "ustomer Name: (623) 866-9444 Phone: (623) 866-9444 Address: Business location N…"
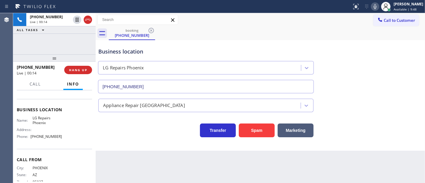
drag, startPoint x: 53, startPoint y: 36, endPoint x: 63, endPoint y: 45, distance: 13.5
click at [53, 36] on div "+16238669444 Live | 00:14 ALL TASKS ALL TASKS ACTIVE TASKS TASKS IN WRAP UP" at bounding box center [54, 33] width 82 height 41
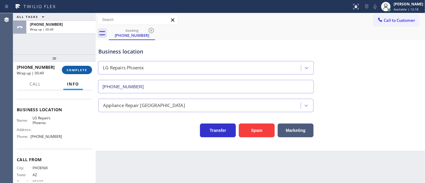
click at [78, 69] on span "COMPLETE" at bounding box center [77, 70] width 21 height 4
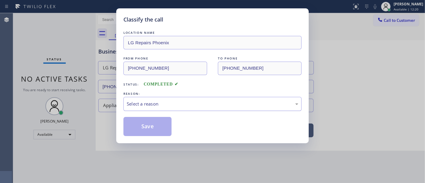
click at [143, 107] on div "Select a reason" at bounding box center [212, 103] width 171 height 7
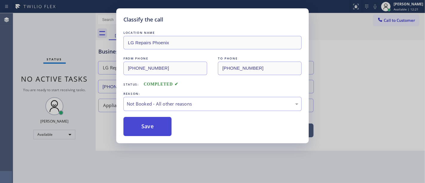
click at [155, 122] on button "Save" at bounding box center [147, 126] width 48 height 19
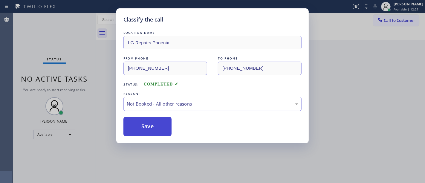
click at [155, 122] on button "Save" at bounding box center [147, 126] width 48 height 19
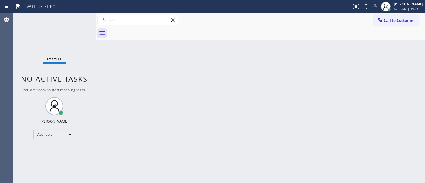
click at [80, 16] on div "Status No active tasks You are ready to start receiving tasks. [PERSON_NAME]" at bounding box center [54, 98] width 82 height 170
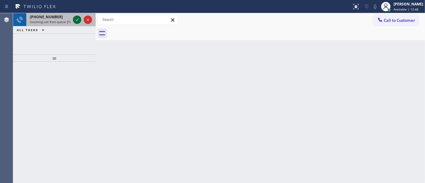
click at [77, 16] on icon at bounding box center [76, 19] width 7 height 7
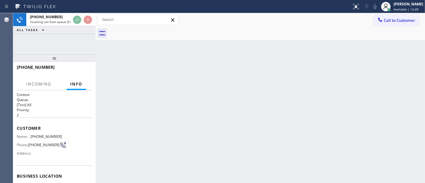
scroll to position [66, 0]
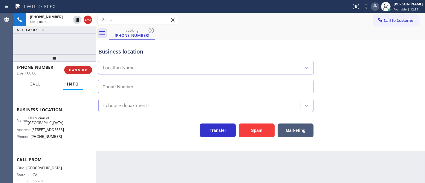
type input "(323) 792-1624"
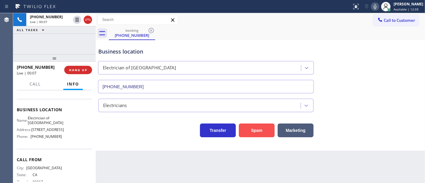
click at [252, 132] on button "Spam" at bounding box center [257, 130] width 36 height 14
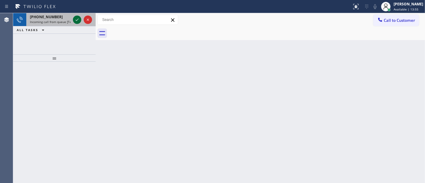
click at [76, 22] on icon at bounding box center [76, 19] width 7 height 7
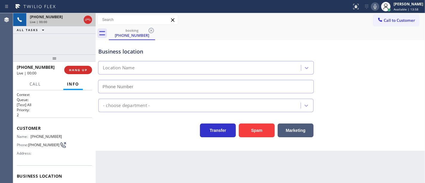
type input "(408) 722-3535"
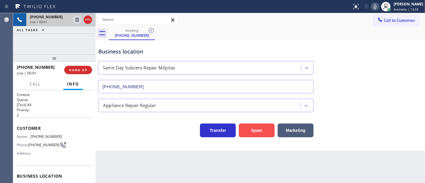
click at [259, 127] on button "Spam" at bounding box center [257, 130] width 36 height 14
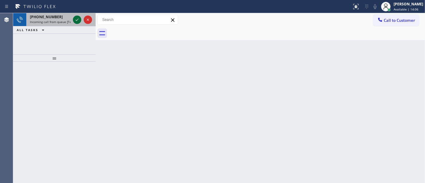
click at [80, 16] on icon at bounding box center [76, 19] width 7 height 7
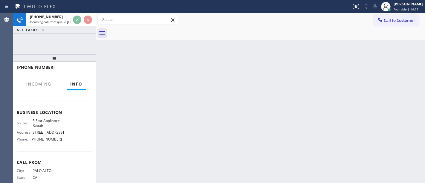
scroll to position [66, 0]
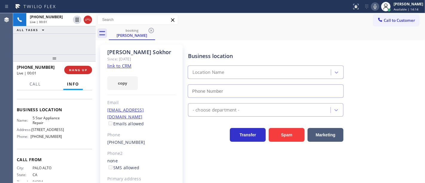
type input "[PHONE_NUMBER]"
click at [115, 67] on link "link to CRM" at bounding box center [119, 66] width 24 height 6
click at [74, 39] on div "+16508520712 Live | 03:34 ALL TASKS ALL TASKS ACTIVE TASKS TASKS IN WRAP UP" at bounding box center [54, 33] width 82 height 41
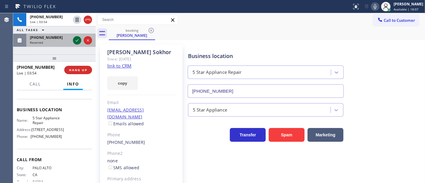
click at [77, 41] on icon at bounding box center [76, 40] width 7 height 7
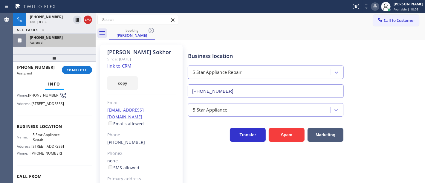
scroll to position [40, 0]
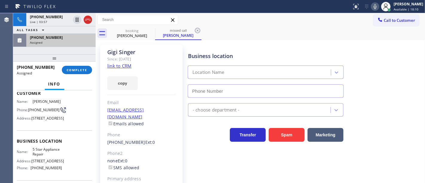
type input "[PHONE_NUMBER]"
click at [76, 67] on button "COMPLETE" at bounding box center [77, 70] width 30 height 8
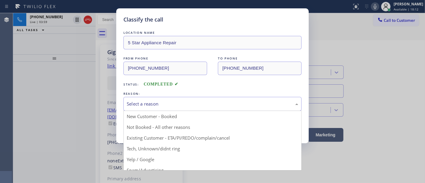
click at [150, 110] on div "Select a reason" at bounding box center [212, 104] width 178 height 14
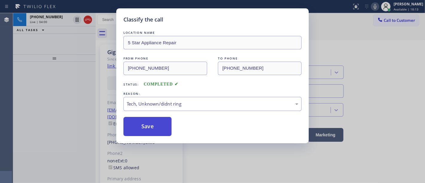
click at [148, 127] on button "Save" at bounding box center [147, 126] width 48 height 19
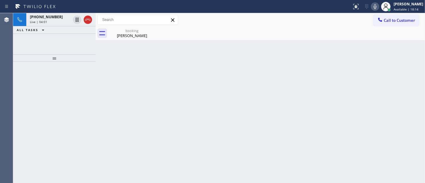
click at [45, 80] on div at bounding box center [54, 122] width 82 height 121
click at [378, 7] on icon at bounding box center [374, 6] width 7 height 7
drag, startPoint x: 78, startPoint y: 18, endPoint x: 79, endPoint y: 4, distance: 14.1
click at [78, 18] on icon at bounding box center [76, 19] width 7 height 7
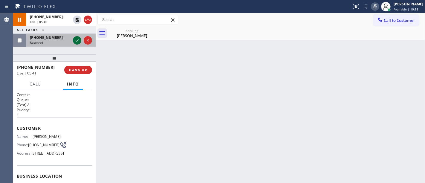
click at [80, 40] on icon at bounding box center [76, 40] width 7 height 7
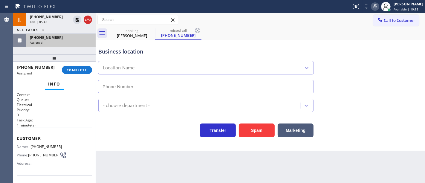
type input "(888) 962-3962"
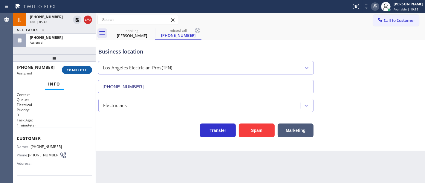
click at [79, 66] on div "(386) 262-9263 Assigned COMPLETE" at bounding box center [54, 70] width 75 height 16
click at [81, 70] on span "COMPLETE" at bounding box center [77, 70] width 21 height 4
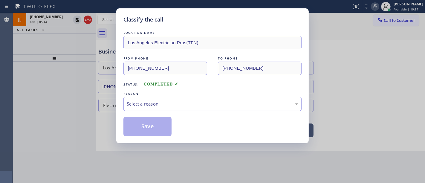
drag, startPoint x: 145, startPoint y: 102, endPoint x: 154, endPoint y: 108, distance: 10.4
click at [150, 103] on div "Select a reason" at bounding box center [212, 103] width 171 height 7
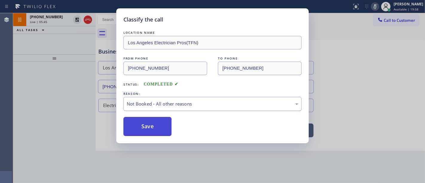
click at [152, 126] on button "Save" at bounding box center [147, 126] width 48 height 19
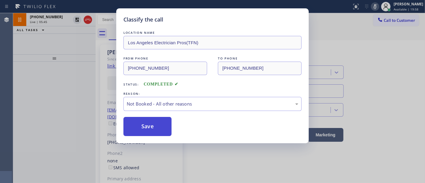
click at [152, 126] on button "Save" at bounding box center [147, 126] width 48 height 19
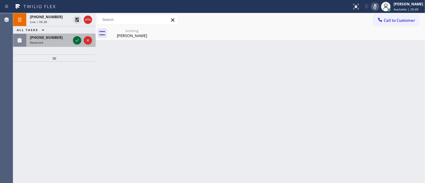
click at [78, 39] on icon at bounding box center [76, 40] width 7 height 7
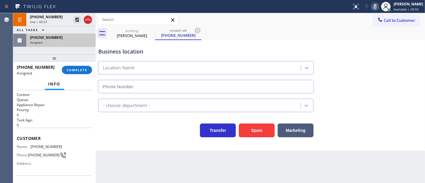
type input "(805) 427-8871"
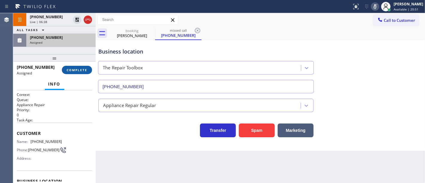
click at [71, 70] on span "COMPLETE" at bounding box center [77, 70] width 21 height 4
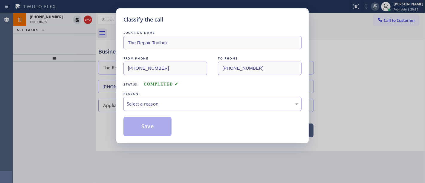
click at [149, 101] on div "Select a reason" at bounding box center [212, 104] width 178 height 14
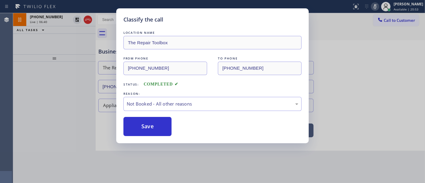
click at [148, 127] on button "Save" at bounding box center [147, 126] width 48 height 19
type input "[PHONE_NUMBER]"
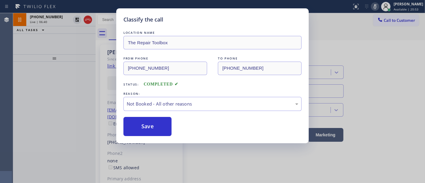
click at [148, 127] on button "Save" at bounding box center [147, 126] width 48 height 19
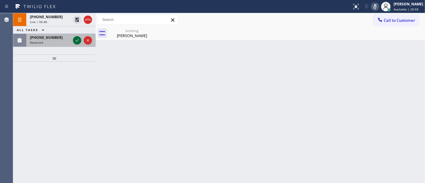
click at [78, 38] on icon at bounding box center [76, 40] width 7 height 7
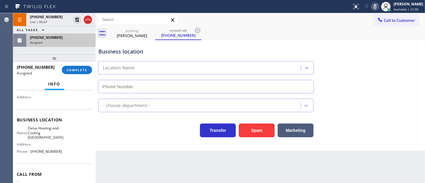
type input "(408) 409-8635"
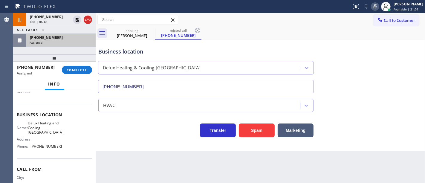
scroll to position [61, 0]
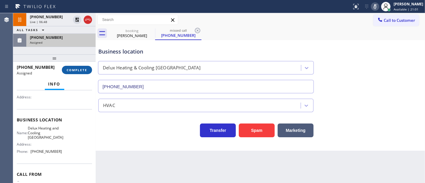
click at [73, 71] on span "COMPLETE" at bounding box center [77, 70] width 21 height 4
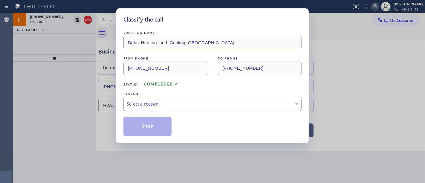
click at [135, 97] on div "REASON:" at bounding box center [212, 93] width 178 height 6
click at [143, 109] on div "Select a reason" at bounding box center [212, 104] width 178 height 14
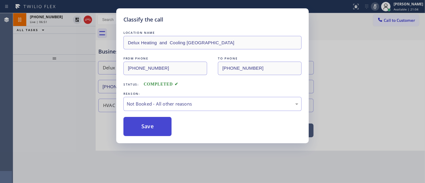
click at [145, 127] on button "Save" at bounding box center [147, 126] width 48 height 19
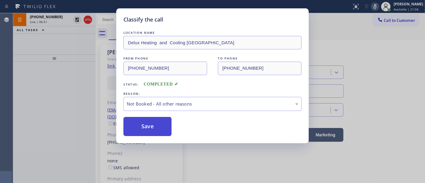
click at [145, 127] on button "Save" at bounding box center [147, 126] width 48 height 19
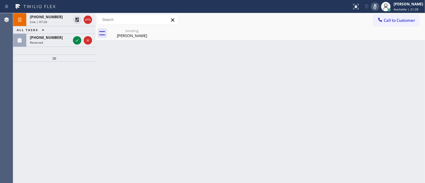
drag, startPoint x: 34, startPoint y: 63, endPoint x: 45, endPoint y: 48, distance: 18.7
click at [34, 62] on div at bounding box center [54, 57] width 82 height 7
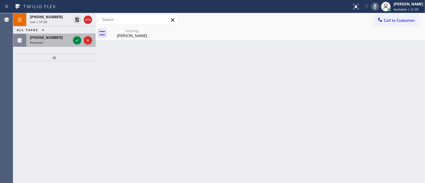
drag, startPoint x: 46, startPoint y: 44, endPoint x: 68, endPoint y: 41, distance: 22.3
click at [46, 44] on div "(810) 227-3377 Reserved" at bounding box center [48, 40] width 45 height 13
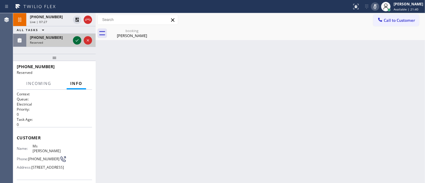
click at [78, 41] on icon at bounding box center [76, 40] width 7 height 7
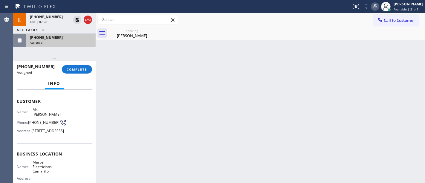
scroll to position [66, 0]
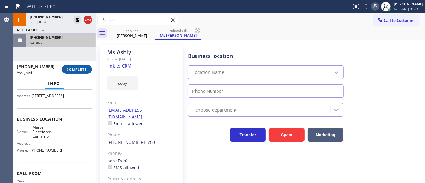
type input "(805) 360-3863"
click at [80, 70] on span "COMPLETE" at bounding box center [77, 69] width 21 height 4
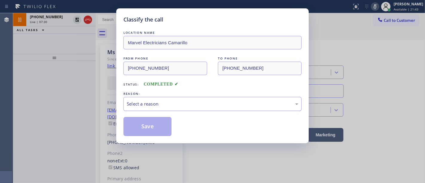
click at [143, 101] on div "Select a reason" at bounding box center [212, 104] width 178 height 14
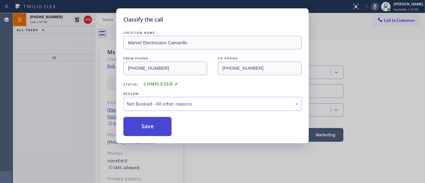
click at [152, 126] on button "Save" at bounding box center [147, 126] width 48 height 19
type input "[PHONE_NUMBER]"
click at [152, 126] on button "Save" at bounding box center [147, 126] width 48 height 19
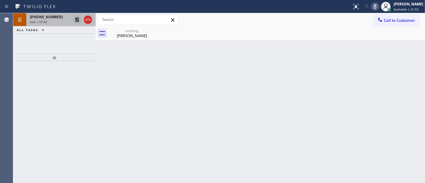
click at [76, 20] on icon at bounding box center [77, 20] width 4 height 4
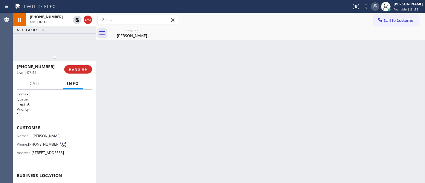
click at [376, 6] on icon at bounding box center [374, 6] width 3 height 5
click at [70, 47] on div "+16508520712 Live | 07:53 ALL TASKS ALL TASKS ACTIVE TASKS TASKS IN WRAP UP" at bounding box center [54, 33] width 82 height 41
click at [42, 49] on div "+16508520712 Live | 08:17 ALL TASKS ALL TASKS ACTIVE TASKS TASKS IN WRAP UP" at bounding box center [54, 33] width 82 height 41
drag, startPoint x: 89, startPoint y: 19, endPoint x: 61, endPoint y: 82, distance: 68.3
click at [63, 79] on div "+16508520712 Live | 08:55 ALL TASKS ALL TASKS ACTIVE TASKS TASKS IN WRAP UP +16…" at bounding box center [54, 98] width 82 height 170
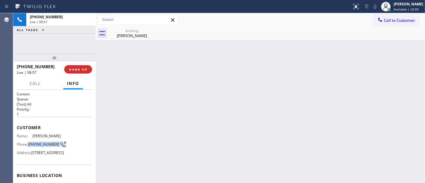
drag, startPoint x: 37, startPoint y: 147, endPoint x: 28, endPoint y: 142, distance: 10.3
click at [28, 142] on div "Phone: (650) 852-0712" at bounding box center [39, 144] width 45 height 7
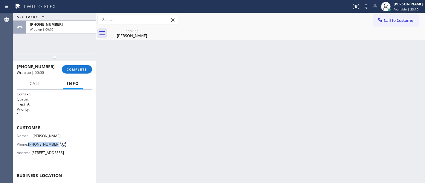
copy div "(650) 852-0712"
click at [82, 67] on span "COMPLETE" at bounding box center [77, 69] width 21 height 4
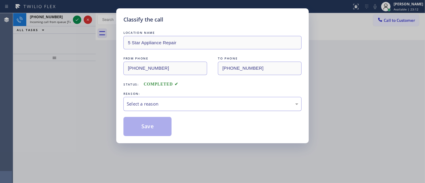
click at [142, 105] on div "Select a reason" at bounding box center [212, 103] width 171 height 7
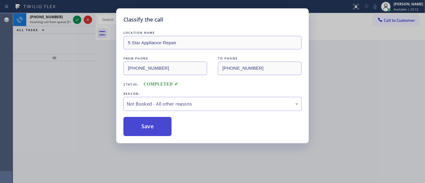
click at [146, 127] on button "Save" at bounding box center [147, 126] width 48 height 19
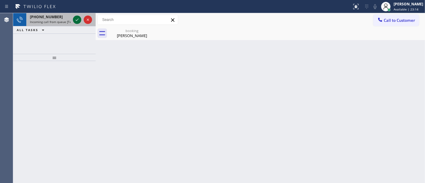
click at [75, 20] on icon at bounding box center [76, 19] width 7 height 7
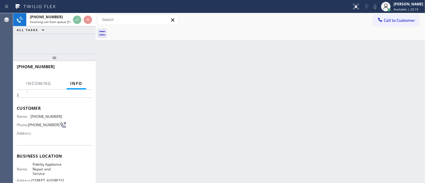
scroll to position [33, 0]
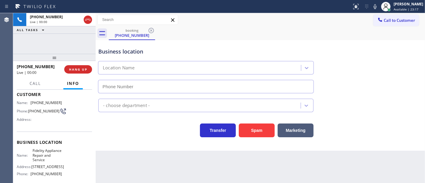
type input "(877) 659-7578"
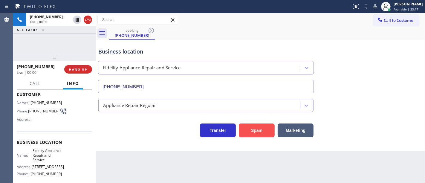
click at [251, 129] on button "Spam" at bounding box center [257, 130] width 36 height 14
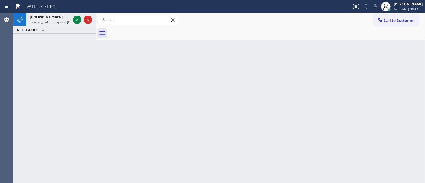
click at [33, 57] on div at bounding box center [54, 57] width 82 height 7
click at [75, 21] on icon at bounding box center [76, 19] width 7 height 7
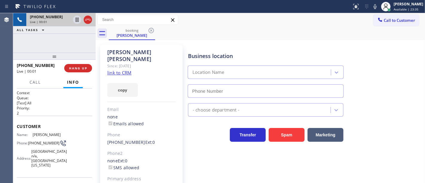
type input "(626) 247-3015"
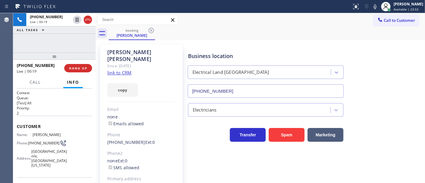
click at [127, 62] on div "Claire Lee Since: 20 may 2020 link to CRM copy Email none Emails allowed Phone …" at bounding box center [141, 136] width 82 height 185
click at [127, 70] on link "link to CRM" at bounding box center [119, 73] width 24 height 6
click at [49, 42] on div "+18186690177 Live | 01:57 ALL TASKS ALL TASKS ACTIVE TASKS TASKS IN WRAP UP" at bounding box center [54, 32] width 82 height 39
click at [42, 38] on div "+18186690177 Live | 02:08 ALL TASKS ALL TASKS ACTIVE TASKS TASKS IN WRAP UP" at bounding box center [54, 32] width 82 height 39
click at [42, 38] on div "+18186690177 Live | 02:09 ALL TASKS ALL TASKS ACTIVE TASKS TASKS IN WRAP UP" at bounding box center [54, 32] width 82 height 39
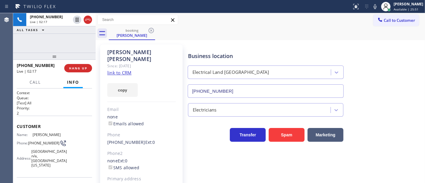
click at [77, 44] on div "+18186690177 Live | 02:17 ALL TASKS ALL TASKS ACTIVE TASKS TASKS IN WRAP UP" at bounding box center [54, 32] width 82 height 39
click at [77, 42] on div "+18186690177 Live | 02:18 ALL TASKS ALL TASKS ACTIVE TASKS TASKS IN WRAP UP" at bounding box center [54, 32] width 82 height 39
click at [379, 6] on div at bounding box center [375, 6] width 8 height 7
click at [78, 19] on icon at bounding box center [77, 20] width 3 height 4
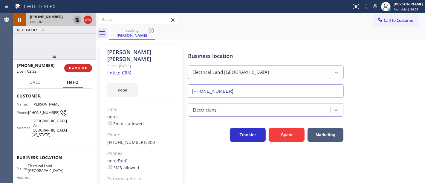
scroll to position [66, 0]
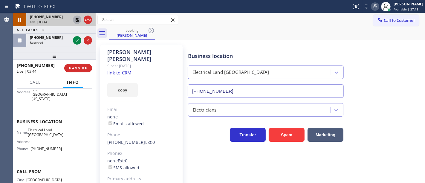
click at [378, 4] on icon at bounding box center [374, 6] width 7 height 7
click at [78, 19] on icon at bounding box center [76, 19] width 7 height 7
click at [354, 36] on div "booking Claire Lee" at bounding box center [267, 33] width 316 height 13
click at [378, 5] on icon at bounding box center [374, 6] width 7 height 7
click at [376, 8] on icon at bounding box center [374, 6] width 3 height 5
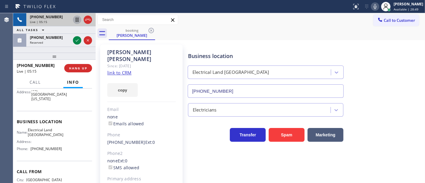
click at [376, 8] on icon at bounding box center [374, 6] width 3 height 5
click at [79, 19] on icon at bounding box center [76, 19] width 7 height 7
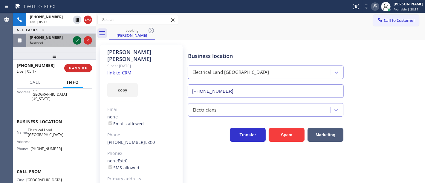
click at [77, 40] on icon at bounding box center [76, 40] width 7 height 7
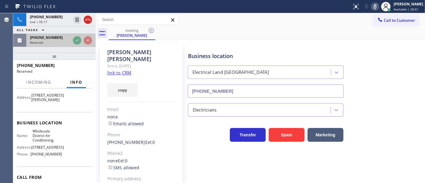
scroll to position [78, 0]
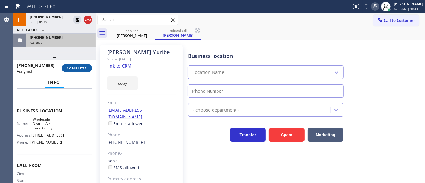
click at [80, 67] on span "COMPLETE" at bounding box center [77, 68] width 21 height 4
type input "(213) 894-9527"
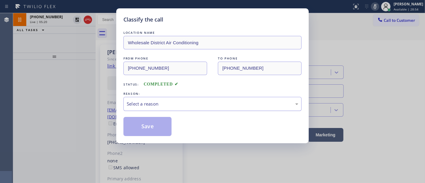
click at [146, 106] on div "Select a reason" at bounding box center [212, 103] width 171 height 7
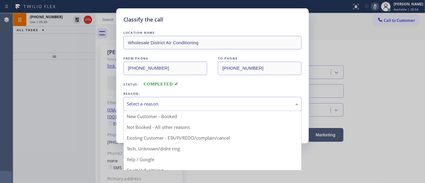
drag, startPoint x: 148, startPoint y: 129, endPoint x: 144, endPoint y: 124, distance: 6.4
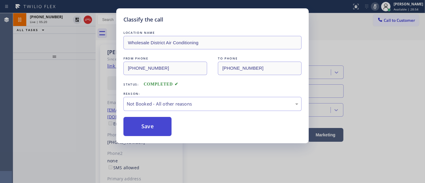
click at [144, 124] on button "Save" at bounding box center [147, 126] width 48 height 19
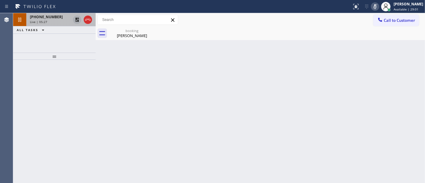
click at [77, 21] on icon at bounding box center [76, 19] width 7 height 7
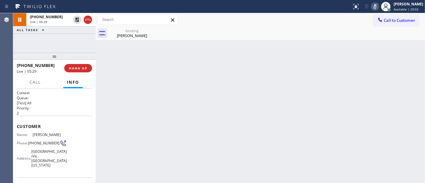
click at [378, 7] on icon at bounding box center [374, 6] width 7 height 7
click at [48, 42] on div "+18186690177 Live | 06:46 ALL TASKS ALL TASKS ACTIVE TASKS TASKS IN WRAP UP" at bounding box center [54, 32] width 82 height 39
click at [50, 53] on div at bounding box center [54, 56] width 82 height 7
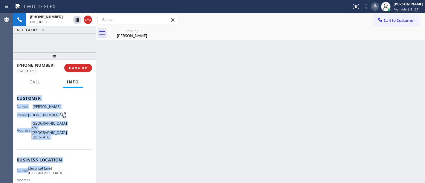
scroll to position [87, 0]
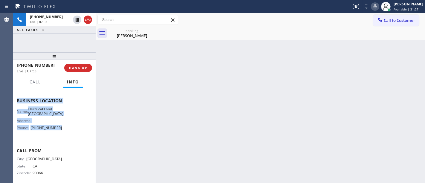
drag, startPoint x: 17, startPoint y: 125, endPoint x: 66, endPoint y: 121, distance: 48.8
click at [66, 125] on div "Context Queue: [Test] All Priority: 2 Customer Name: Claire Lee Phone: (818) 66…" at bounding box center [54, 94] width 75 height 182
copy div "Customer Name: Claire Lee Phone: (818) 669-0177 Address: Pasadena n/a, Pasadena…"
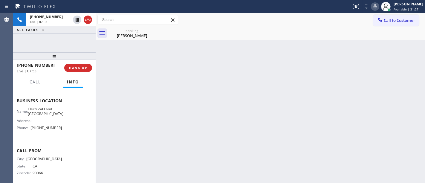
click at [58, 39] on div "+18186690177 Live | 07:53 ALL TASKS ALL TASKS ACTIVE TASKS TASKS IN WRAP UP" at bounding box center [54, 32] width 82 height 39
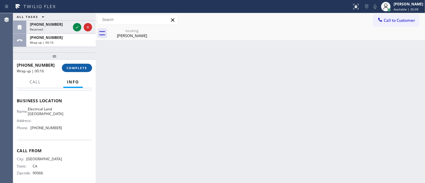
click at [81, 67] on span "COMPLETE" at bounding box center [77, 68] width 21 height 4
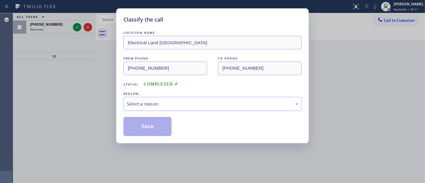
click at [148, 102] on div "Select a reason" at bounding box center [212, 103] width 171 height 7
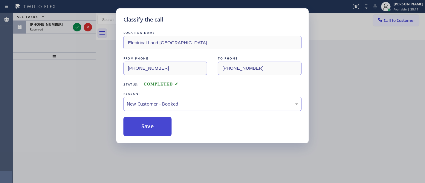
click at [143, 125] on button "Save" at bounding box center [147, 126] width 48 height 19
click at [143, 126] on button "Save" at bounding box center [147, 126] width 48 height 19
click at [72, 87] on div "Classify the call LOCATION NAME Electrical Land Pasadena FROM PHONE (818) 669-0…" at bounding box center [212, 91] width 425 height 183
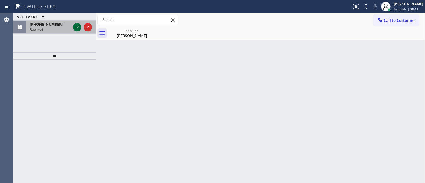
click at [76, 28] on icon at bounding box center [77, 27] width 3 height 2
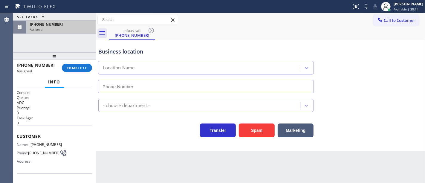
scroll to position [33, 0]
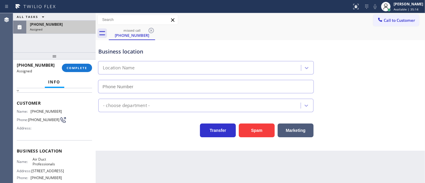
type input "(909) 231-1290"
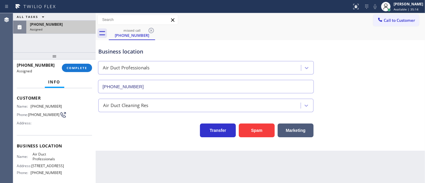
click at [82, 56] on div at bounding box center [54, 55] width 82 height 7
click at [77, 70] on button "COMPLETE" at bounding box center [77, 68] width 30 height 8
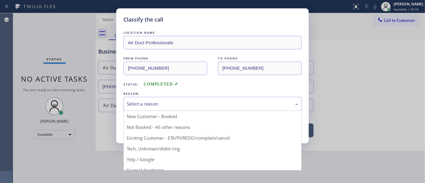
drag, startPoint x: 144, startPoint y: 102, endPoint x: 148, endPoint y: 103, distance: 4.1
click at [146, 102] on div "Select a reason" at bounding box center [212, 103] width 171 height 7
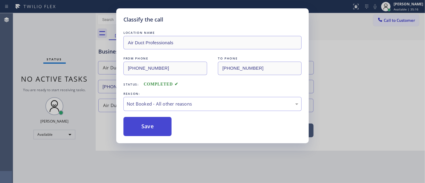
click at [150, 129] on button "Save" at bounding box center [147, 126] width 48 height 19
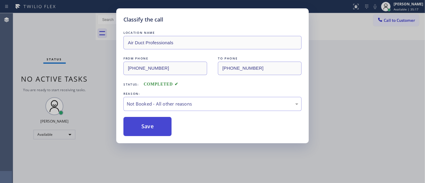
click at [150, 129] on button "Save" at bounding box center [147, 126] width 48 height 19
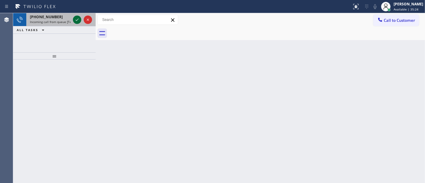
click at [76, 20] on icon at bounding box center [76, 19] width 7 height 7
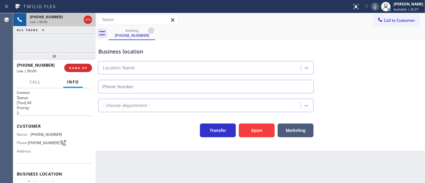
type input "(305) 614-2881"
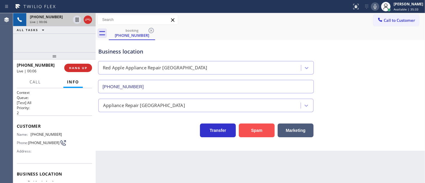
click at [261, 126] on button "Spam" at bounding box center [257, 130] width 36 height 14
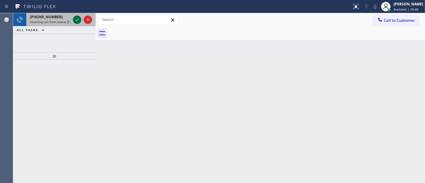
click at [75, 19] on icon at bounding box center [76, 19] width 7 height 7
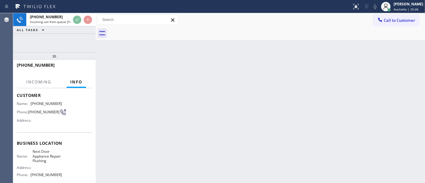
scroll to position [66, 0]
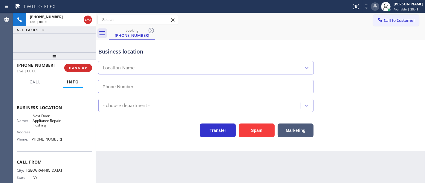
type input "(718) 504-1919"
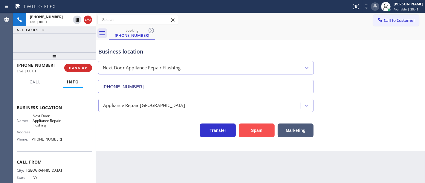
click at [263, 133] on button "Spam" at bounding box center [257, 130] width 36 height 14
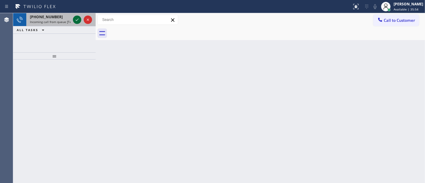
click at [76, 18] on icon at bounding box center [76, 19] width 7 height 7
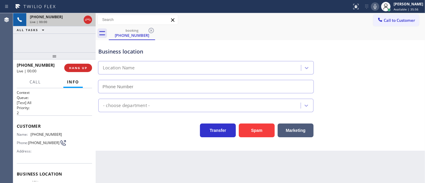
click at [64, 50] on div "+13324556878 Live | 00:00 ALL TASKS ALL TASKS ACTIVE TASKS TASKS IN WRAP UP" at bounding box center [54, 32] width 82 height 39
type input "(332) 334-8089"
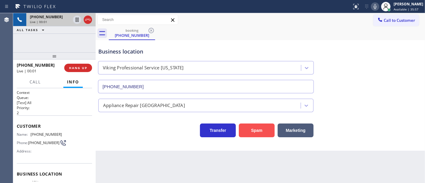
click at [252, 131] on button "Spam" at bounding box center [257, 130] width 36 height 14
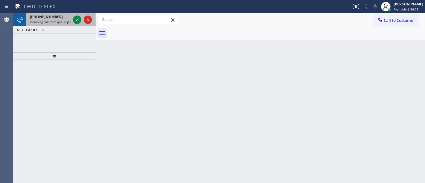
click at [73, 14] on div at bounding box center [82, 19] width 21 height 13
click at [76, 16] on div at bounding box center [82, 19] width 21 height 13
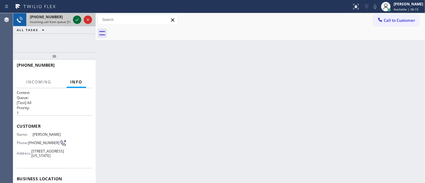
click at [76, 17] on icon at bounding box center [76, 19] width 7 height 7
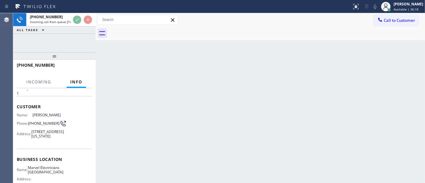
scroll to position [33, 0]
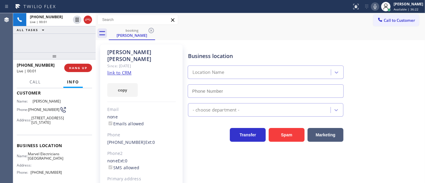
click at [76, 63] on div "+18186690177 Live | 00:01 HANG UP" at bounding box center [54, 68] width 75 height 16
type input "(626) 467-5038"
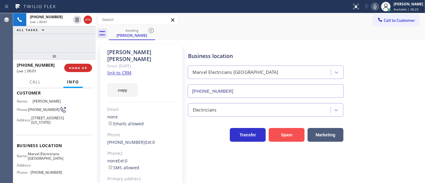
click at [288, 138] on button "Spam" at bounding box center [286, 135] width 36 height 14
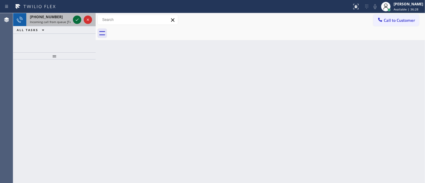
click at [75, 19] on icon at bounding box center [76, 19] width 7 height 7
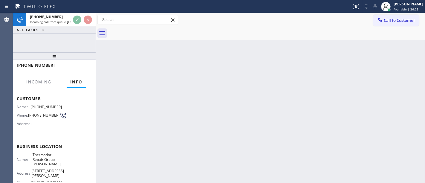
scroll to position [66, 0]
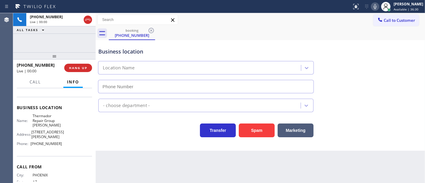
type input "(480) 573-6722"
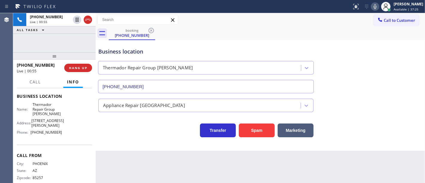
scroll to position [87, 0]
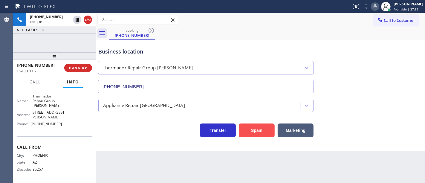
click at [253, 131] on button "Spam" at bounding box center [257, 130] width 36 height 14
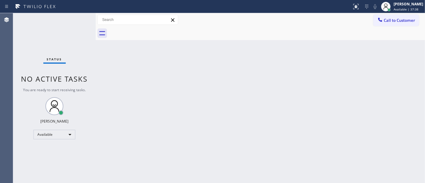
click at [37, 40] on div "Status No active tasks You are ready to start receiving tasks. [PERSON_NAME]" at bounding box center [54, 98] width 82 height 170
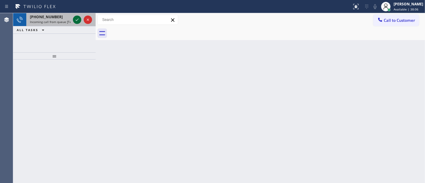
click at [77, 18] on icon at bounding box center [76, 19] width 7 height 7
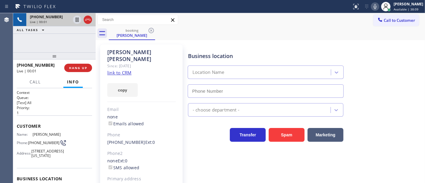
type input "(626) 415-6175"
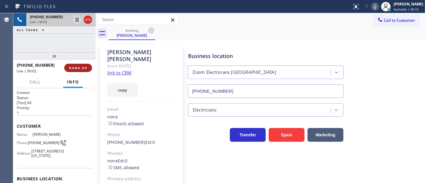
click at [81, 65] on button "HANG UP" at bounding box center [78, 68] width 28 height 8
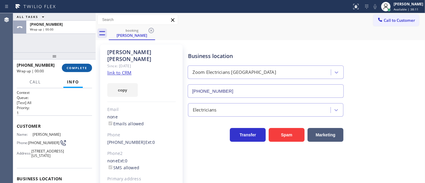
click at [81, 65] on button "COMPLETE" at bounding box center [77, 68] width 30 height 8
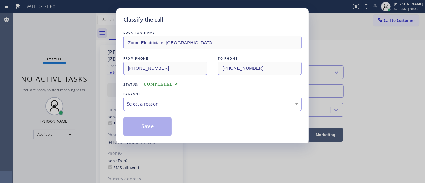
click at [159, 103] on div "Select a reason" at bounding box center [212, 103] width 171 height 7
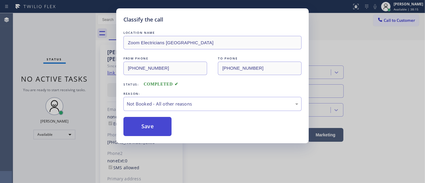
click at [140, 128] on button "Save" at bounding box center [147, 126] width 48 height 19
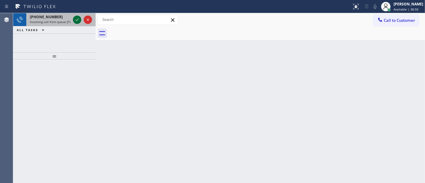
click at [79, 18] on icon at bounding box center [76, 19] width 7 height 7
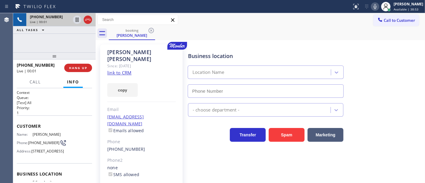
type input "[PHONE_NUMBER]"
click at [122, 70] on link "link to CRM" at bounding box center [119, 73] width 24 height 6
click at [78, 20] on icon at bounding box center [77, 20] width 3 height 4
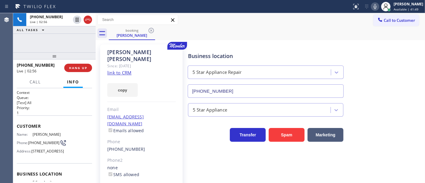
drag, startPoint x: 376, startPoint y: 6, endPoint x: 372, endPoint y: 2, distance: 5.5
click at [376, 6] on icon at bounding box center [374, 6] width 7 height 7
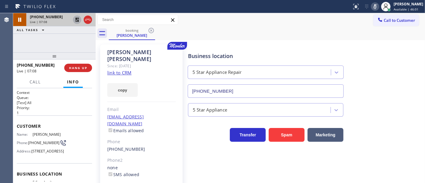
click at [76, 20] on icon at bounding box center [77, 20] width 4 height 4
click at [378, 9] on icon at bounding box center [374, 6] width 7 height 7
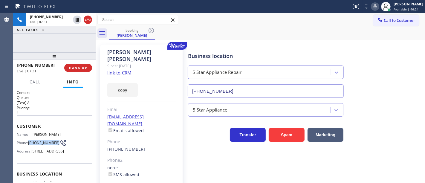
drag, startPoint x: 37, startPoint y: 146, endPoint x: 29, endPoint y: 141, distance: 9.9
click at [29, 141] on span "(714) 745-8472" at bounding box center [43, 142] width 31 height 4
copy span "(714) 745-8472"
click at [63, 41] on div "+17147458472 Live | 07:33 ALL TASKS ALL TASKS ACTIVE TASKS TASKS IN WRAP UP" at bounding box center [54, 32] width 82 height 39
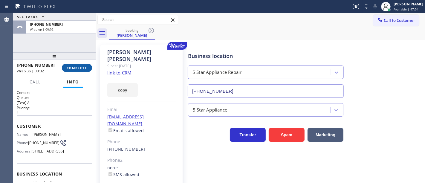
click at [81, 69] on span "COMPLETE" at bounding box center [77, 68] width 21 height 4
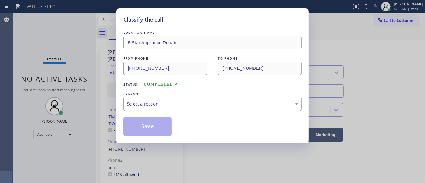
click at [152, 93] on div "REASON:" at bounding box center [212, 93] width 178 height 6
click at [152, 102] on div "Select a reason" at bounding box center [212, 103] width 171 height 7
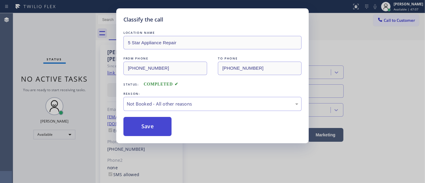
click at [152, 127] on button "Save" at bounding box center [147, 126] width 48 height 19
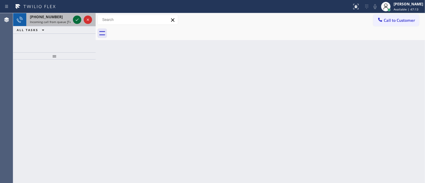
click at [75, 20] on icon at bounding box center [76, 19] width 7 height 7
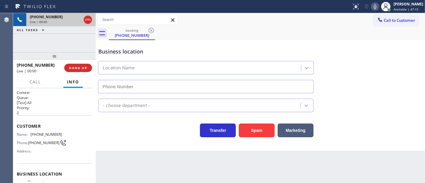
type input "(714) 844-7784"
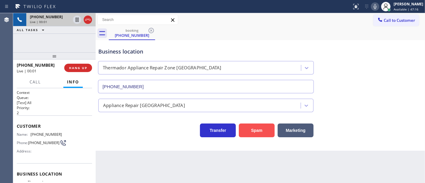
click at [254, 130] on button "Spam" at bounding box center [257, 130] width 36 height 14
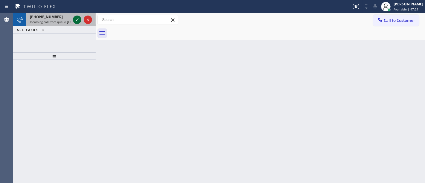
drag, startPoint x: 81, startPoint y: 23, endPoint x: 78, endPoint y: 21, distance: 3.6
click at [80, 23] on div at bounding box center [82, 19] width 21 height 13
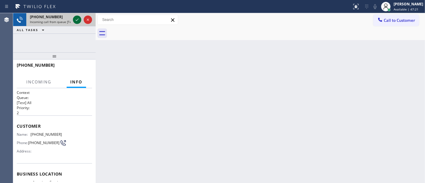
click at [75, 20] on icon at bounding box center [76, 19] width 7 height 7
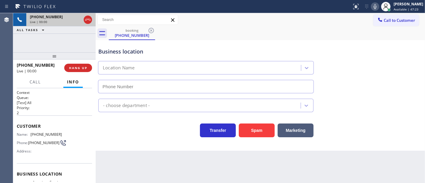
type input "(650) 770-8313"
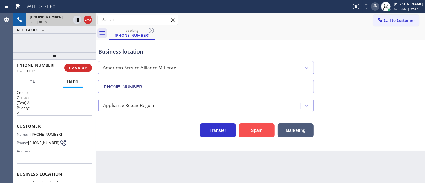
click at [252, 130] on button "Spam" at bounding box center [257, 130] width 36 height 14
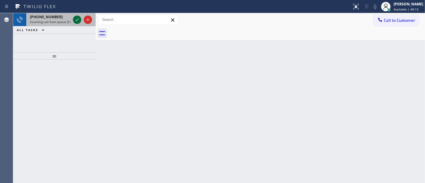
click at [79, 18] on icon at bounding box center [76, 19] width 7 height 7
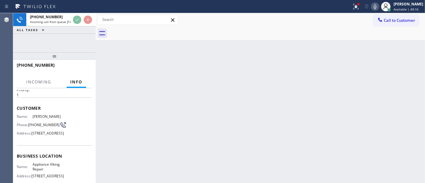
scroll to position [33, 0]
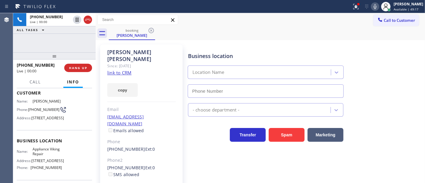
type input "(617) 219-9255"
click at [125, 70] on link "link to CRM" at bounding box center [119, 73] width 24 height 6
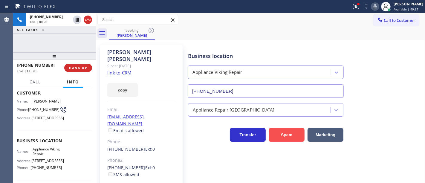
click at [281, 139] on button "Spam" at bounding box center [286, 135] width 36 height 14
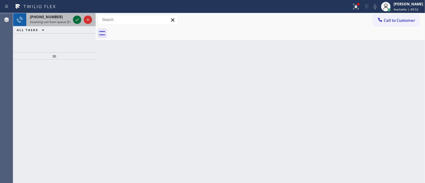
click at [78, 21] on icon at bounding box center [76, 19] width 7 height 7
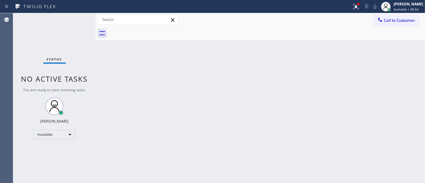
click at [349, 5] on div at bounding box center [175, 7] width 347 height 10
click at [359, 7] on icon at bounding box center [355, 6] width 7 height 7
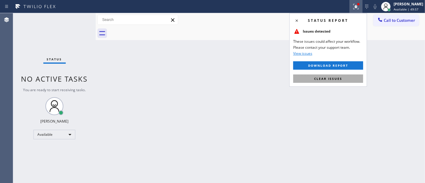
click at [335, 77] on span "Clear issues" at bounding box center [328, 78] width 28 height 4
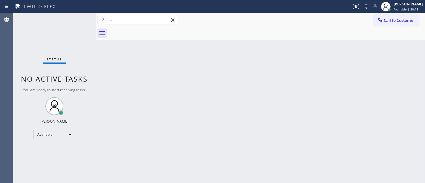
click at [77, 18] on div "Status No active tasks You are ready to start receiving tasks. [PERSON_NAME]" at bounding box center [54, 98] width 82 height 170
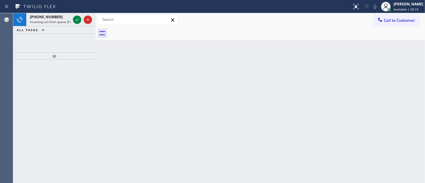
click at [77, 18] on icon at bounding box center [76, 19] width 7 height 7
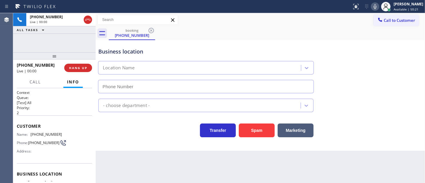
type input "(267) 656-7120"
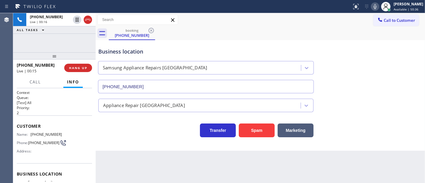
click at [232, 159] on div "Back to Dashboard Change Sender ID Customers Technicians Select a contact Outbo…" at bounding box center [260, 98] width 329 height 170
click at [102, 158] on div "Back to Dashboard Change Sender ID Customers Technicians Select a contact Outbo…" at bounding box center [260, 98] width 329 height 170
click at [62, 39] on div "+12676012736 Live | 00:45 ALL TASKS ALL TASKS ACTIVE TASKS TASKS IN WRAP UP" at bounding box center [54, 32] width 82 height 39
click at [256, 133] on button "Spam" at bounding box center [257, 130] width 36 height 14
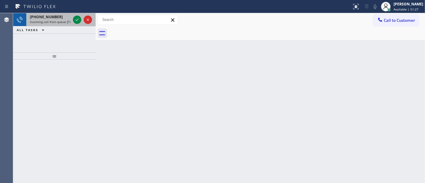
click at [50, 19] on div "+15103334979 Incoming call from queue [Test] All" at bounding box center [48, 19] width 45 height 13
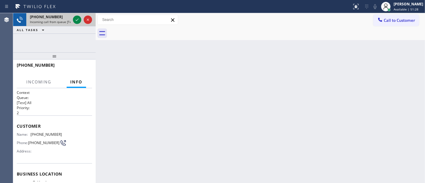
click at [82, 20] on div at bounding box center [82, 19] width 21 height 13
click at [80, 19] on icon at bounding box center [76, 19] width 7 height 7
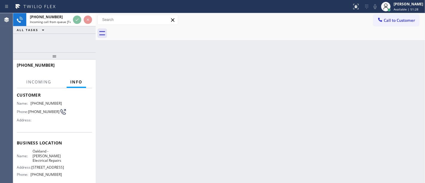
scroll to position [66, 0]
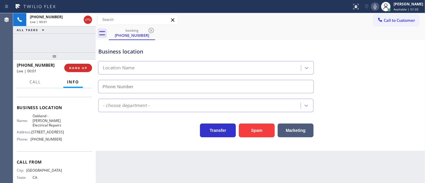
type input "(510) 640-8259"
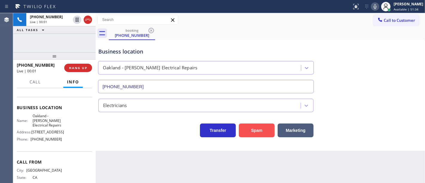
click at [257, 133] on button "Spam" at bounding box center [257, 130] width 36 height 14
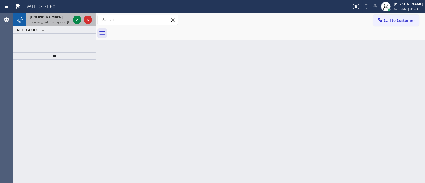
click at [50, 16] on span "+18293194642" at bounding box center [46, 16] width 33 height 5
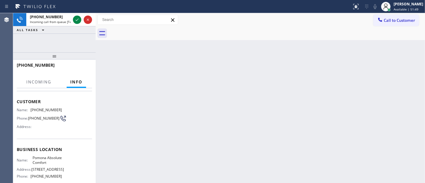
scroll to position [33, 0]
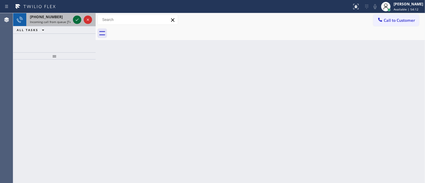
click at [77, 21] on icon at bounding box center [76, 19] width 7 height 7
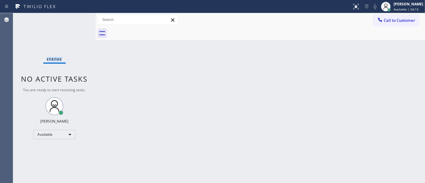
click at [76, 19] on div "Status No active tasks You are ready to start receiving tasks. [PERSON_NAME]" at bounding box center [54, 98] width 82 height 170
drag, startPoint x: 360, startPoint y: 8, endPoint x: 349, endPoint y: 33, distance: 27.3
click at [359, 9] on icon at bounding box center [355, 6] width 7 height 7
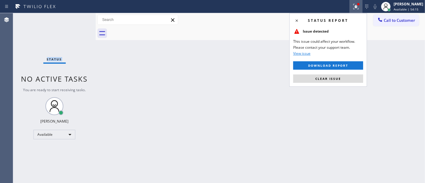
click at [327, 78] on span "Clear issue" at bounding box center [328, 78] width 26 height 4
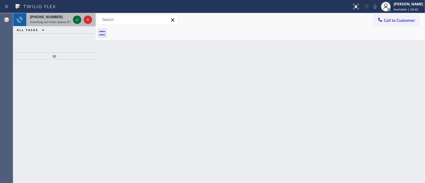
click at [75, 19] on icon at bounding box center [76, 19] width 7 height 7
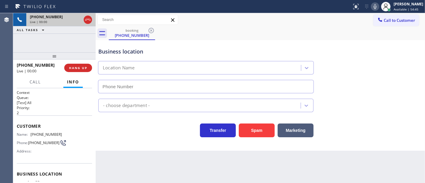
type input "(626) 240-1700"
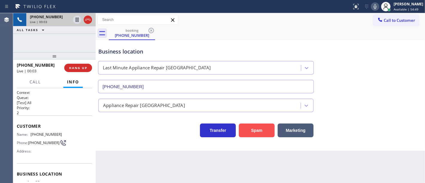
click at [259, 128] on button "Spam" at bounding box center [257, 130] width 36 height 14
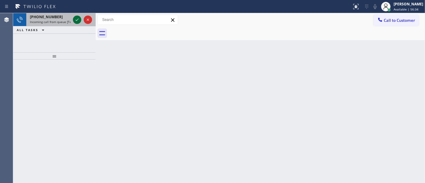
click at [76, 21] on icon at bounding box center [76, 19] width 7 height 7
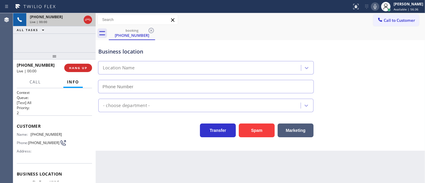
type input "(669) 322-8938"
click at [249, 130] on button "Spam" at bounding box center [257, 130] width 36 height 14
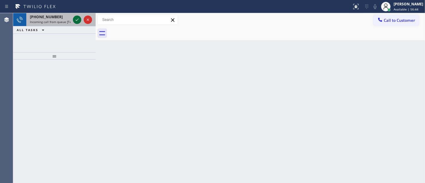
click at [73, 21] on div at bounding box center [77, 19] width 8 height 7
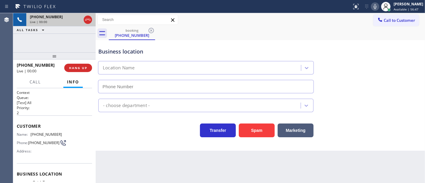
type input "(480) 680-8134"
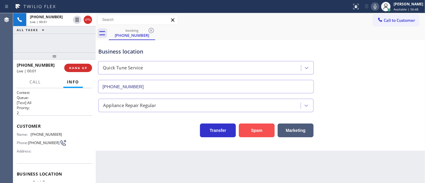
click at [251, 130] on button "Spam" at bounding box center [257, 130] width 36 height 14
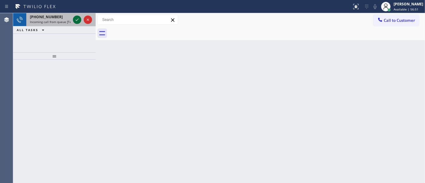
click at [77, 21] on icon at bounding box center [76, 19] width 7 height 7
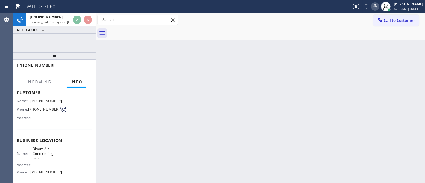
scroll to position [66, 0]
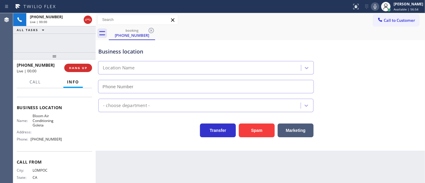
type input "(805) 360-6903"
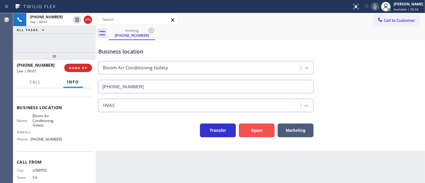
click at [254, 131] on button "Spam" at bounding box center [257, 130] width 36 height 14
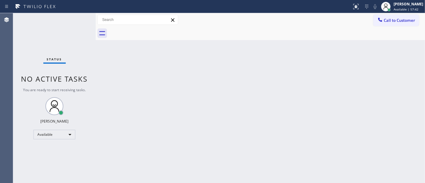
click at [78, 19] on div "Status No active tasks You are ready to start receiving tasks. [PERSON_NAME]" at bounding box center [54, 98] width 82 height 170
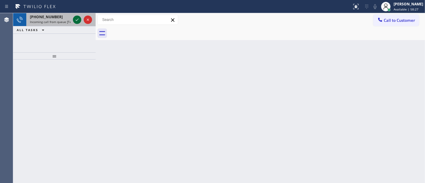
click at [79, 16] on icon at bounding box center [76, 19] width 7 height 7
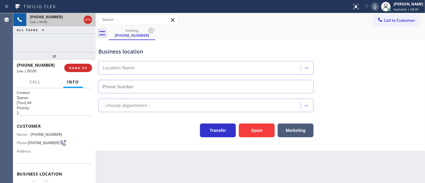
type input "(404) 574-4390"
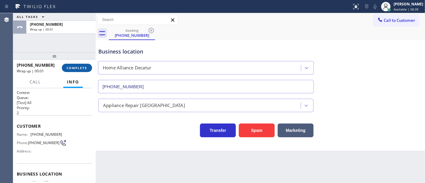
click at [77, 69] on span "COMPLETE" at bounding box center [77, 68] width 21 height 4
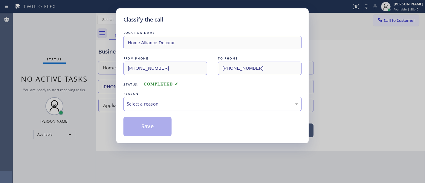
click at [148, 99] on div "Select a reason" at bounding box center [212, 104] width 178 height 14
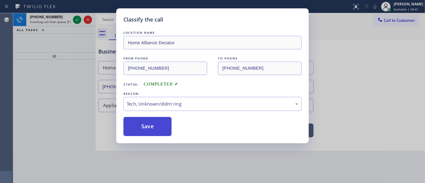
click at [145, 127] on button "Save" at bounding box center [147, 126] width 48 height 19
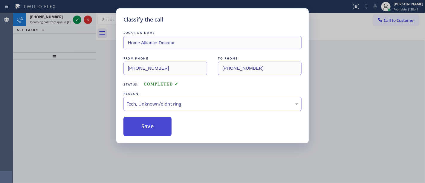
click at [145, 128] on button "Save" at bounding box center [147, 126] width 48 height 19
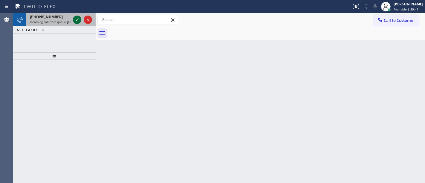
click at [81, 20] on div at bounding box center [77, 19] width 8 height 7
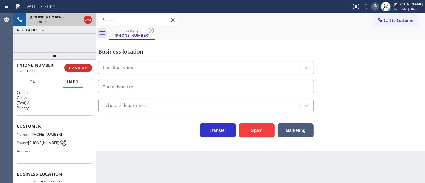
type input "(347) 404-5804"
click at [224, 160] on div "Back to Dashboard Change Sender ID Customers Technicians Select a contact Outbo…" at bounding box center [260, 98] width 329 height 170
click at [45, 113] on p "1" at bounding box center [54, 112] width 75 height 5
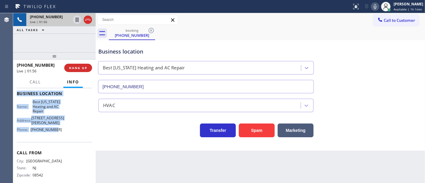
scroll to position [82, 0]
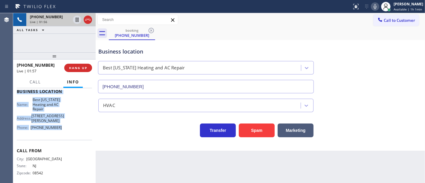
drag, startPoint x: 16, startPoint y: 126, endPoint x: 66, endPoint y: 125, distance: 49.9
click at [67, 126] on div "Context Queue: [Test] All Priority: 1 Customer Name: (609) 216-3863 Phone: (609…" at bounding box center [54, 135] width 82 height 95
copy div "Customer Name: (609) 216-3863 Phone: (609) 216-3863 Address: Business location …"
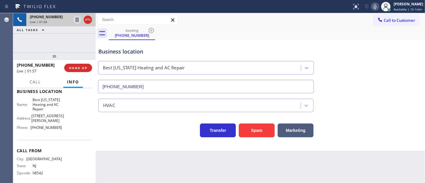
click at [59, 47] on div "+16092163863 Live | 01:56 ALL TASKS ALL TASKS ACTIVE TASKS TASKS IN WRAP UP" at bounding box center [54, 32] width 82 height 39
click at [70, 44] on div "+16092163863 Live | 01:58 ALL TASKS ALL TASKS ACTIVE TASKS TASKS IN WRAP UP" at bounding box center [54, 32] width 82 height 39
click at [377, 7] on icon at bounding box center [374, 6] width 7 height 7
click at [78, 19] on icon at bounding box center [76, 19] width 7 height 7
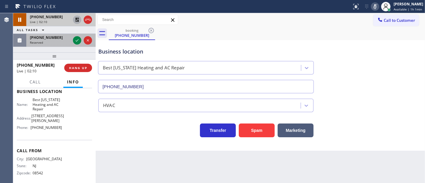
click at [45, 36] on div "(716) 472-7707 Reserved" at bounding box center [48, 40] width 45 height 13
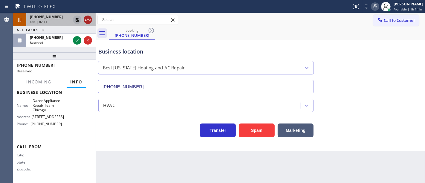
click at [85, 21] on icon at bounding box center [87, 19] width 7 height 7
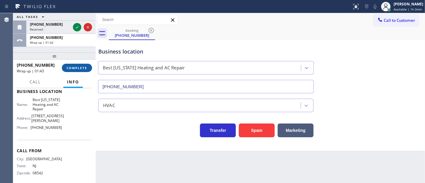
click at [81, 69] on span "COMPLETE" at bounding box center [77, 68] width 21 height 4
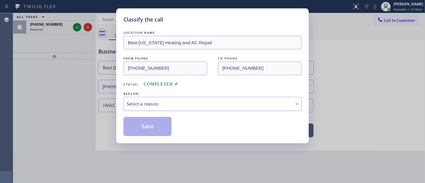
click at [139, 105] on div "Select a reason" at bounding box center [212, 103] width 171 height 7
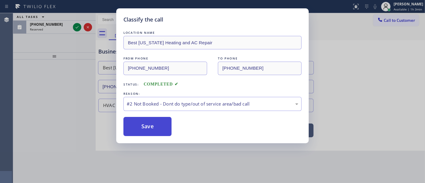
click at [143, 124] on button "Save" at bounding box center [147, 126] width 48 height 19
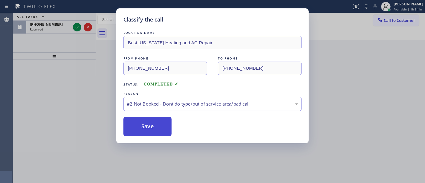
click at [143, 124] on button "Save" at bounding box center [147, 126] width 48 height 19
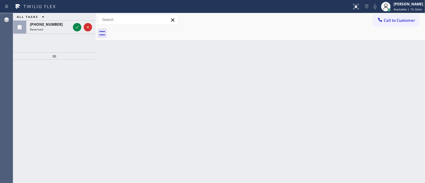
click at [60, 44] on div "ALL TASKS ALL TASKS ACTIVE TASKS TASKS IN WRAP UP (716) 472-7707 Reserved" at bounding box center [54, 32] width 82 height 39
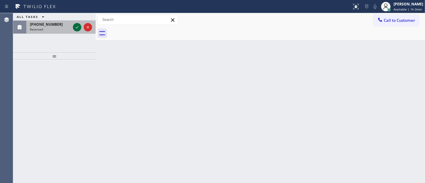
click at [79, 29] on icon at bounding box center [76, 27] width 7 height 7
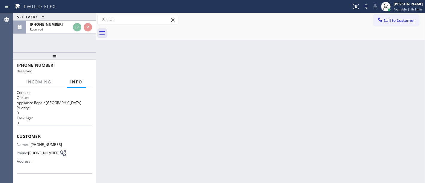
scroll to position [97, 0]
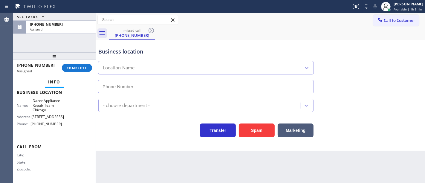
type input "(773) 825-3070"
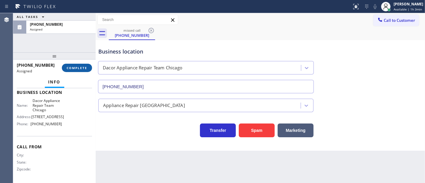
click at [83, 67] on span "COMPLETE" at bounding box center [77, 68] width 21 height 4
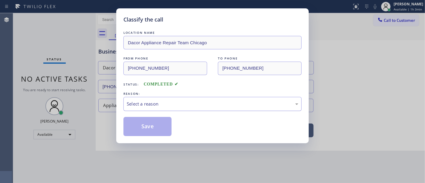
drag, startPoint x: 151, startPoint y: 100, endPoint x: 157, endPoint y: 107, distance: 9.6
click at [151, 100] on div "Select a reason" at bounding box center [212, 104] width 178 height 14
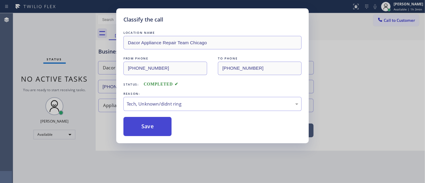
click at [151, 130] on button "Save" at bounding box center [147, 126] width 48 height 19
click at [151, 129] on button "Save" at bounding box center [147, 126] width 48 height 19
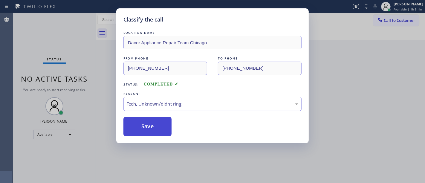
click at [151, 129] on button "Save" at bounding box center [147, 126] width 48 height 19
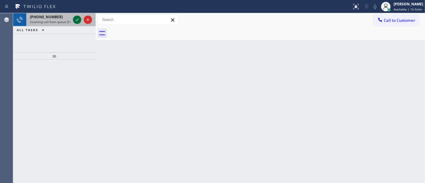
click at [77, 18] on icon at bounding box center [76, 19] width 7 height 7
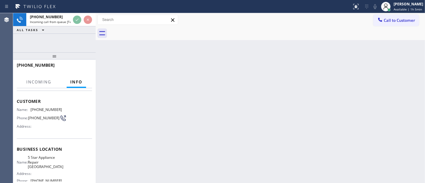
scroll to position [66, 0]
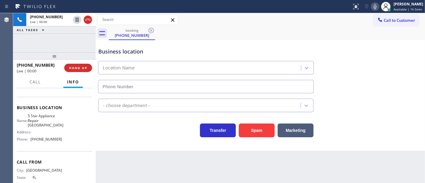
type input "(561) 621-2277"
click at [376, 5] on icon at bounding box center [374, 6] width 3 height 5
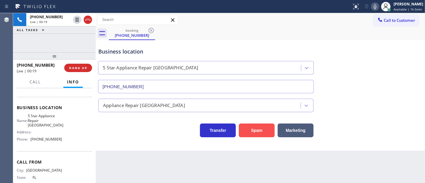
click at [247, 133] on button "Spam" at bounding box center [257, 130] width 36 height 14
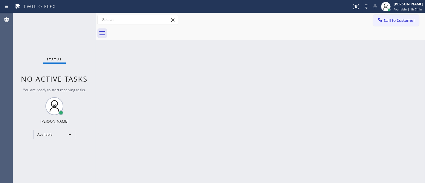
click at [75, 19] on div "Status No active tasks You are ready to start receiving tasks. [PERSON_NAME]" at bounding box center [54, 98] width 82 height 170
click at [76, 19] on div "Status No active tasks You are ready to start receiving tasks. [PERSON_NAME]" at bounding box center [54, 98] width 82 height 170
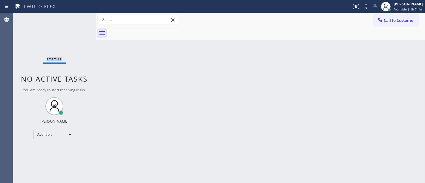
click at [76, 18] on div "Status No active tasks You are ready to start receiving tasks. [PERSON_NAME]" at bounding box center [54, 98] width 82 height 170
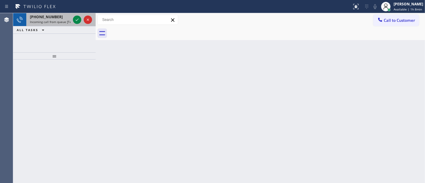
click at [59, 18] on div "+12157341021" at bounding box center [50, 16] width 41 height 5
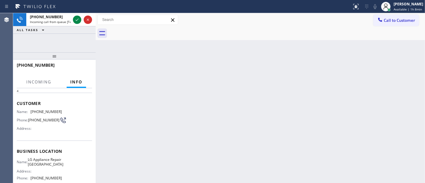
scroll to position [33, 0]
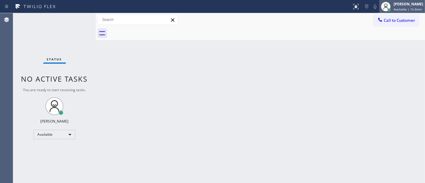
click at [402, 4] on div "[PERSON_NAME]" at bounding box center [408, 3] width 30 height 5
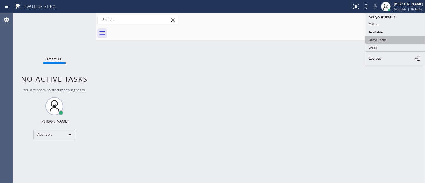
click at [377, 39] on button "Unavailable" at bounding box center [395, 40] width 60 height 8
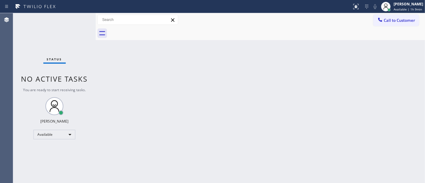
drag, startPoint x: 383, startPoint y: 118, endPoint x: 392, endPoint y: 157, distance: 40.1
click at [383, 118] on div "Back to Dashboard Change Sender ID Customers Technicians Select a contact Outbo…" at bounding box center [260, 98] width 329 height 170
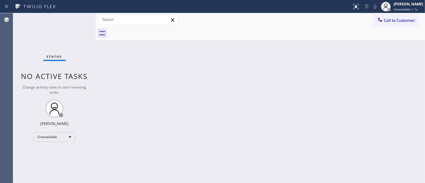
click at [242, 116] on div "Back to Dashboard Change Sender ID Customers Technicians Select a contact Outbo…" at bounding box center [260, 98] width 329 height 170
click at [403, 44] on div "Back to Dashboard Change Sender ID Customers Technicians Select a contact Outbo…" at bounding box center [260, 98] width 329 height 170
click at [407, 4] on div "[PERSON_NAME]" at bounding box center [408, 3] width 30 height 5
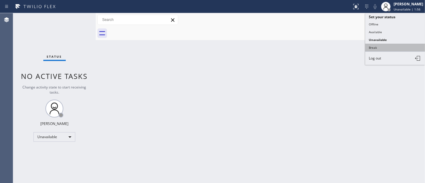
click at [379, 45] on button "Break" at bounding box center [395, 48] width 60 height 8
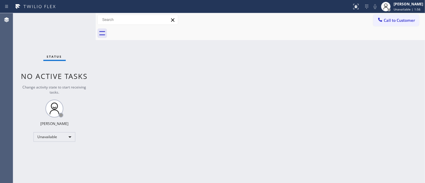
drag, startPoint x: 320, startPoint y: 55, endPoint x: 306, endPoint y: 56, distance: 14.1
click at [316, 55] on div "Back to Dashboard Change Sender ID Customers Technicians Select a contact Outbo…" at bounding box center [260, 98] width 329 height 170
